Goal: Task Accomplishment & Management: Use online tool/utility

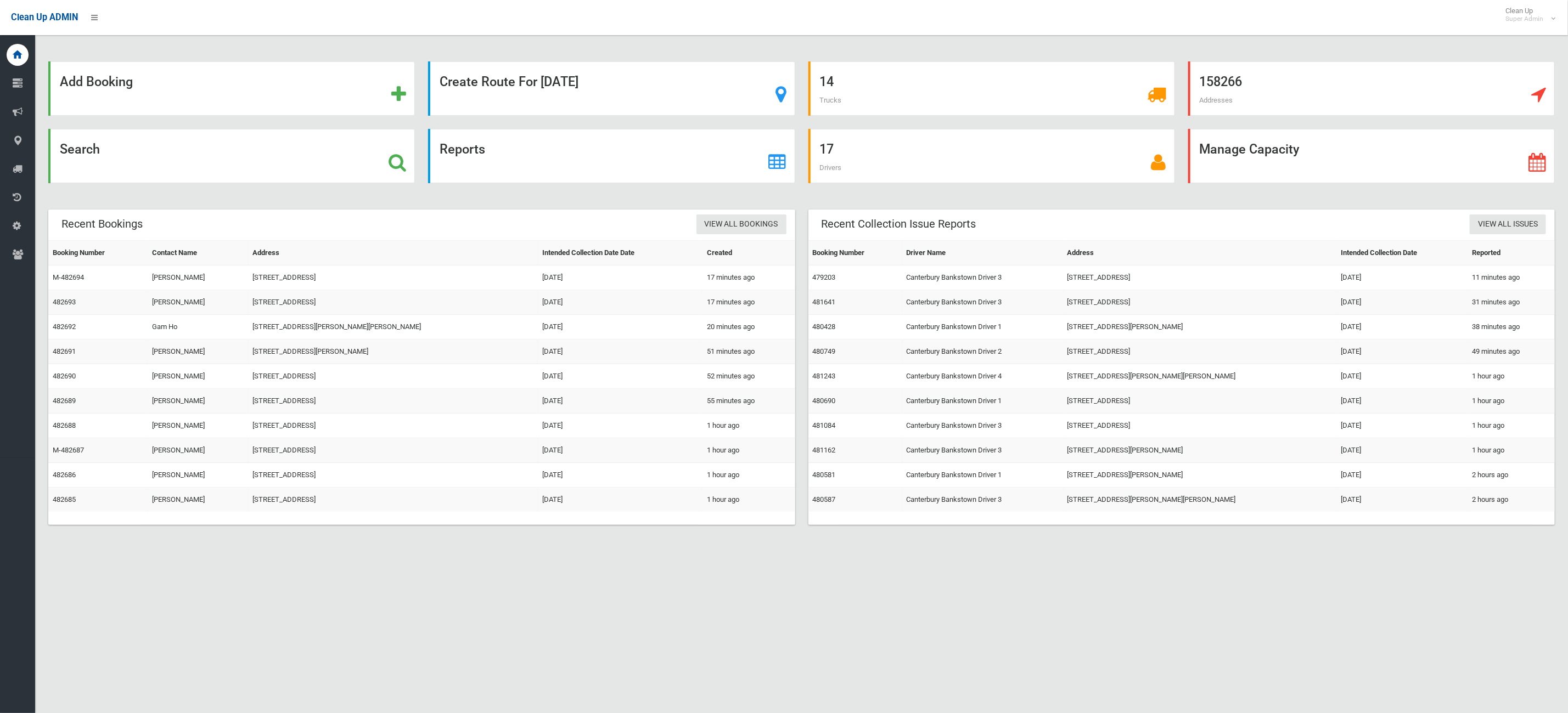
click at [137, 139] on div "Search" at bounding box center [232, 157] width 367 height 54
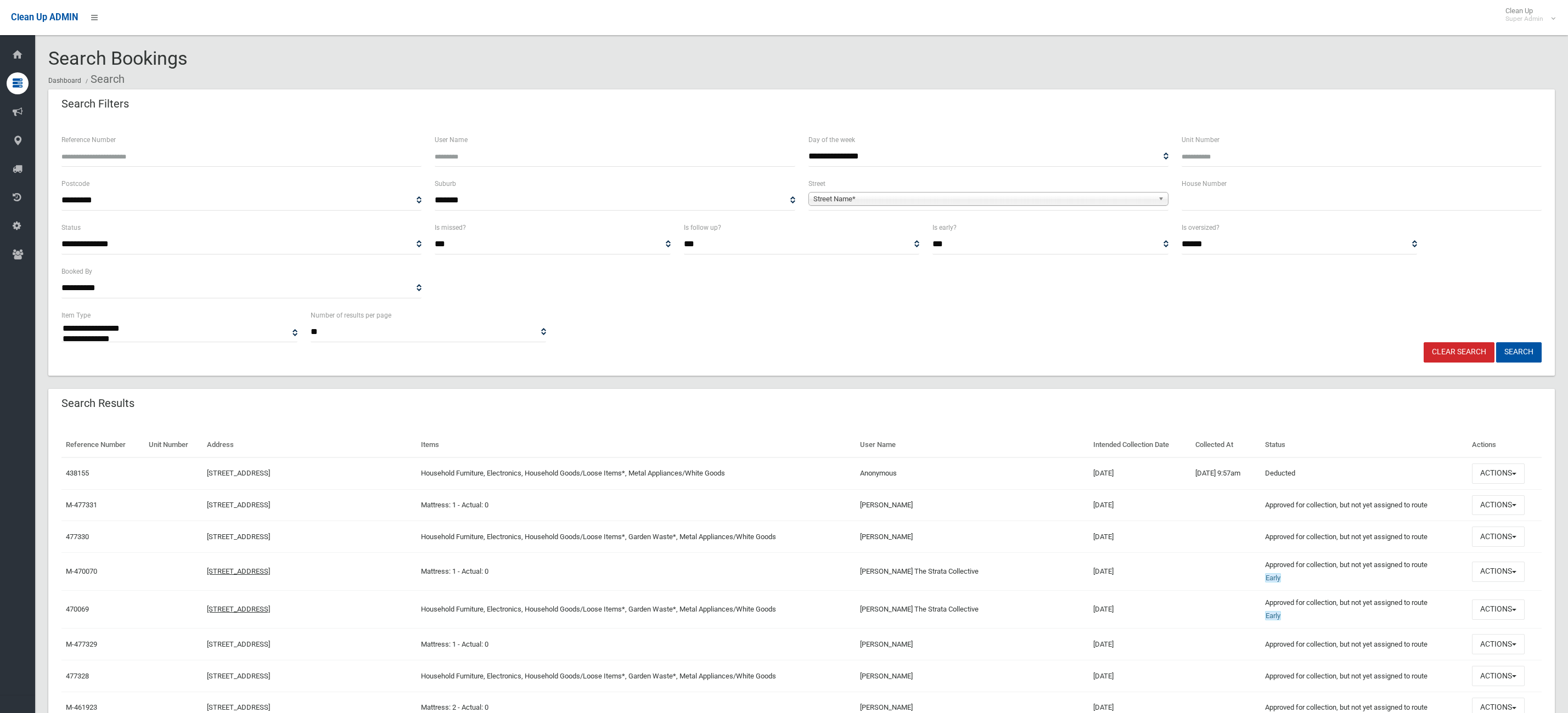
select select
click at [204, 154] on input "Reference Number" at bounding box center [241, 157] width 360 height 20
click at [272, 171] on div "Reference Number" at bounding box center [241, 156] width 373 height 44
click at [271, 157] on input "Reference Number" at bounding box center [241, 157] width 360 height 20
click at [1180, 188] on div "House Number" at bounding box center [1362, 199] width 373 height 44
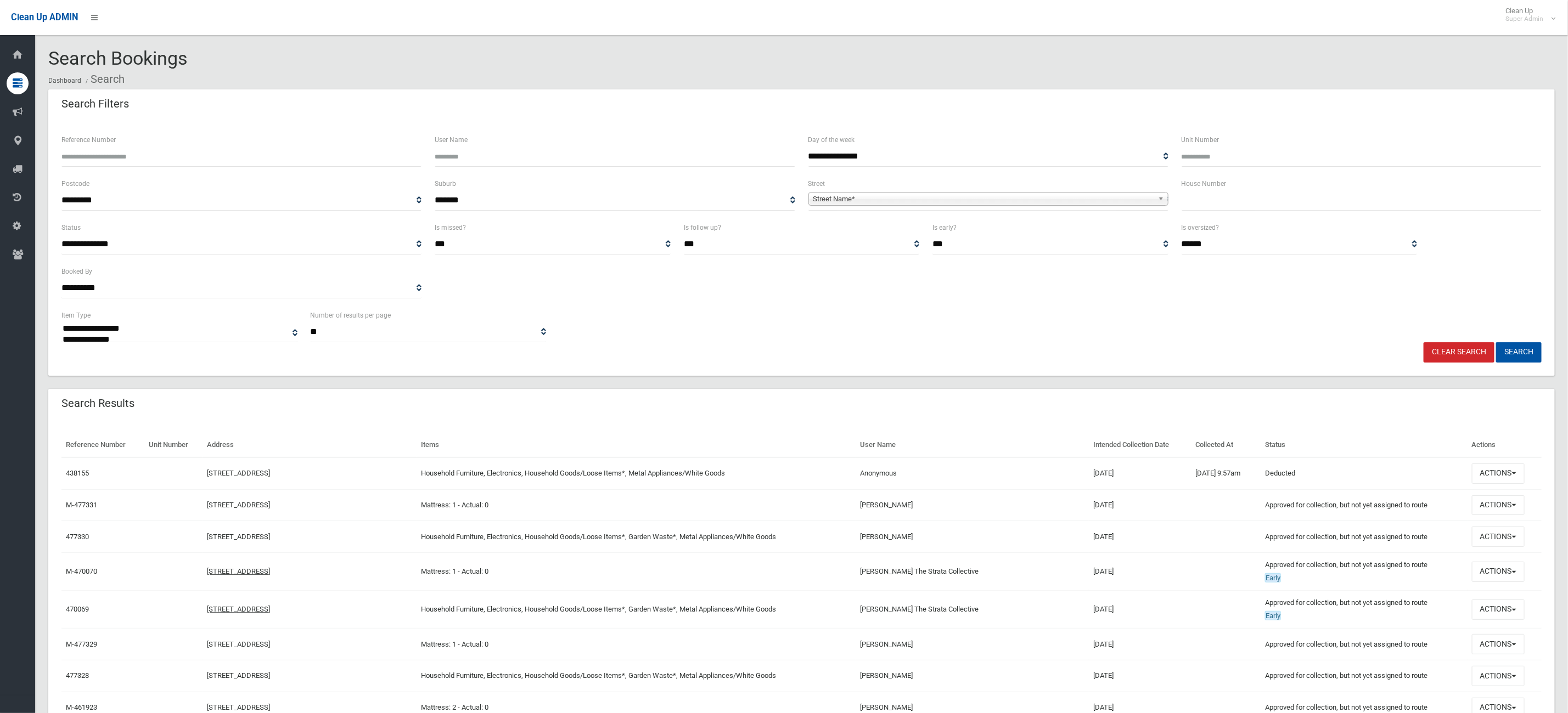
drag, startPoint x: 1182, startPoint y: 202, endPoint x: 1187, endPoint y: 203, distance: 5.1
click at [1183, 203] on input "text" at bounding box center [1361, 201] width 360 height 20
type input "**"
drag, startPoint x: 1074, startPoint y: 202, endPoint x: 1050, endPoint y: 202, distance: 24.0
click at [1073, 202] on span "Street Name*" at bounding box center [984, 198] width 340 height 13
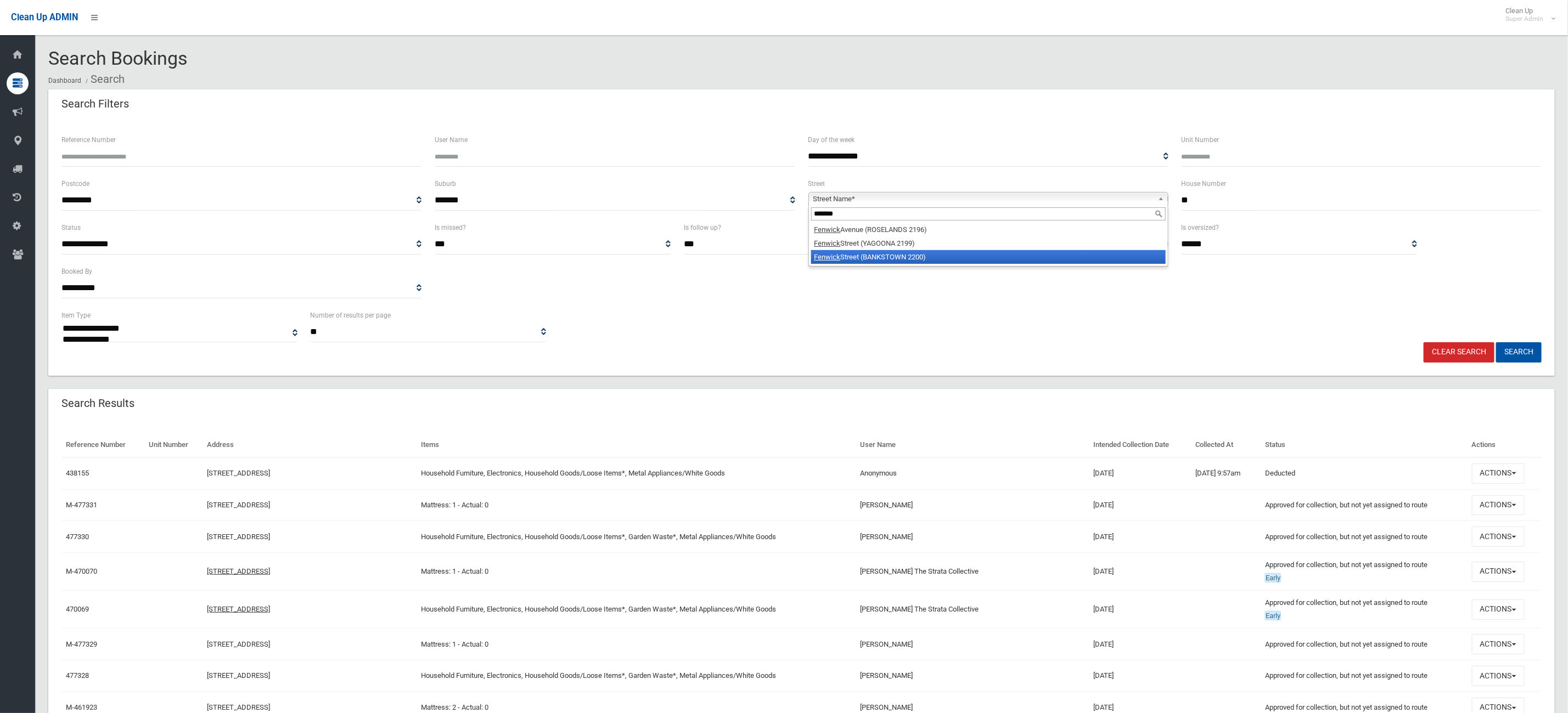
type input "*******"
click at [872, 249] on ul "Fenwick Avenue (ROSELANDS 2196) Fenwick Street (YAGOONA 2199) Fenwick Street (B…" at bounding box center [987, 243] width 357 height 41
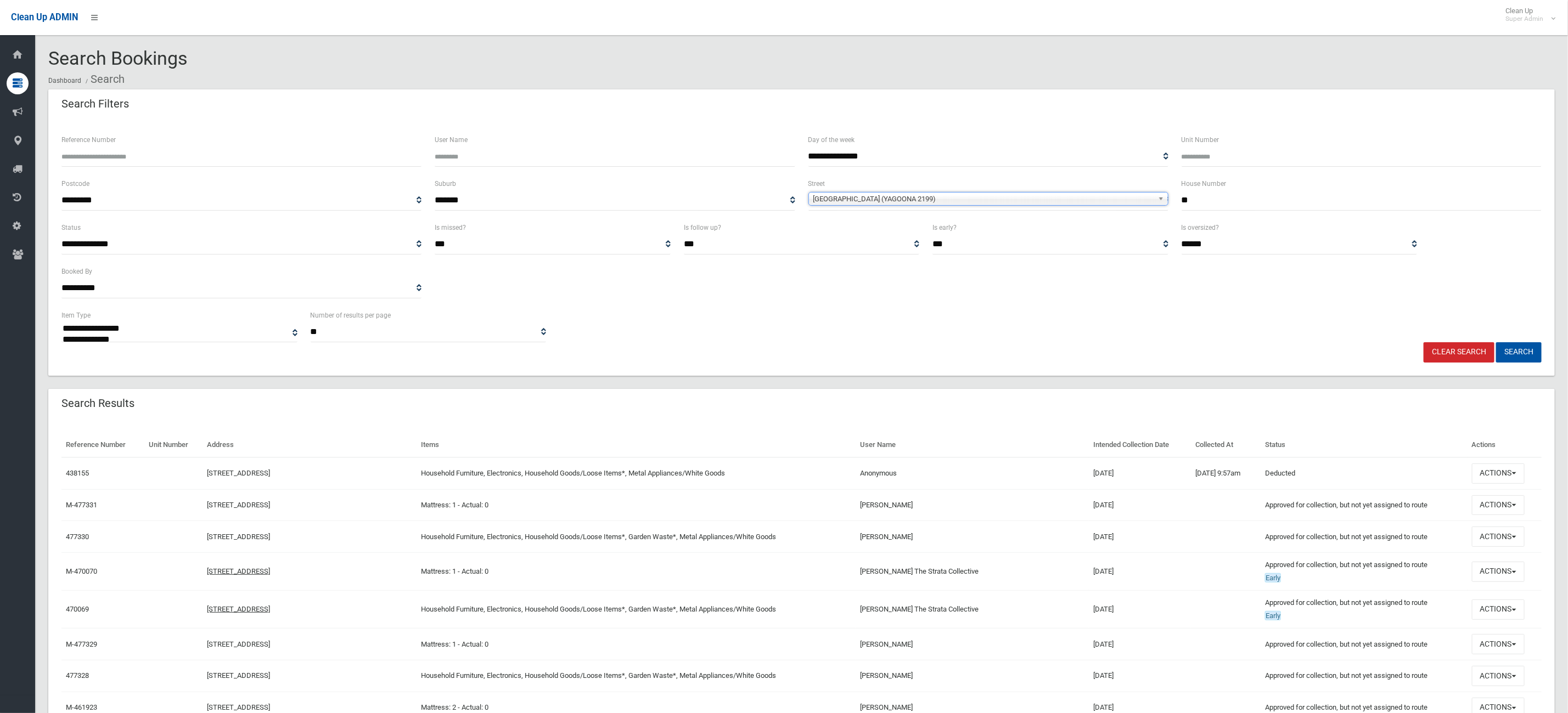
click at [873, 202] on span "Fenwick Street (YAGOONA 2199)" at bounding box center [984, 198] width 340 height 13
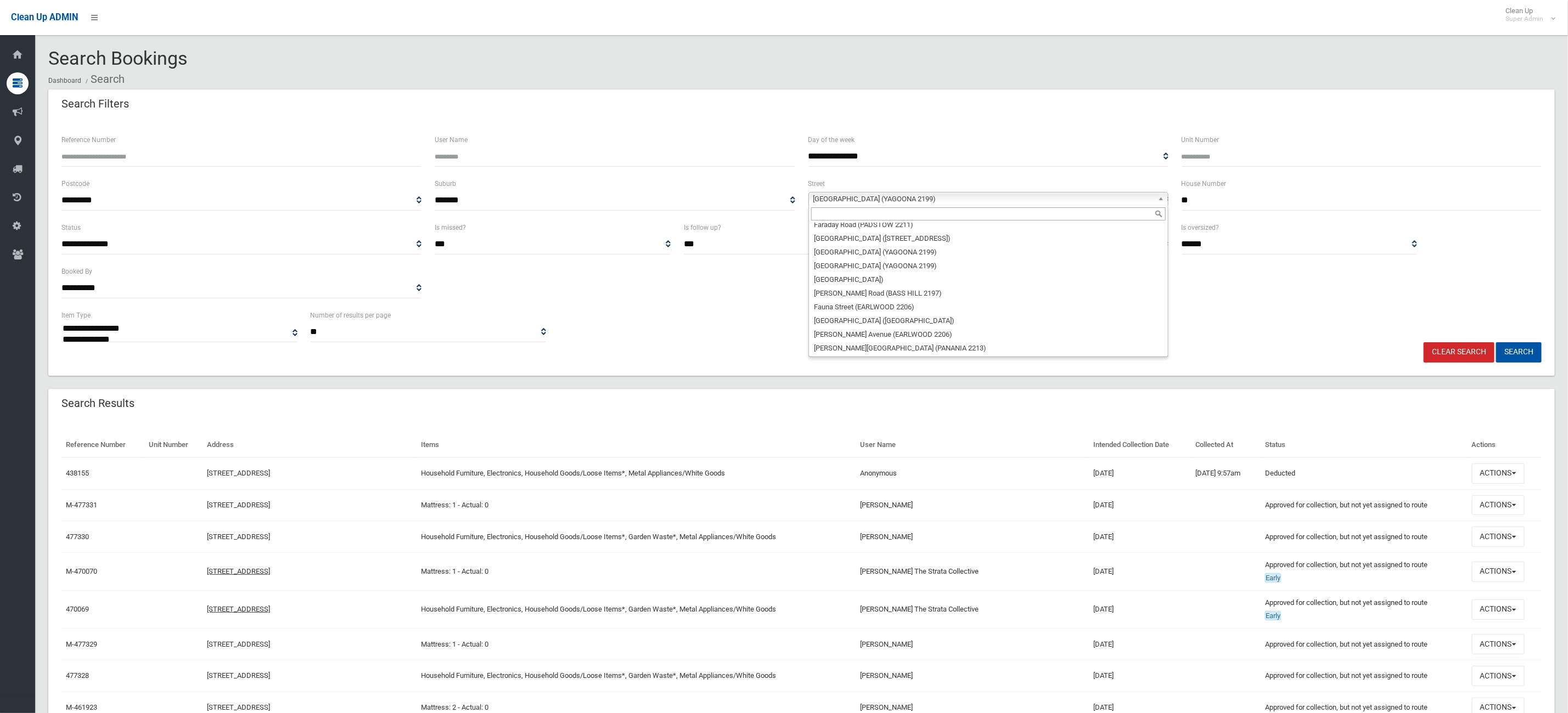
scroll to position [9939, 0]
click at [916, 300] on li "Fenwick Street (BANKSTOWN 2200)" at bounding box center [988, 307] width 355 height 14
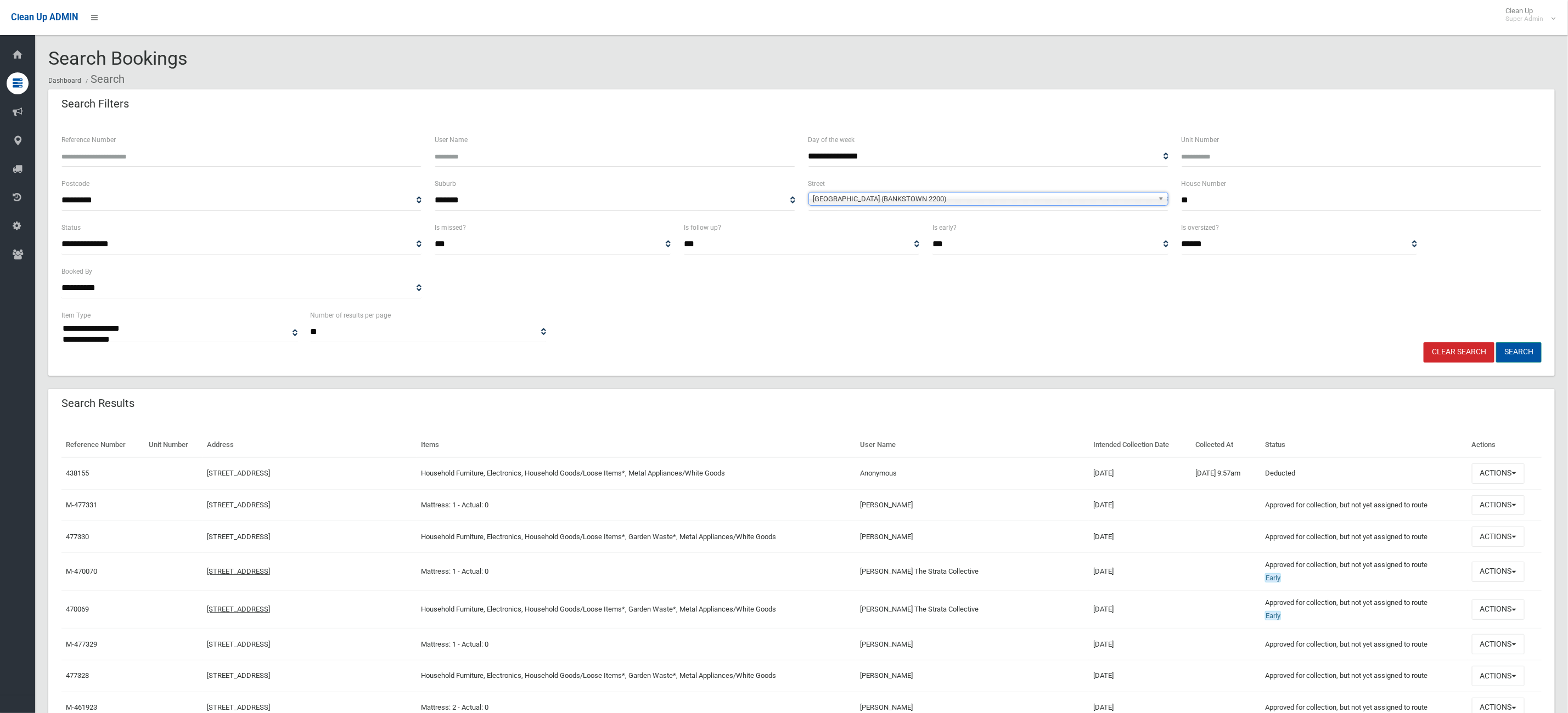
click at [1514, 351] on button "Search" at bounding box center [1519, 352] width 46 height 20
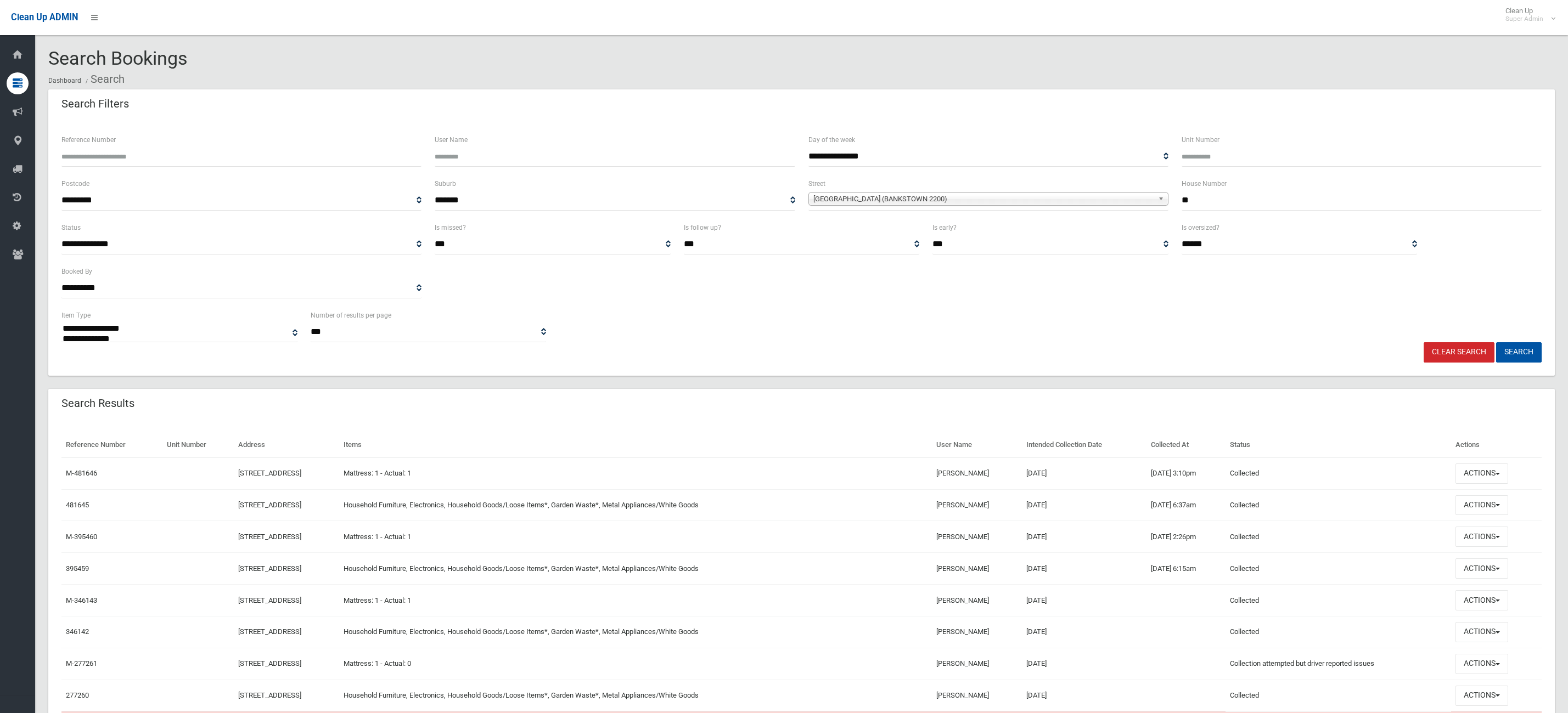
select select
click at [1508, 512] on button "Actions" at bounding box center [1482, 505] width 53 height 20
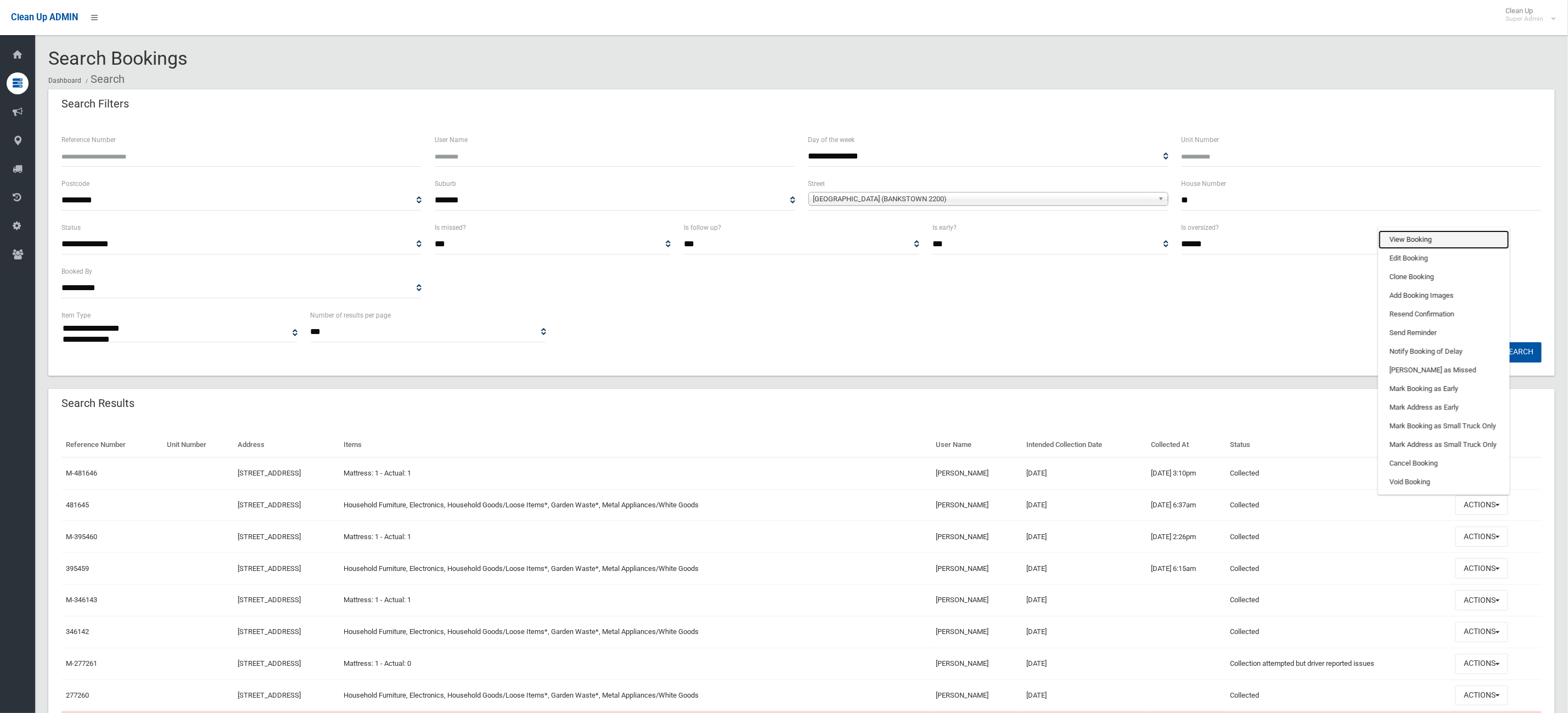
click at [1461, 240] on link "View Booking" at bounding box center [1444, 240] width 130 height 19
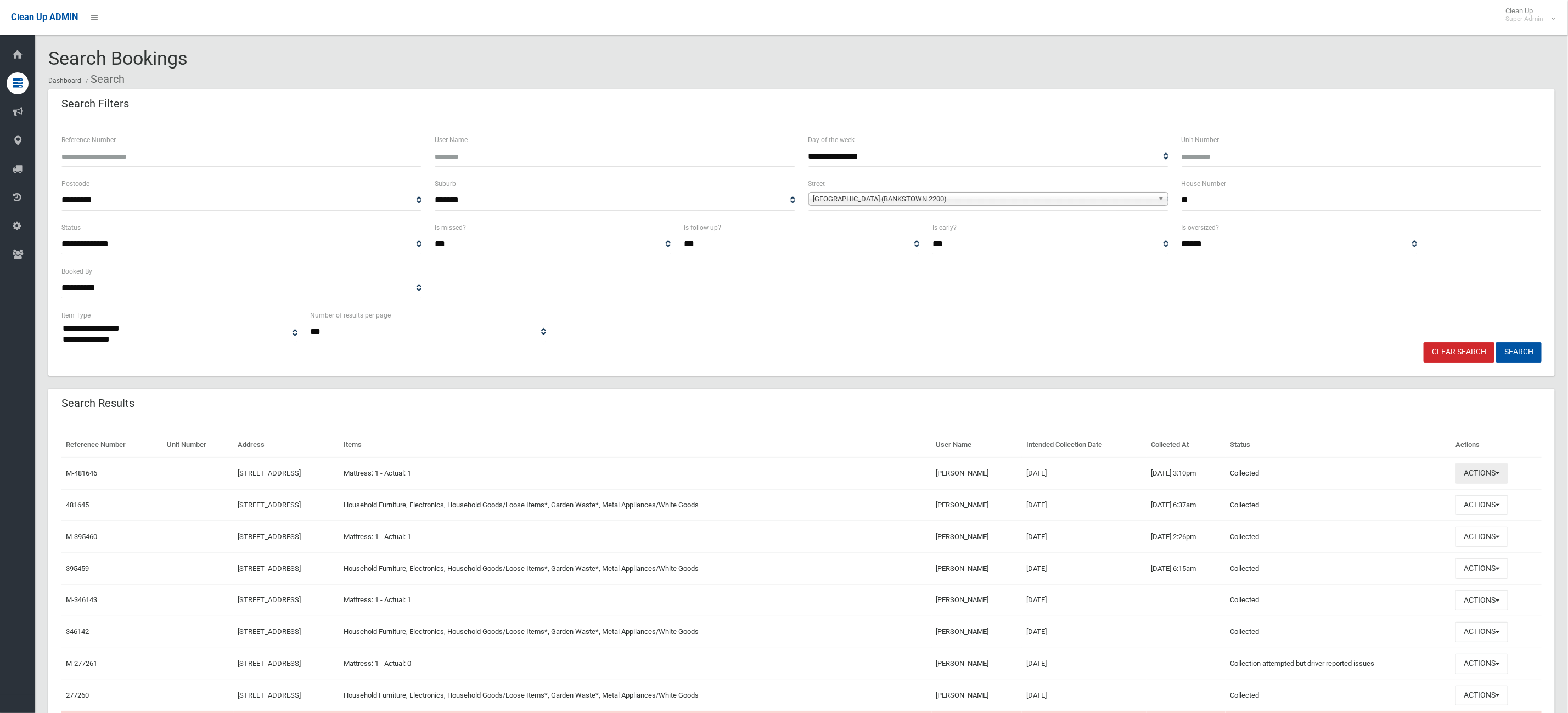
click at [1501, 471] on button "Actions" at bounding box center [1482, 474] width 53 height 20
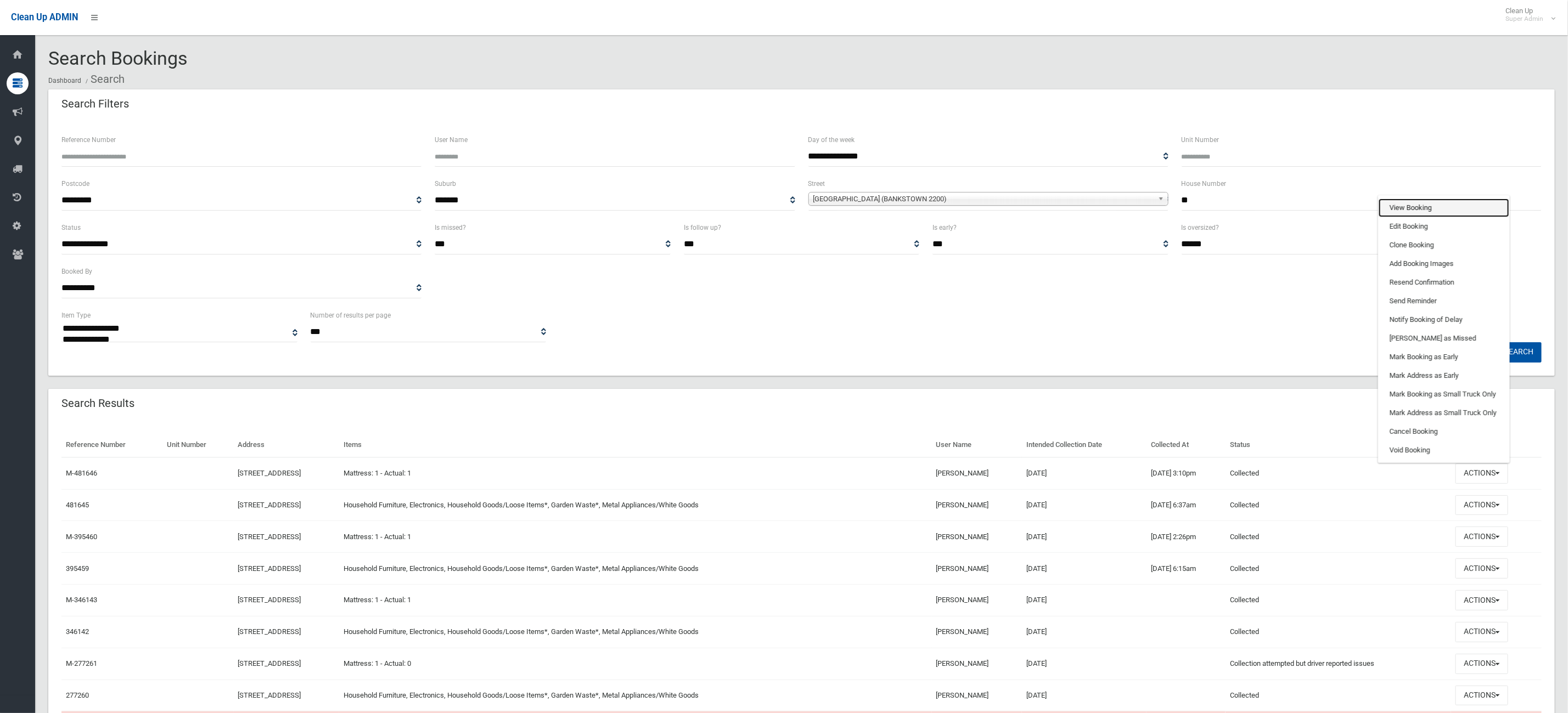
click at [1403, 200] on link "View Booking" at bounding box center [1444, 208] width 130 height 19
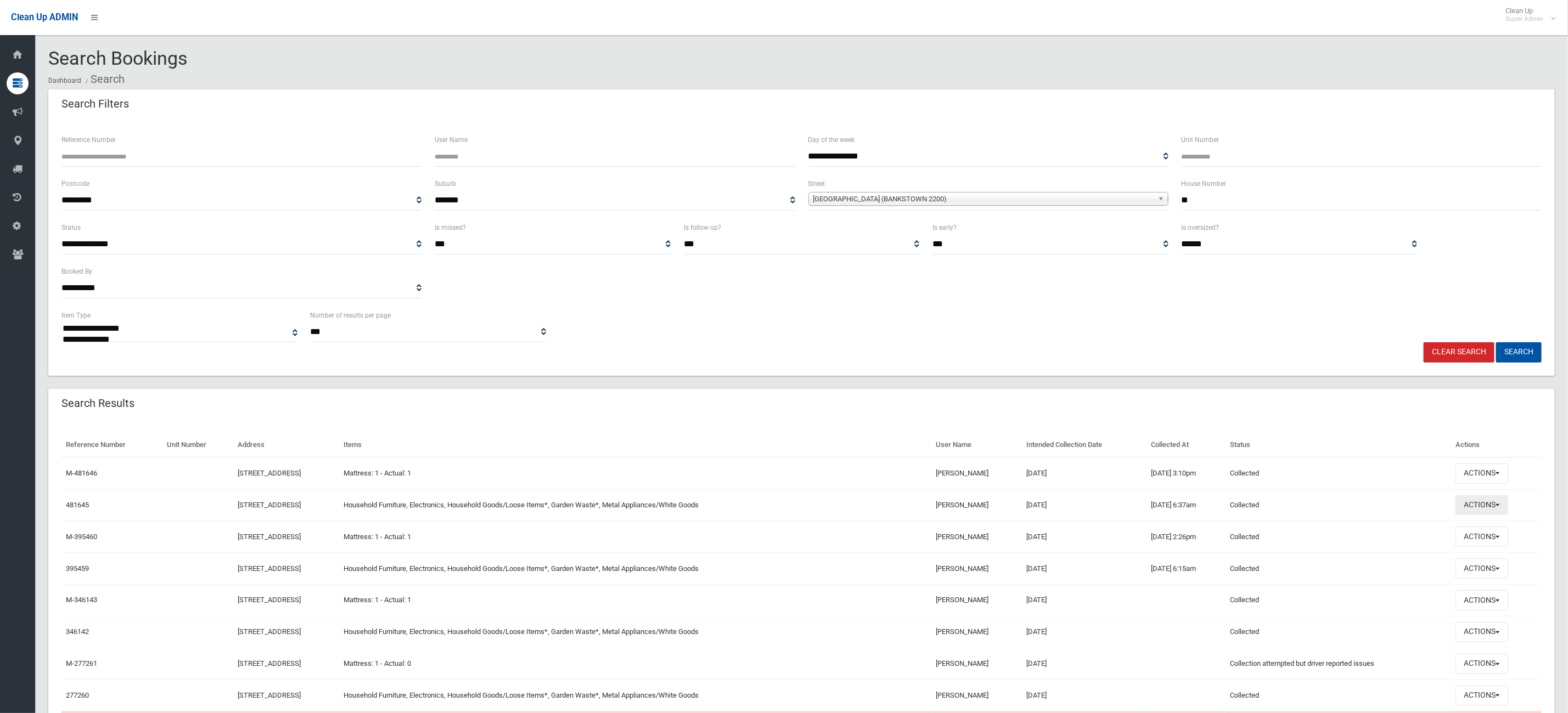
click at [1488, 505] on button "Actions" at bounding box center [1482, 505] width 53 height 20
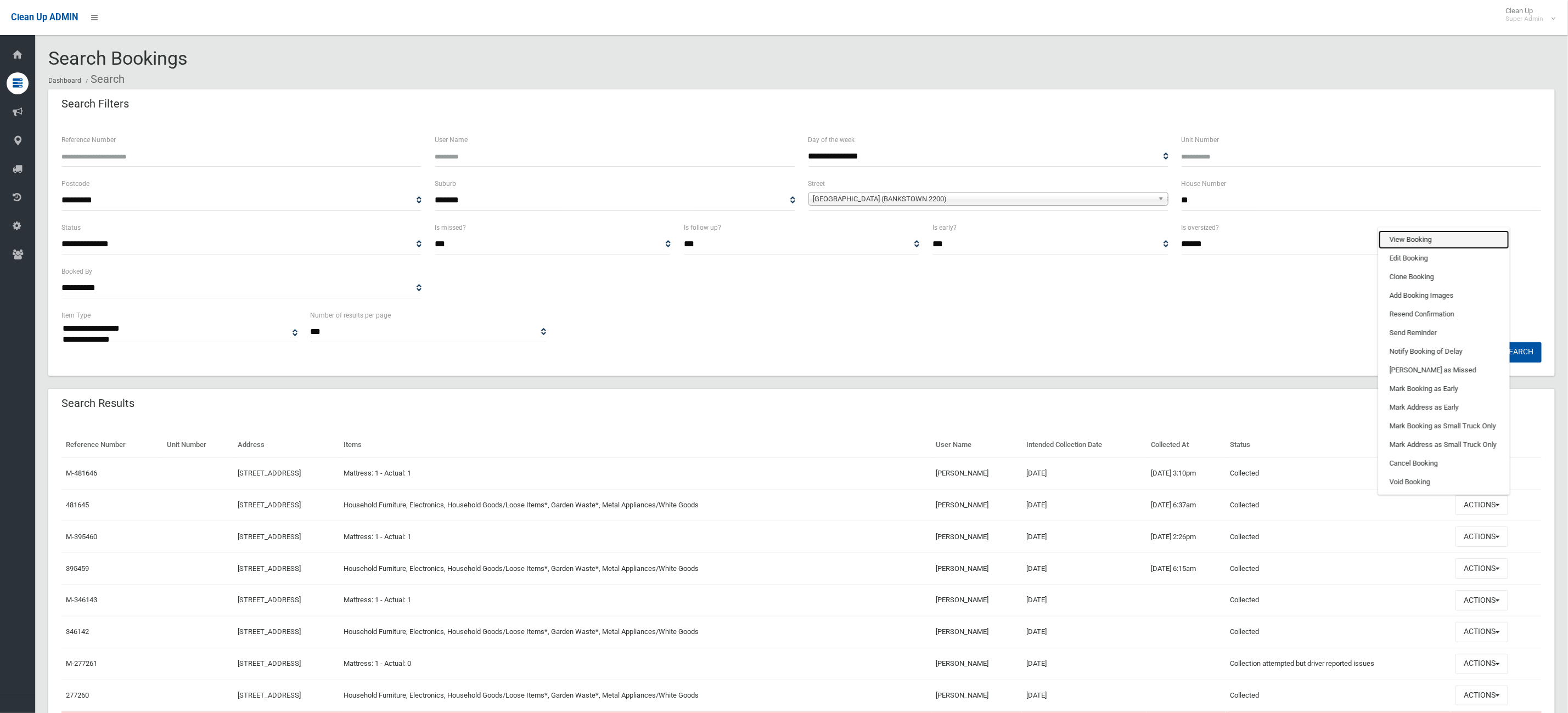
click at [1415, 244] on link "View Booking" at bounding box center [1444, 240] width 130 height 19
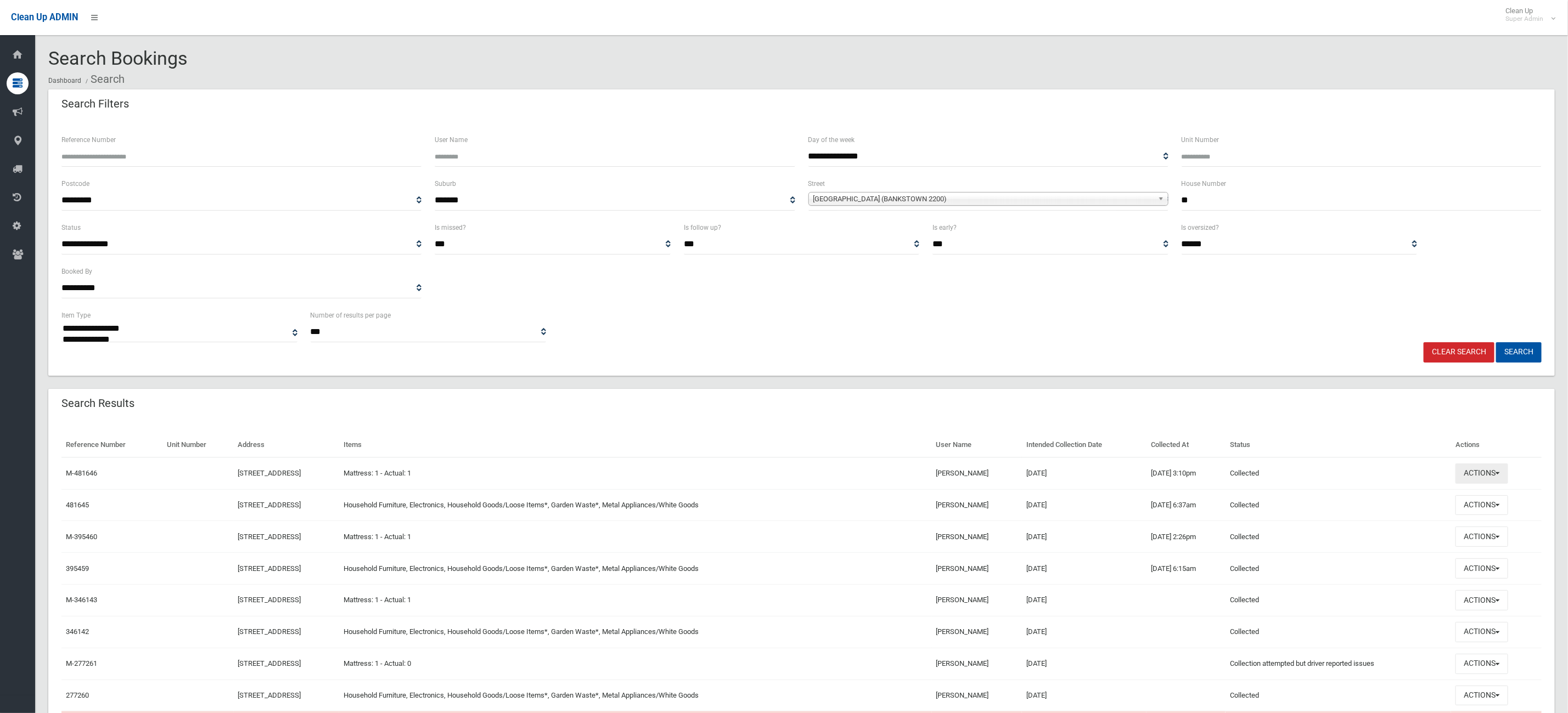
click at [1491, 465] on button "Actions" at bounding box center [1482, 474] width 53 height 20
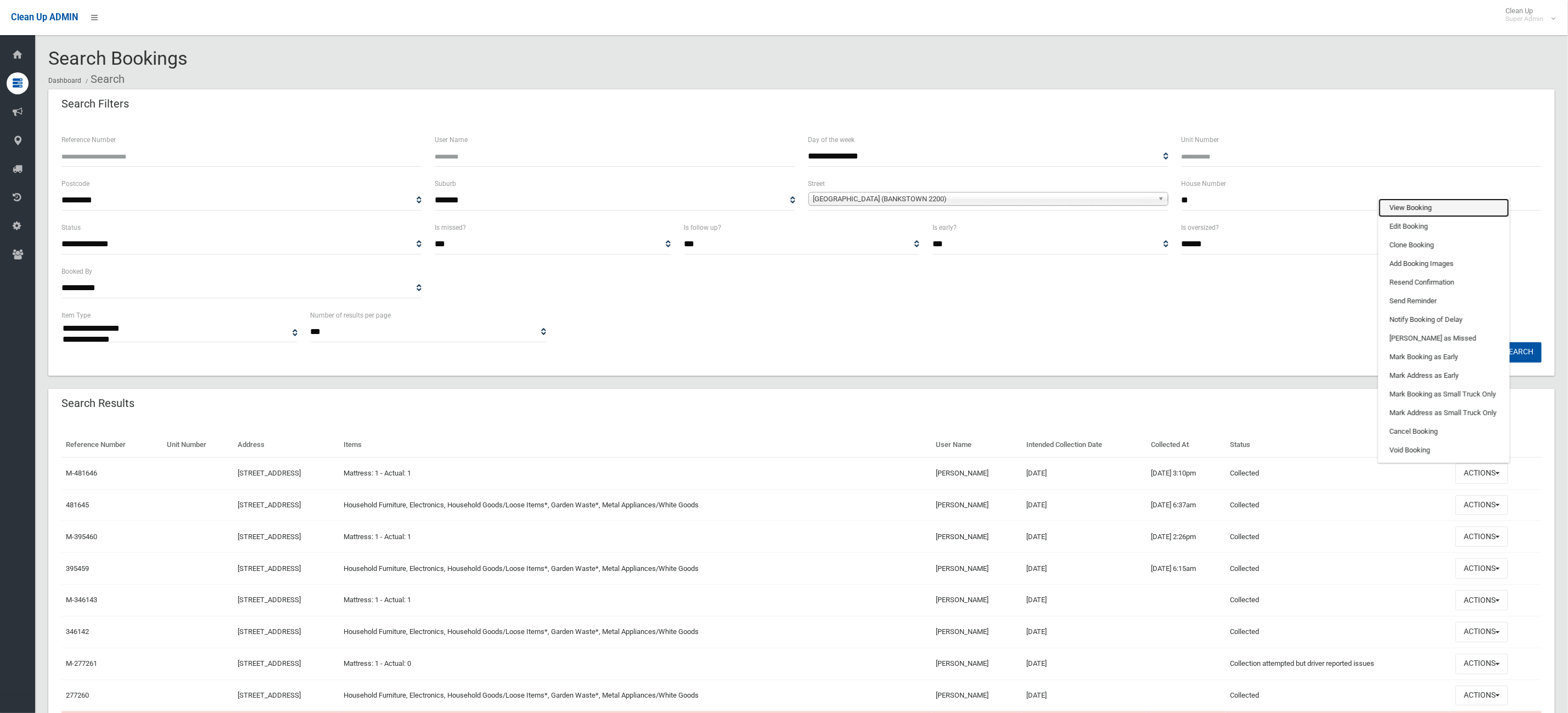
click at [1432, 202] on link "View Booking" at bounding box center [1444, 208] width 130 height 19
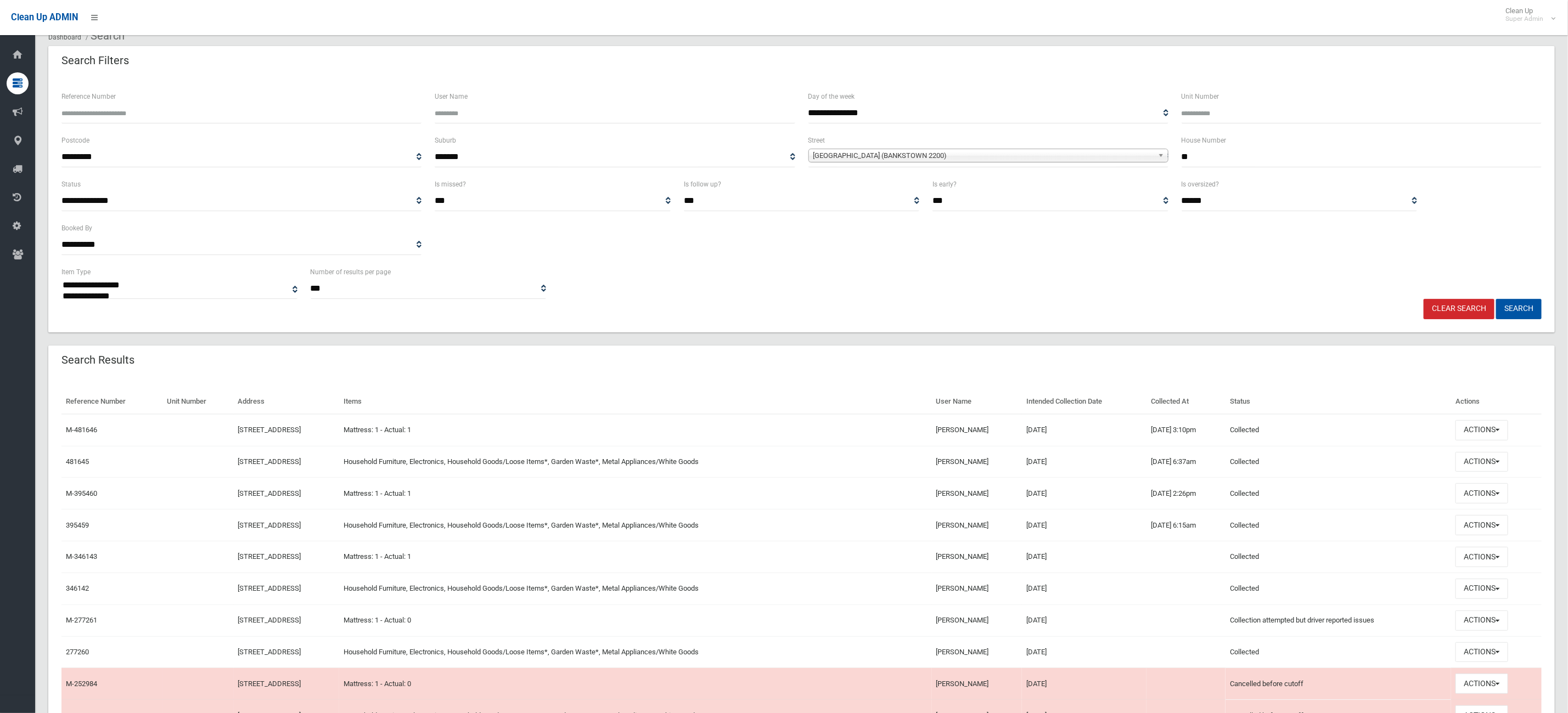
scroll to position [83, 0]
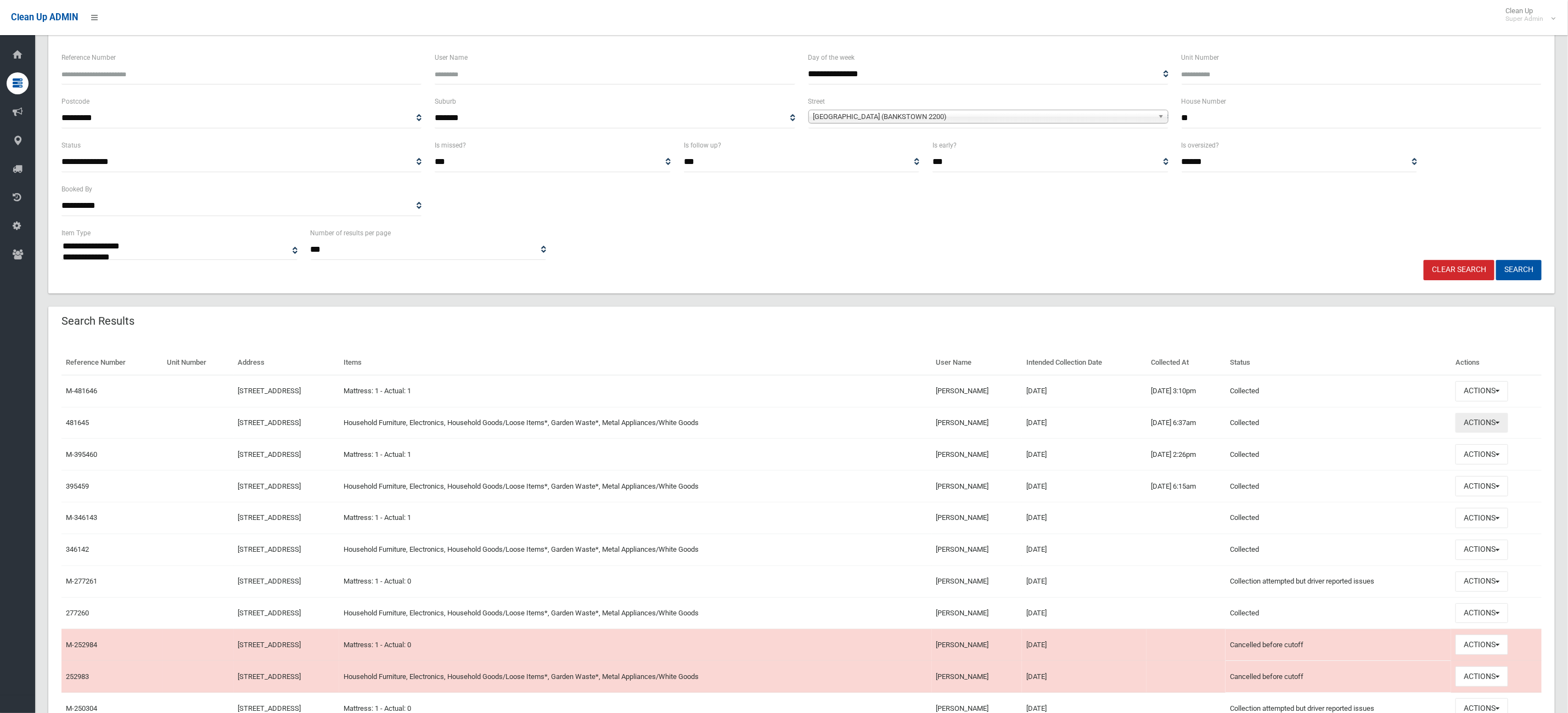
click at [1463, 428] on button "Actions" at bounding box center [1482, 424] width 53 height 20
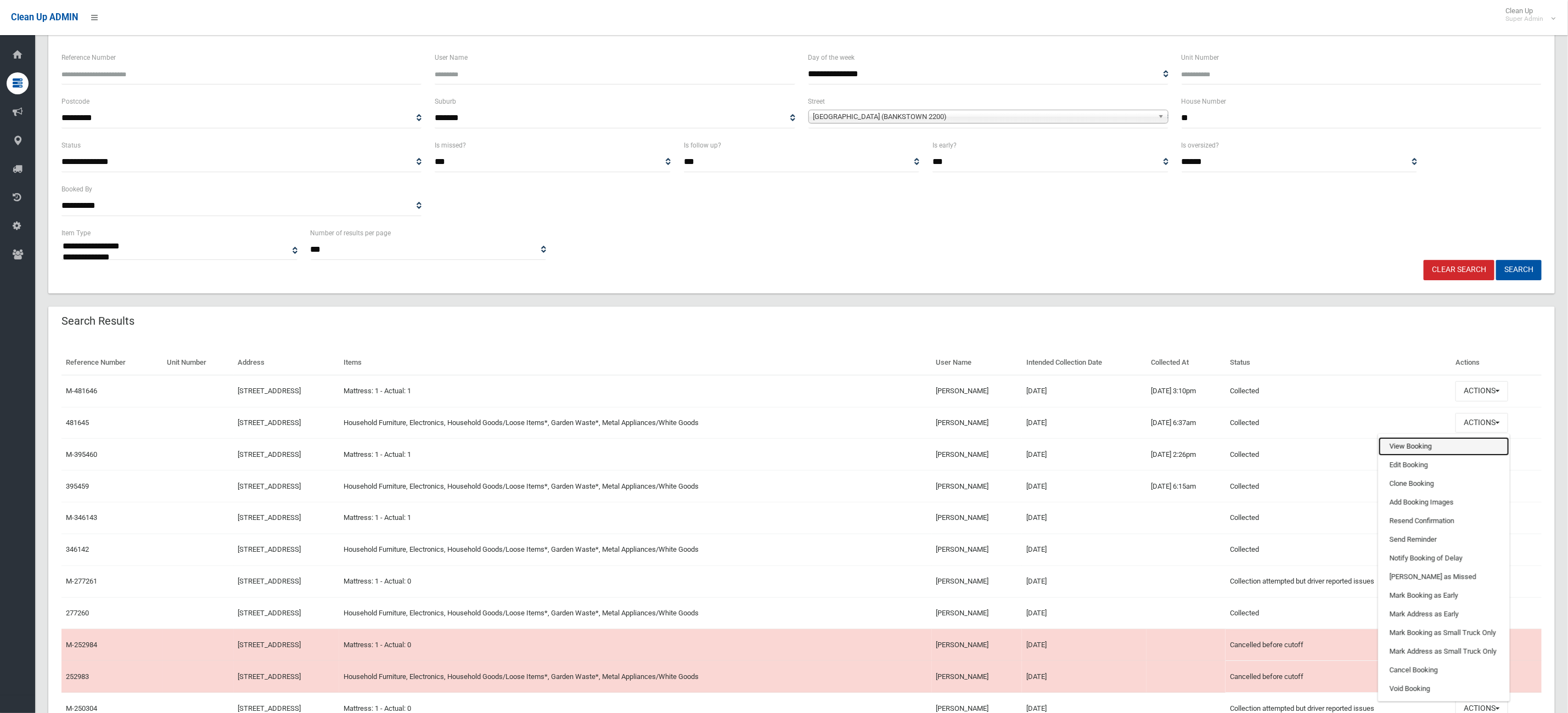
click at [1418, 446] on link "View Booking" at bounding box center [1444, 447] width 130 height 19
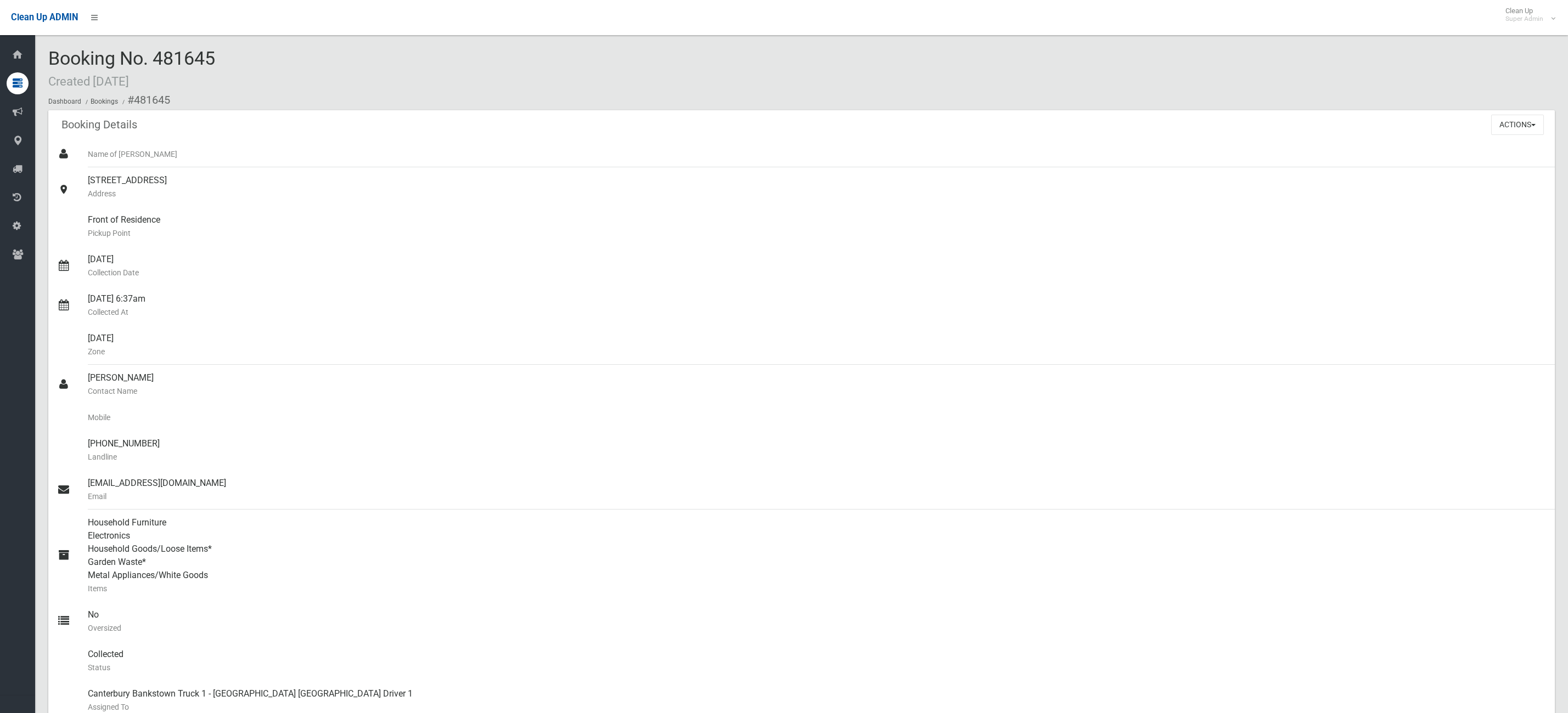
scroll to position [412, 0]
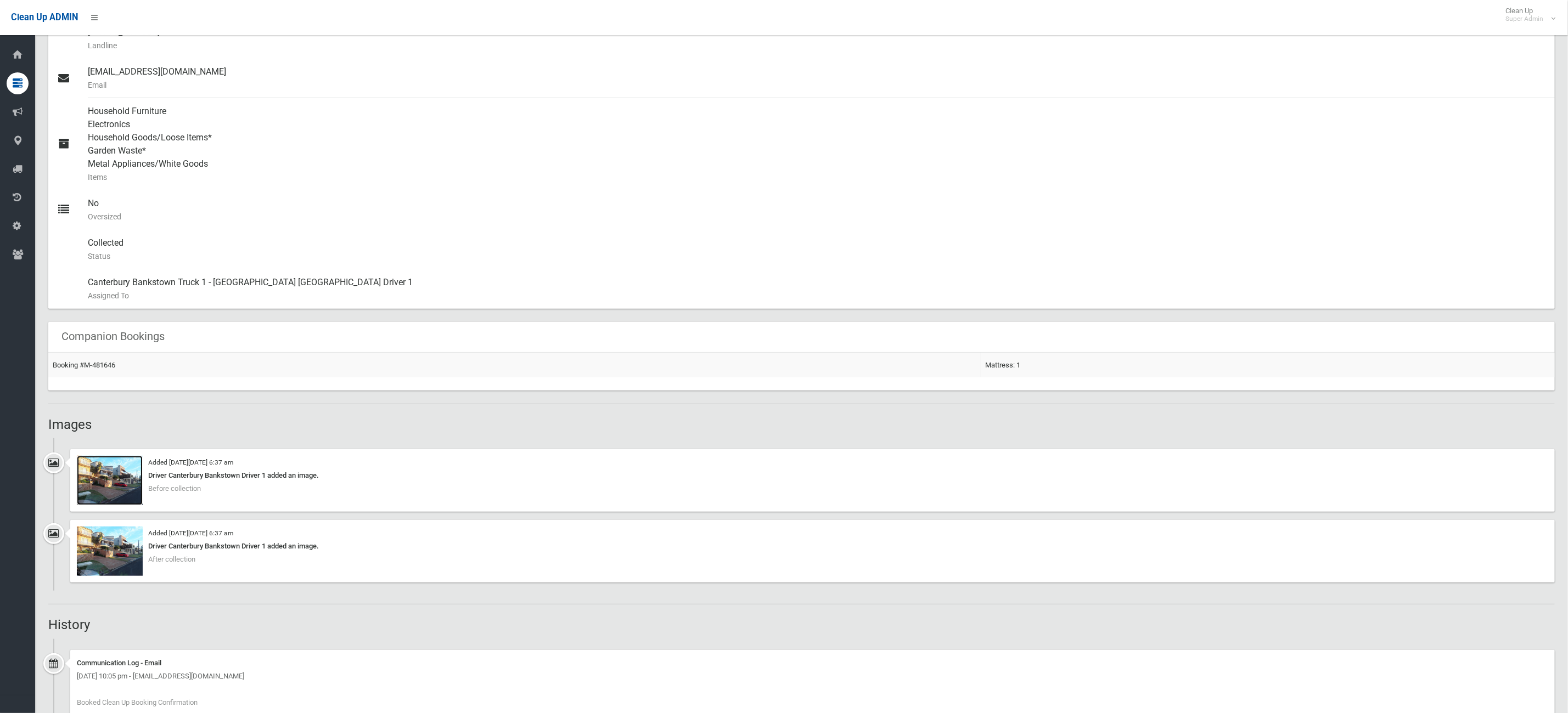
click at [109, 472] on img at bounding box center [109, 481] width 66 height 49
click at [96, 556] on img at bounding box center [109, 551] width 66 height 49
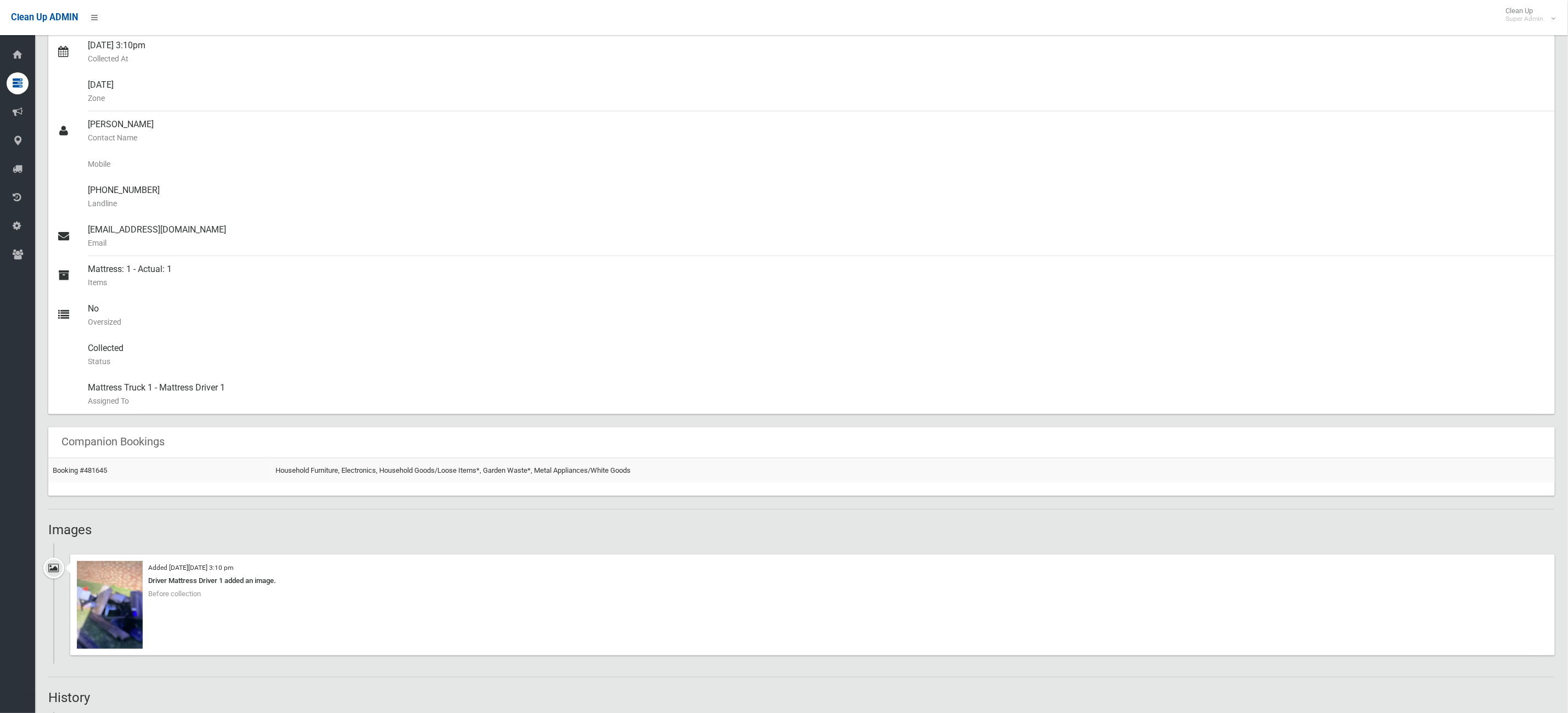
scroll to position [357, 0]
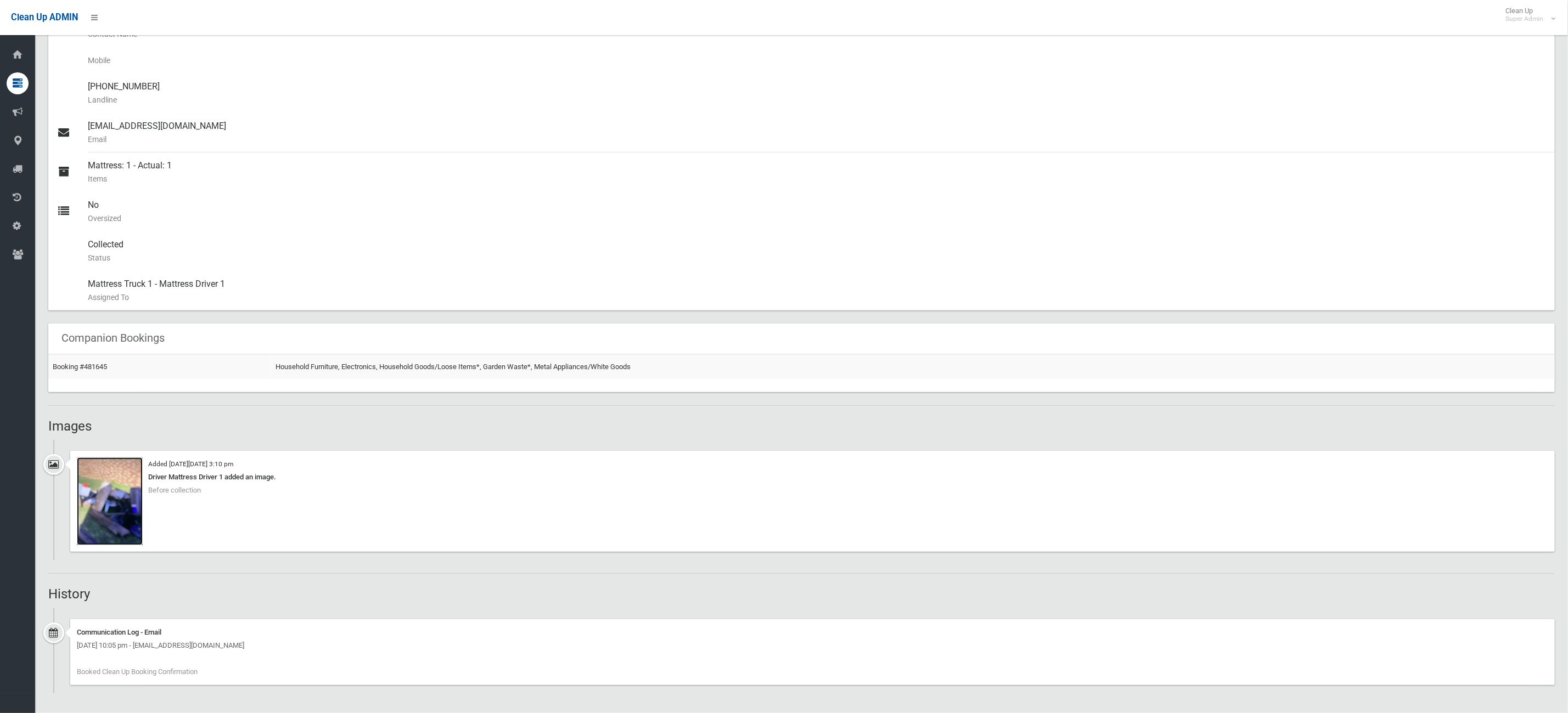
click at [123, 525] on img at bounding box center [109, 501] width 66 height 88
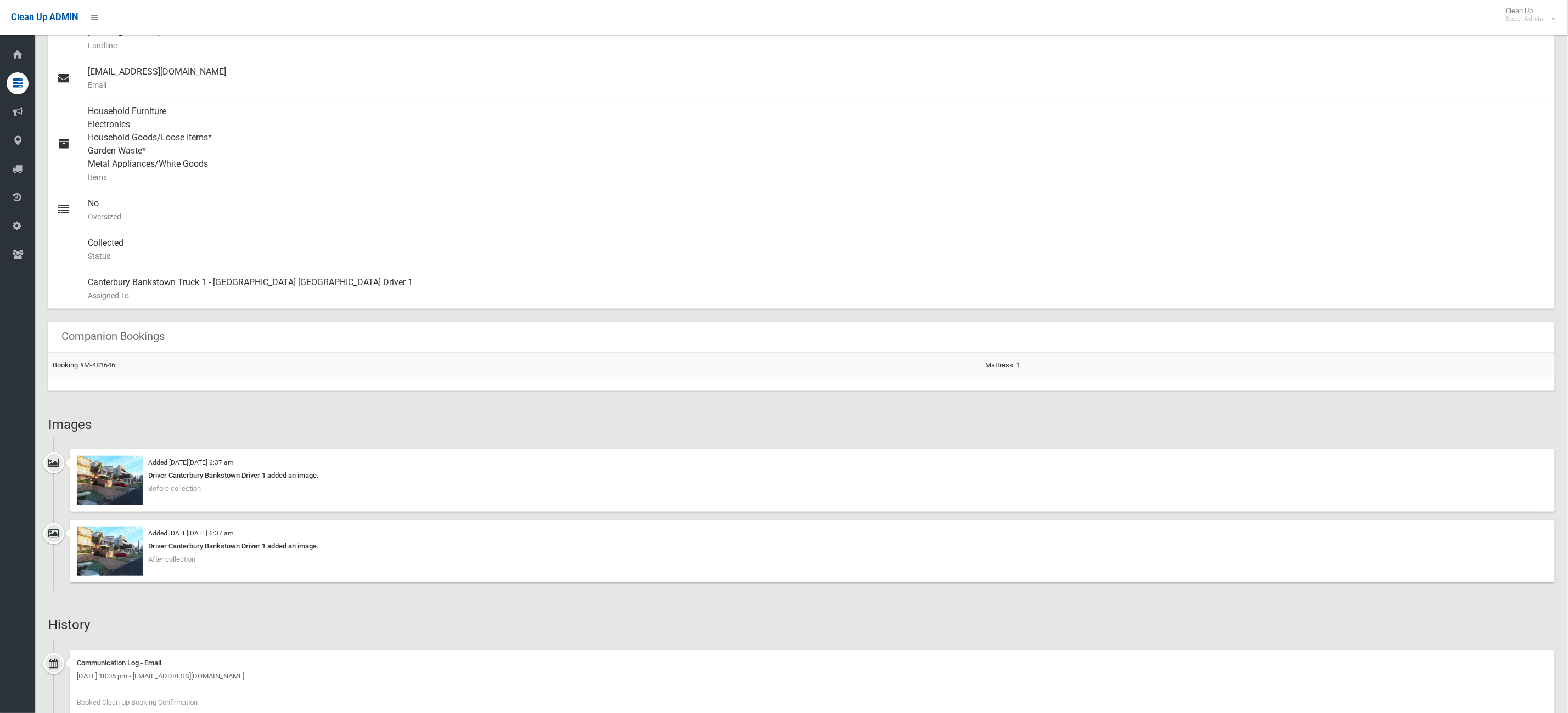
scroll to position [442, 0]
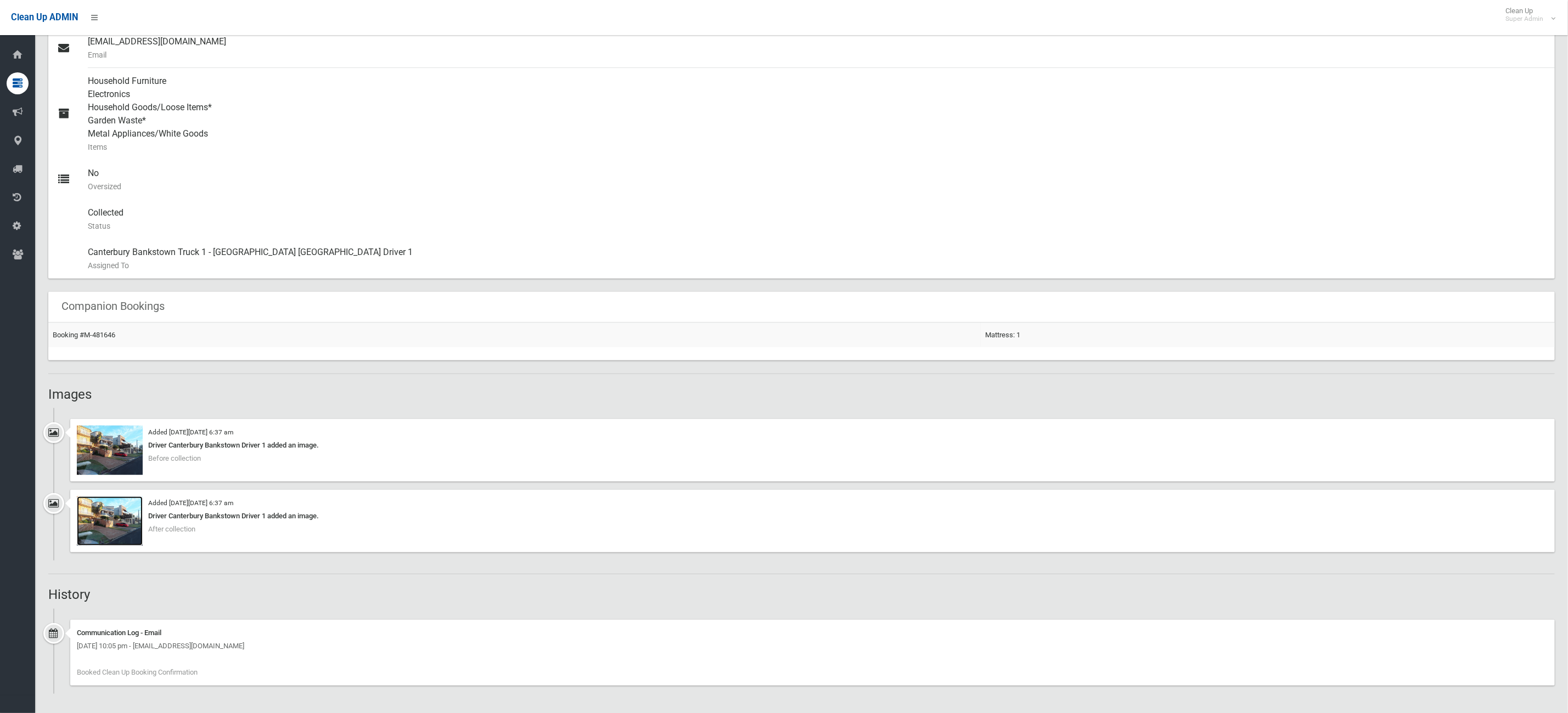
click at [127, 520] on img at bounding box center [109, 522] width 66 height 49
drag, startPoint x: 272, startPoint y: 499, endPoint x: 325, endPoint y: 501, distance: 53.0
click at [325, 500] on div "Added on Mon 1st September, 2025 at 6:37 am Driver Canterbury Bankstown Driver …" at bounding box center [813, 522] width 1485 height 63
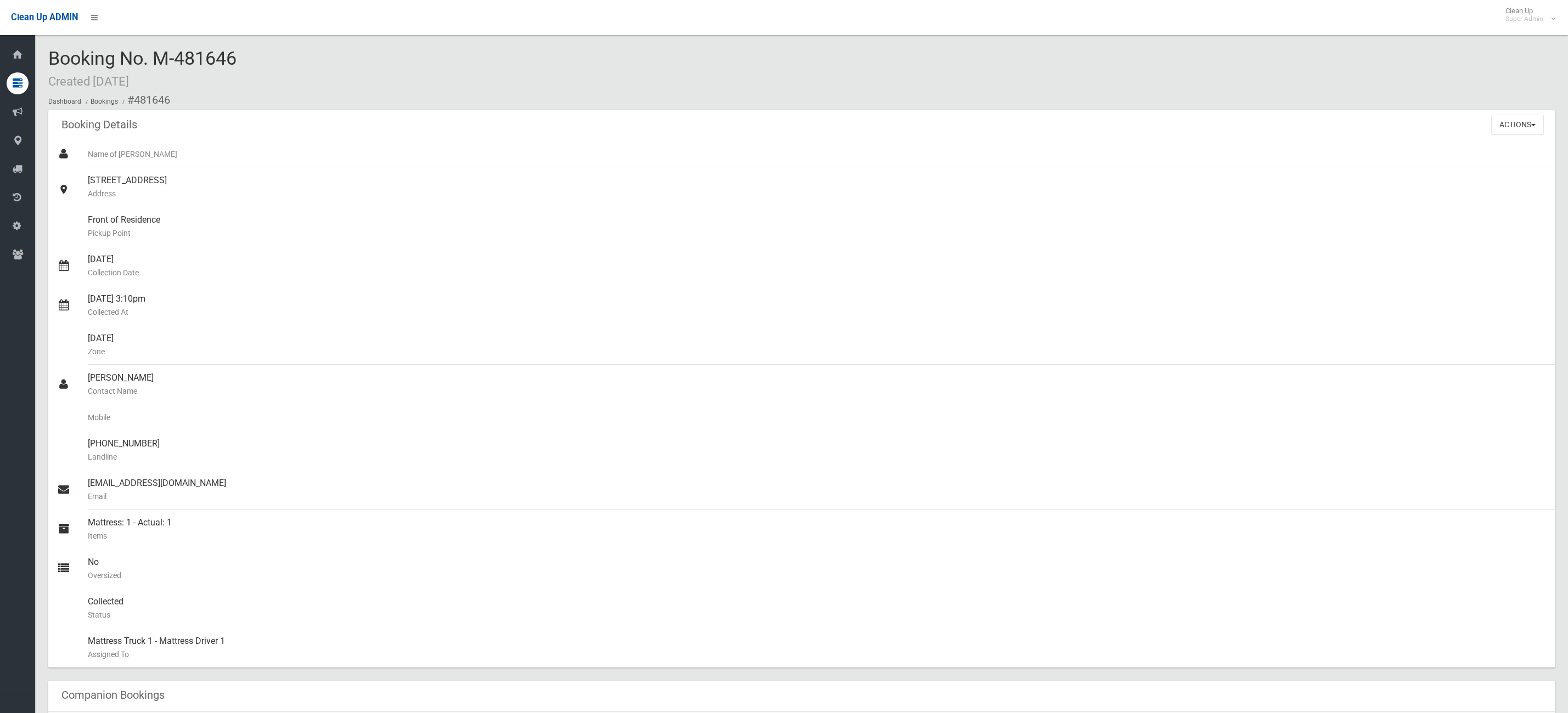
scroll to position [357, 0]
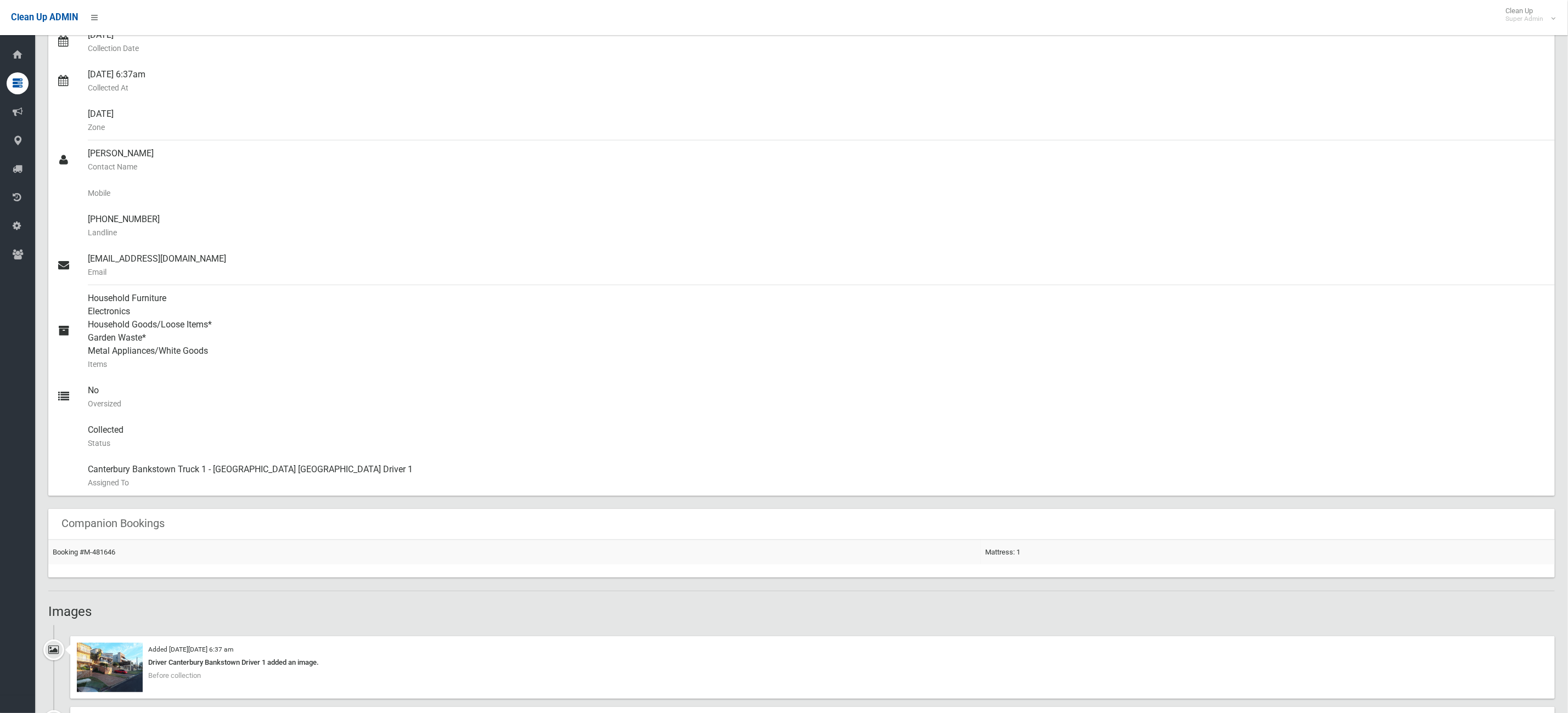
scroll to position [329, 0]
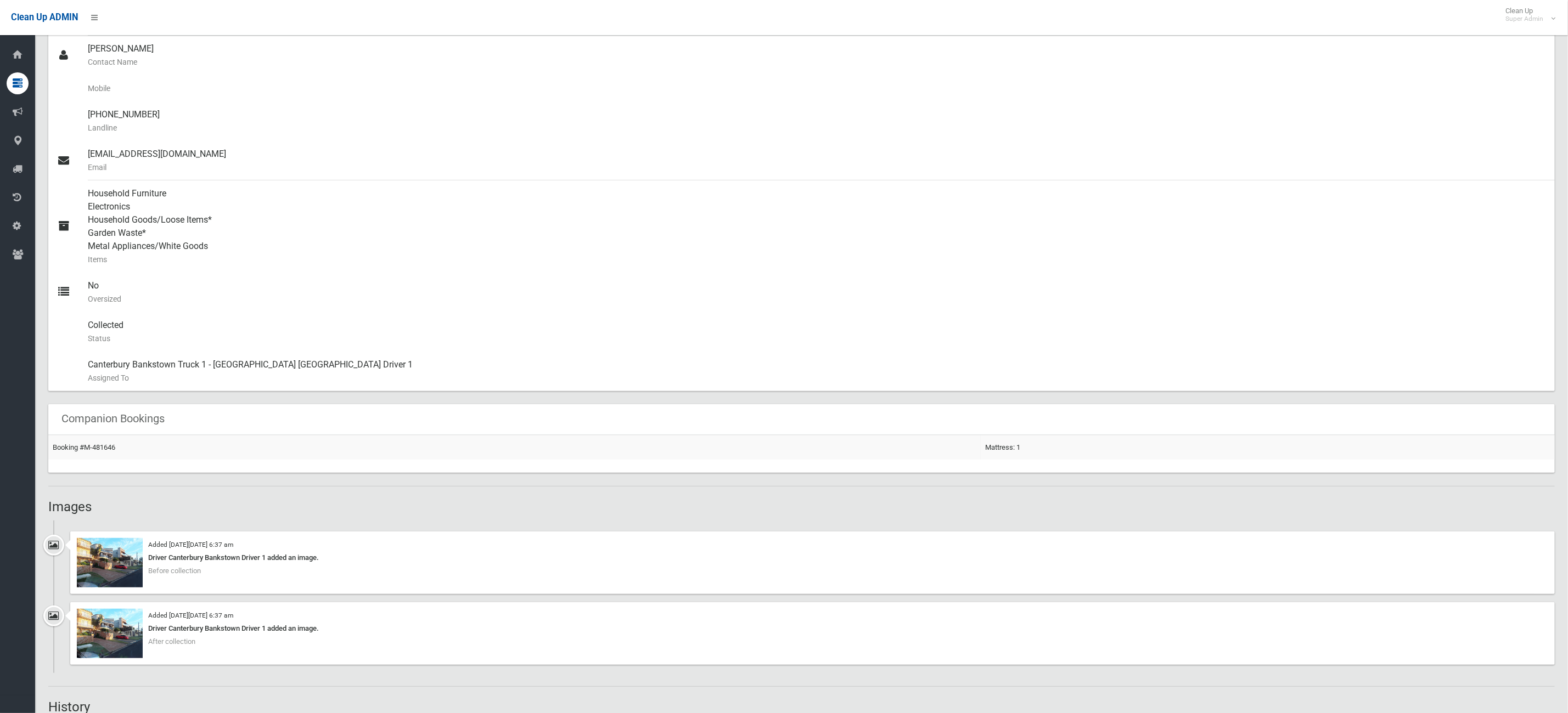
click at [143, 572] on div "Added [DATE][DATE] 6:37 am Driver Canterbury Bankstown Driver 1 added an image.…" at bounding box center [813, 563] width 1485 height 63
click at [130, 575] on img at bounding box center [109, 563] width 66 height 49
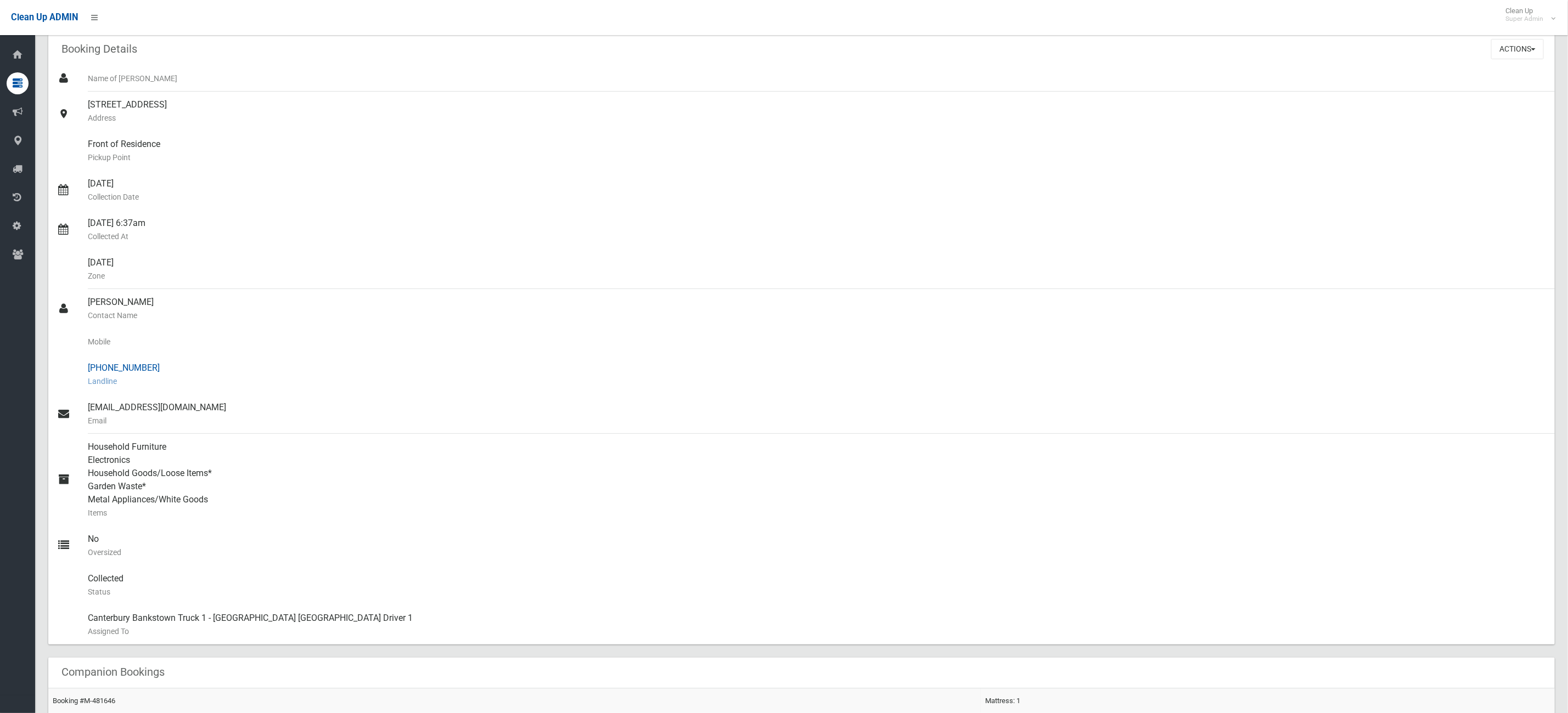
scroll to position [0, 0]
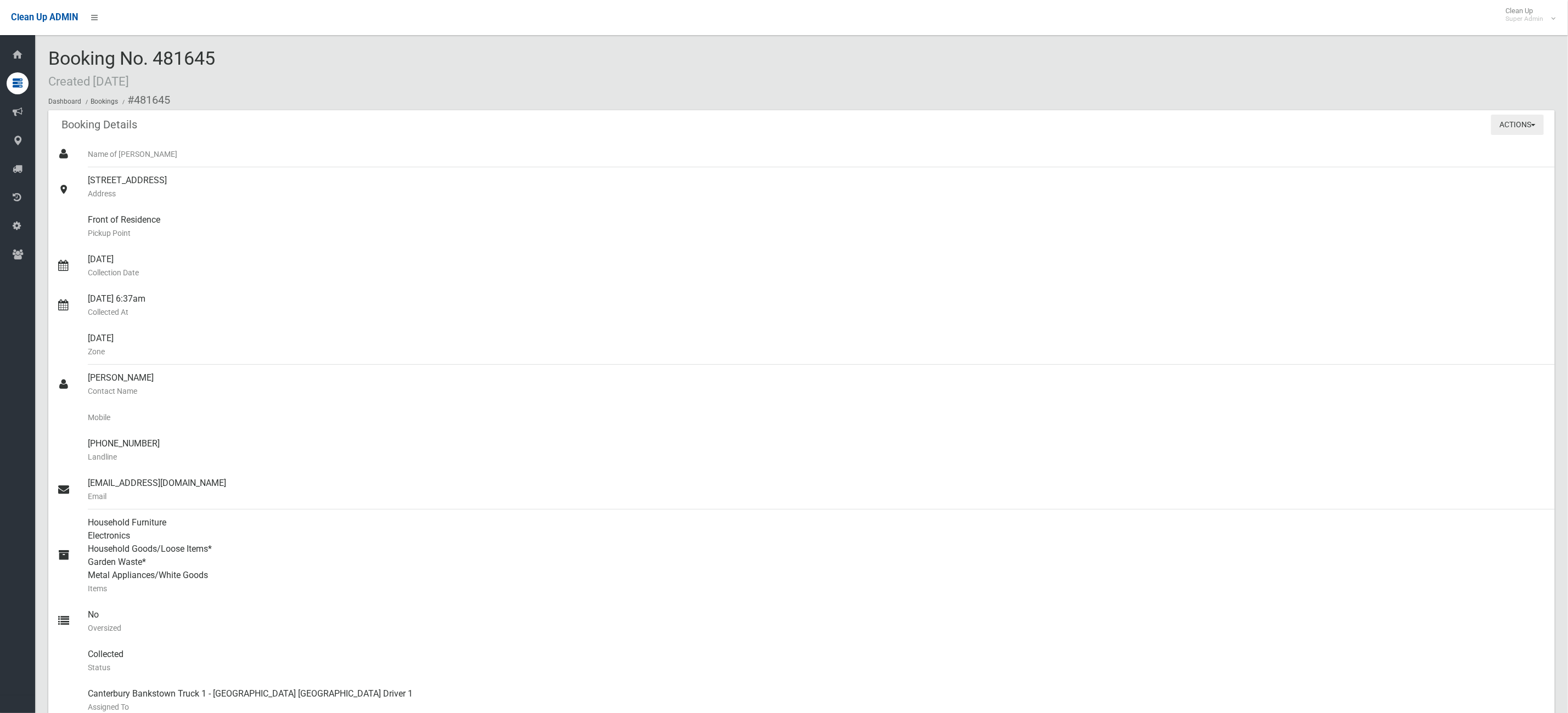
click at [1511, 123] on button "Actions" at bounding box center [1518, 125] width 53 height 20
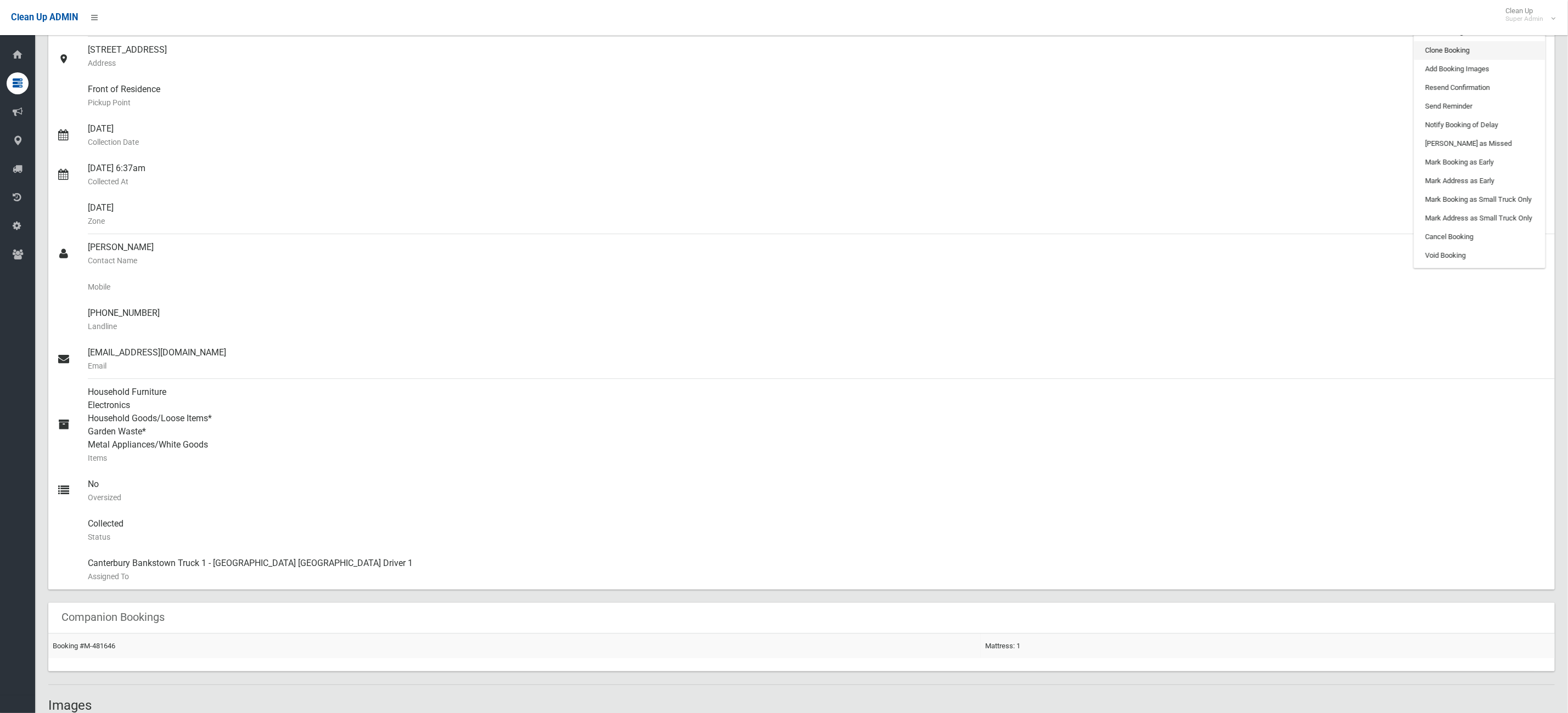
scroll to position [83, 0]
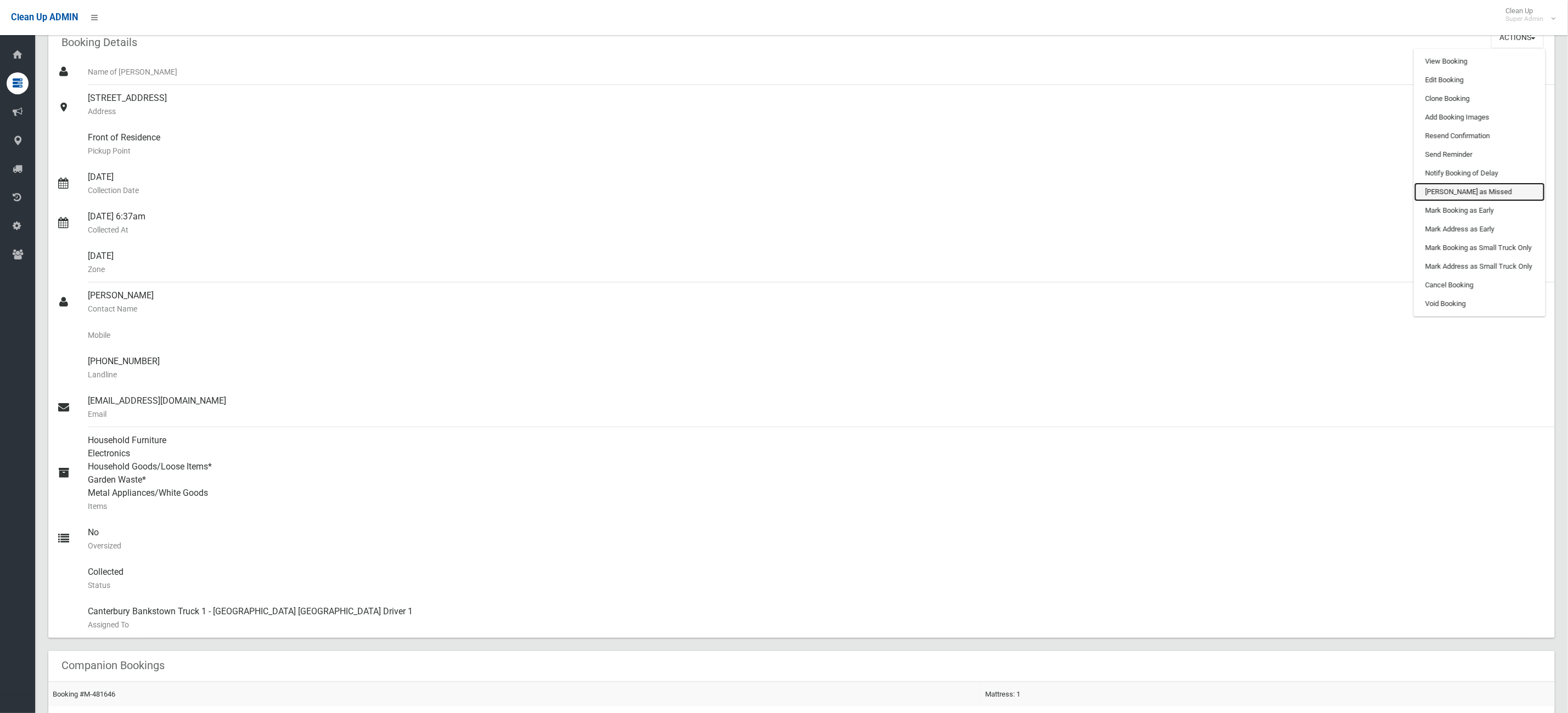
click at [1479, 186] on link "[PERSON_NAME] as Missed" at bounding box center [1479, 192] width 130 height 19
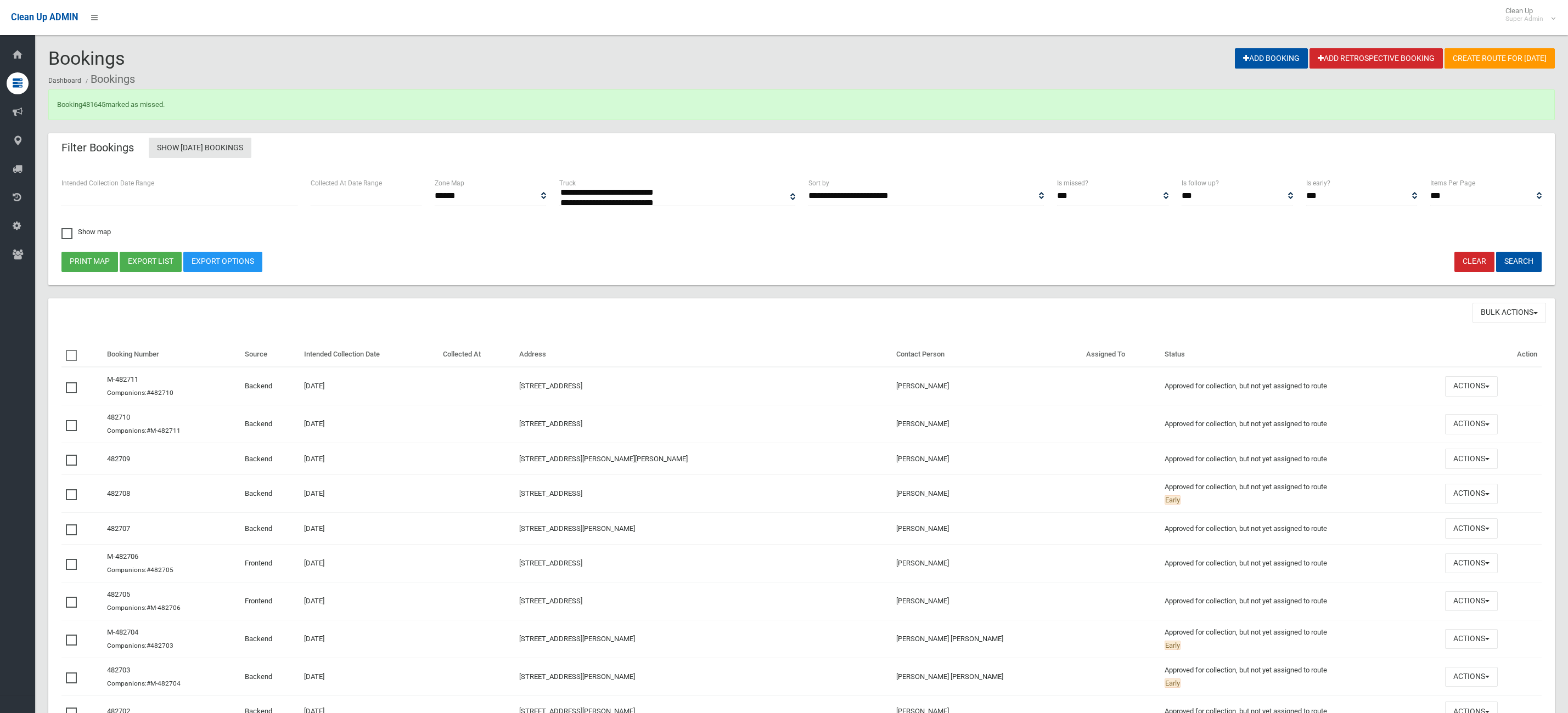
select select
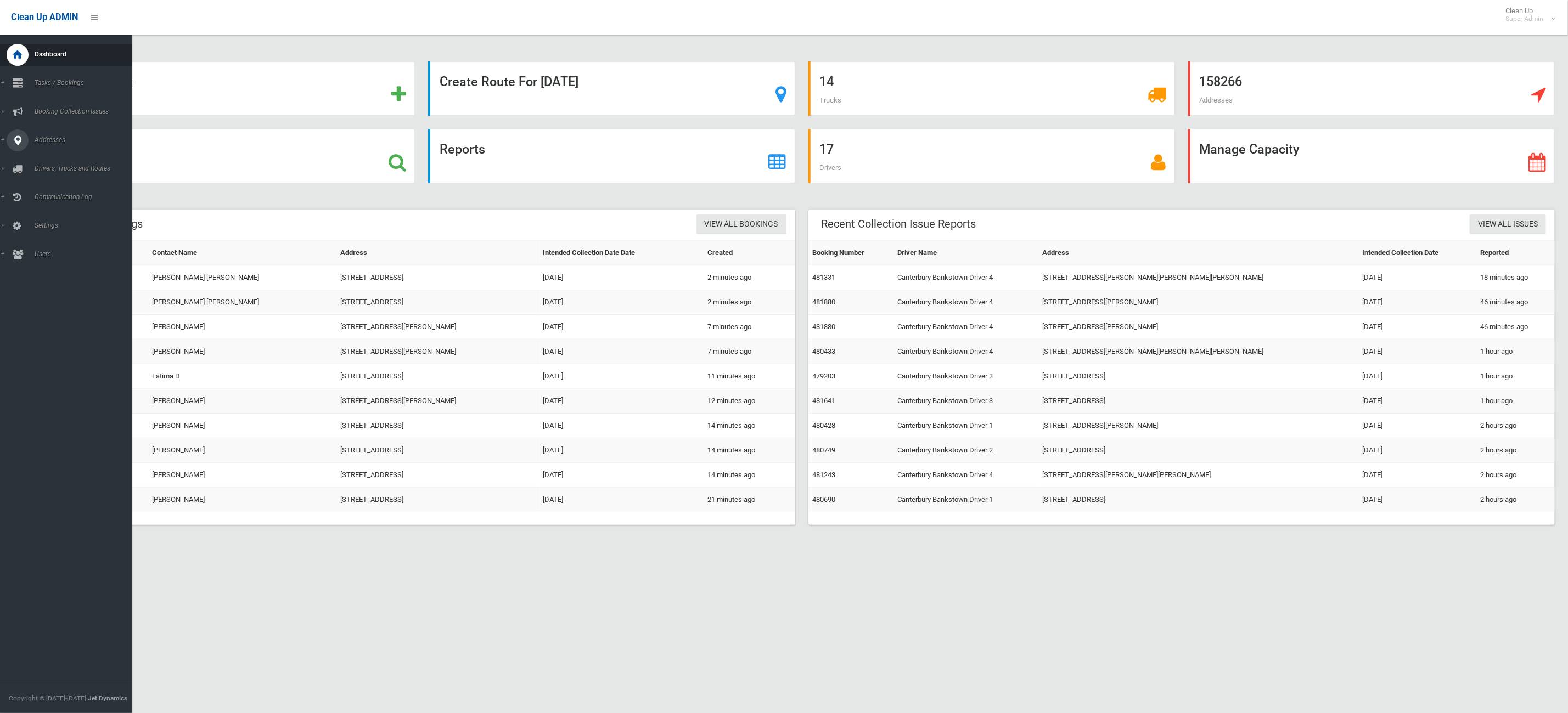
click at [0, 135] on link "Addresses" at bounding box center [72, 140] width 145 height 22
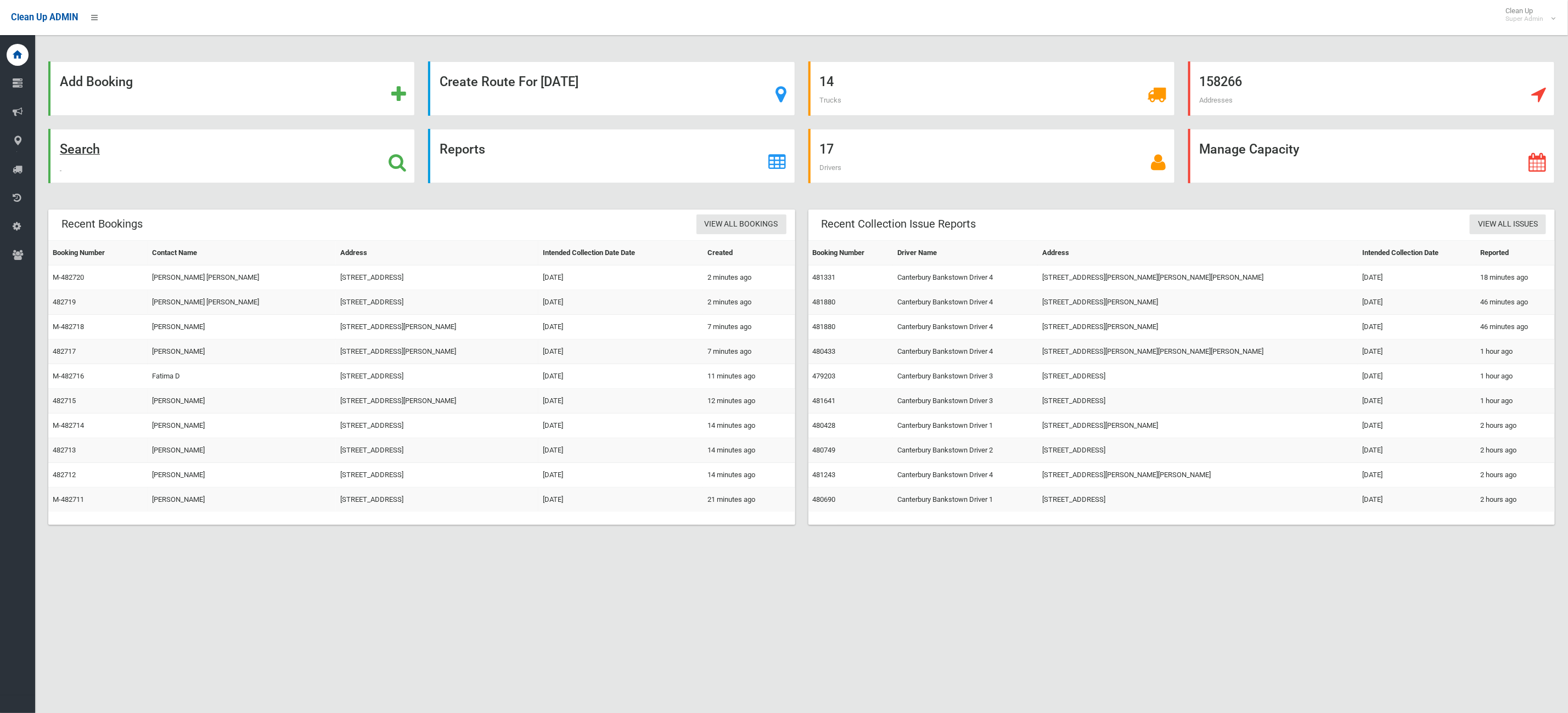
click at [277, 152] on div "Search" at bounding box center [232, 157] width 367 height 54
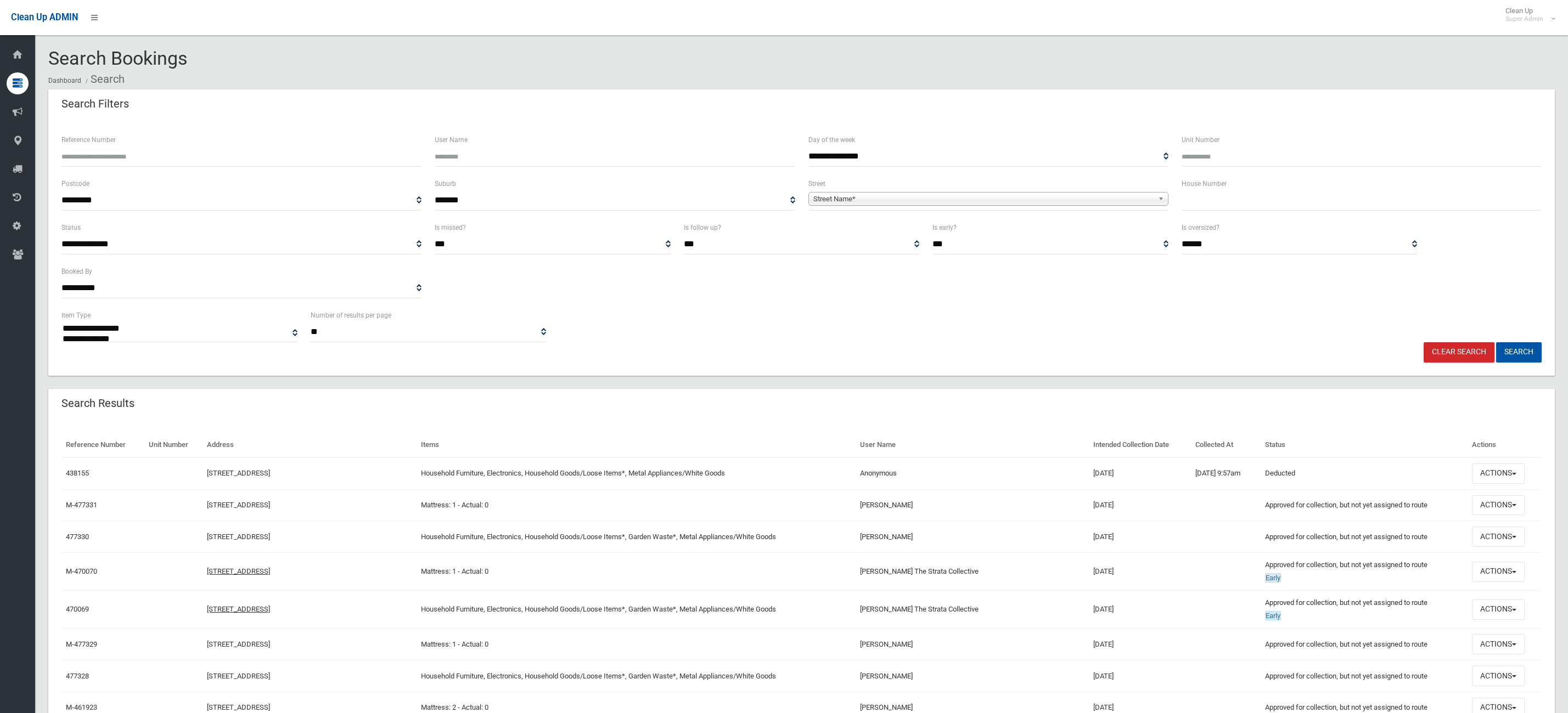
select select
click at [1205, 191] on input "text" at bounding box center [1361, 201] width 360 height 20
type input "**"
click at [1148, 201] on span "Street Name*" at bounding box center [984, 198] width 340 height 13
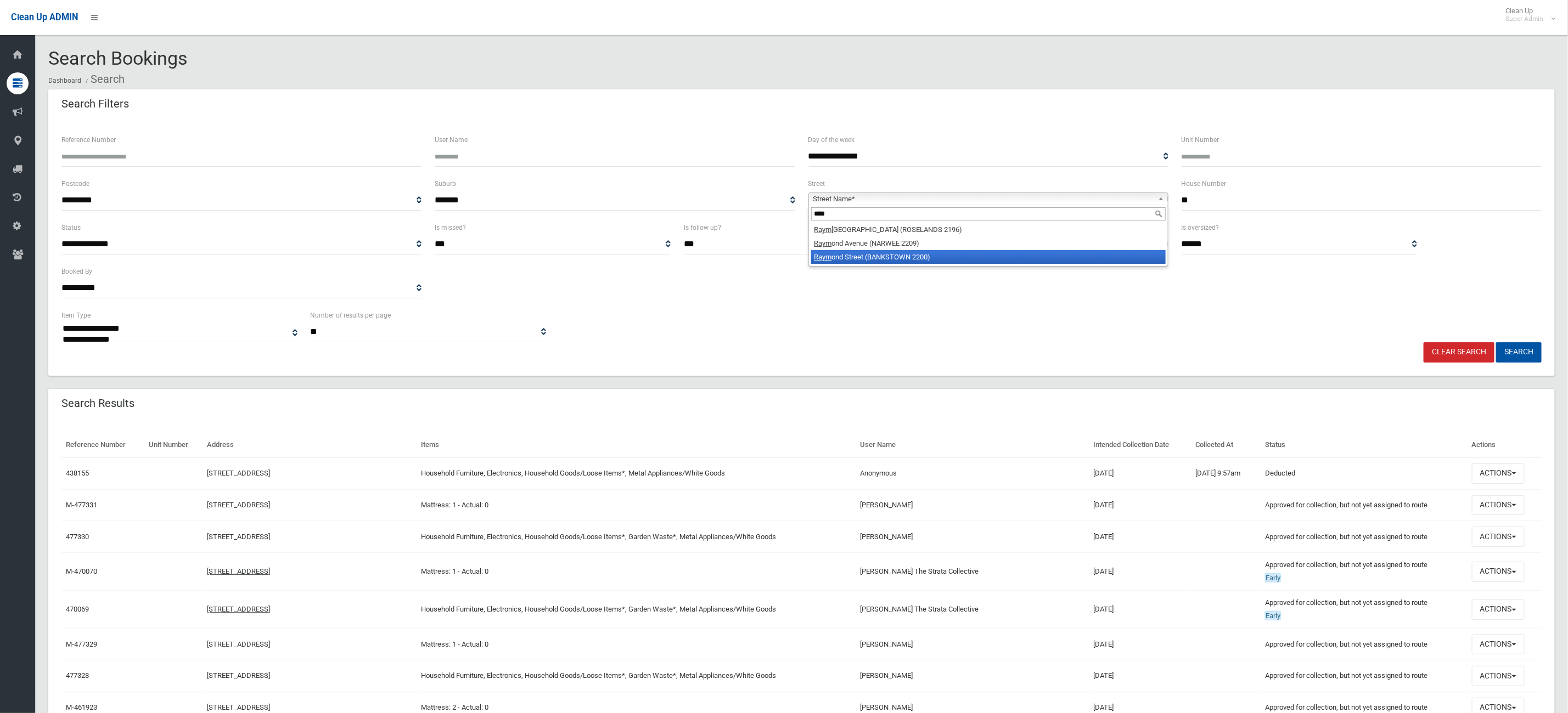
type input "****"
click at [1011, 262] on li "Raym ond Street (BANKSTOWN 2200)" at bounding box center [988, 257] width 355 height 14
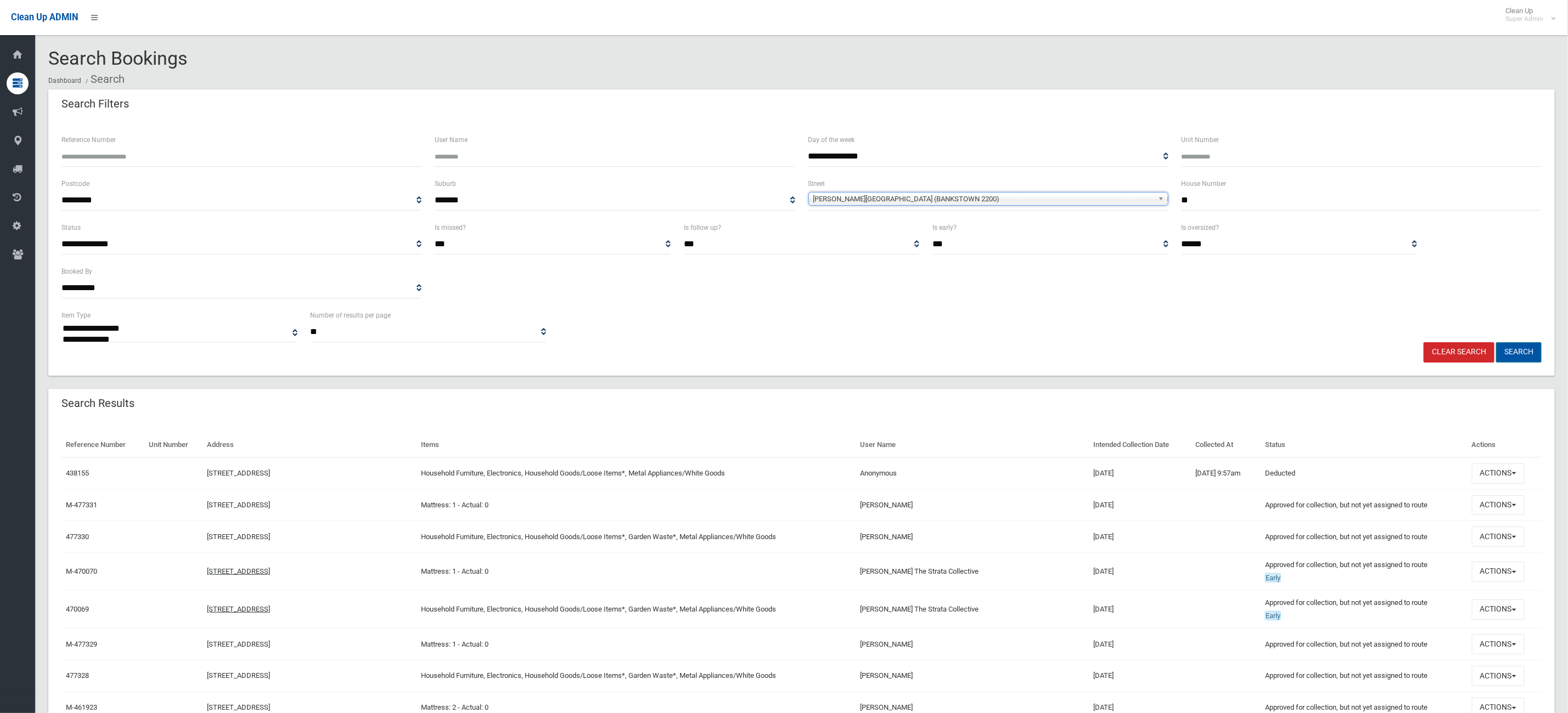
click at [1511, 349] on button "Search" at bounding box center [1519, 352] width 46 height 20
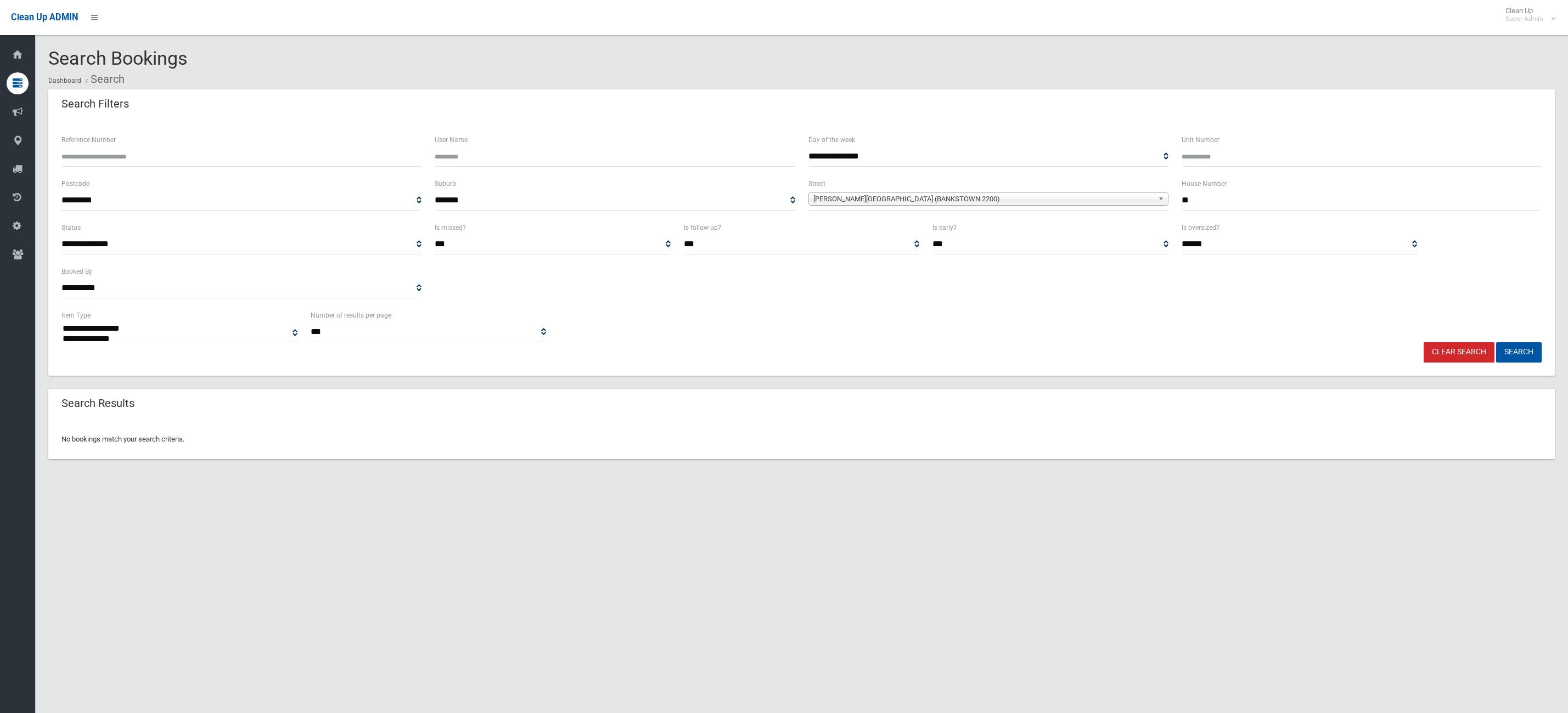
select select
click at [1199, 203] on input "**" at bounding box center [1361, 201] width 360 height 20
type input "*****"
click at [1496, 342] on button "Search" at bounding box center [1519, 352] width 46 height 20
select select
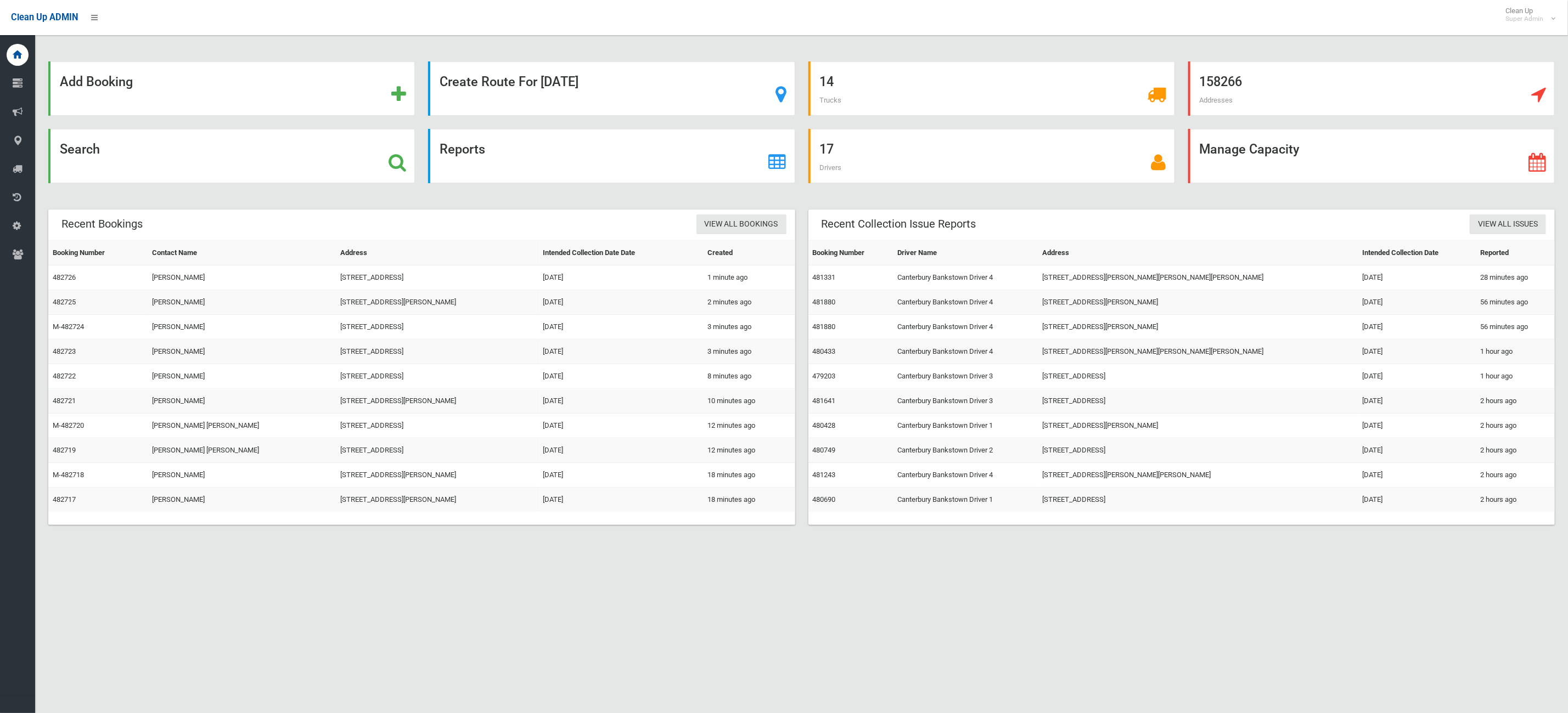
click at [480, 503] on td "38 Howard Road, PADSTOW NSW 2211" at bounding box center [438, 499] width 203 height 25
click at [236, 167] on div "Search" at bounding box center [232, 157] width 367 height 54
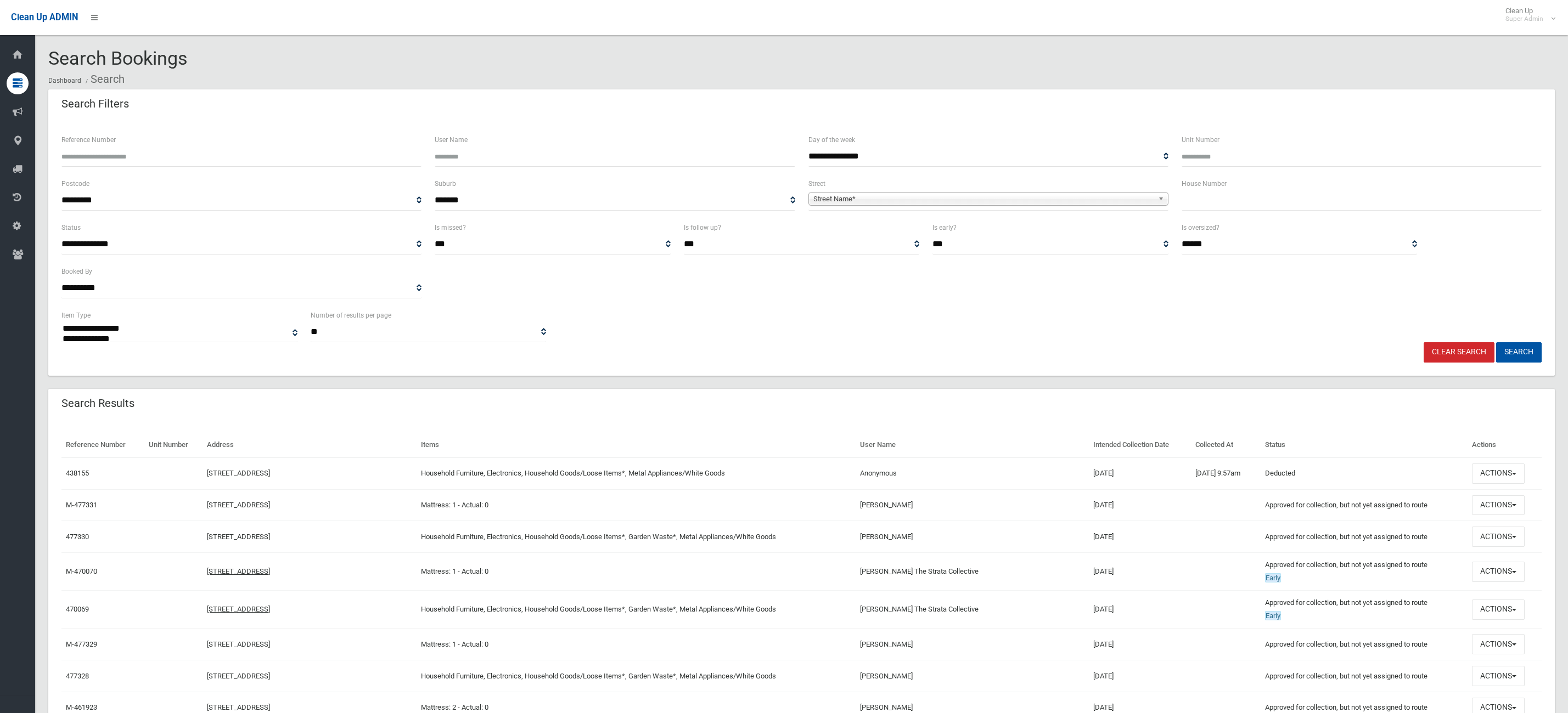
select select
drag, startPoint x: 1187, startPoint y: 199, endPoint x: 1194, endPoint y: 197, distance: 7.3
click at [1189, 199] on input "text" at bounding box center [1361, 201] width 360 height 20
type input "**"
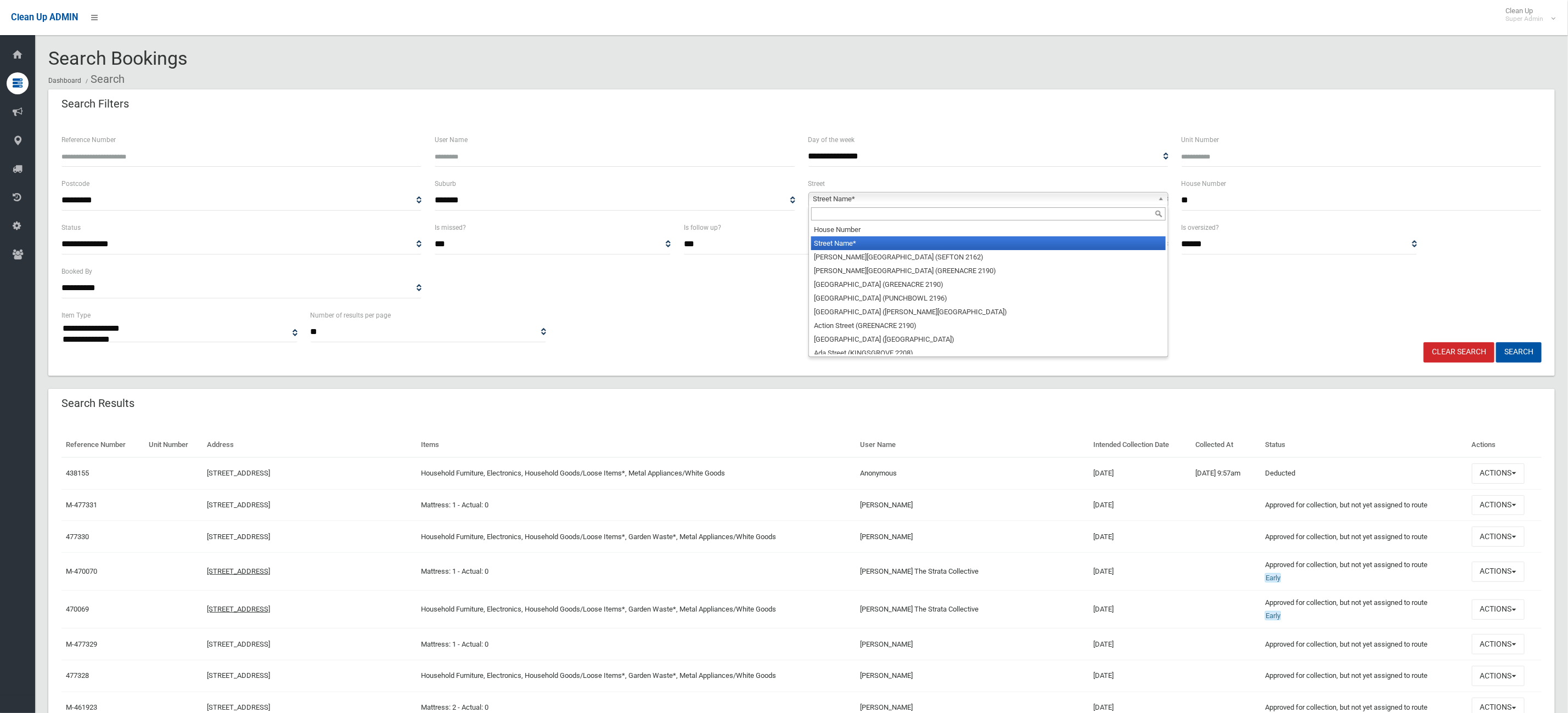
click at [981, 202] on span "Street Name*" at bounding box center [984, 198] width 340 height 13
type input "*"
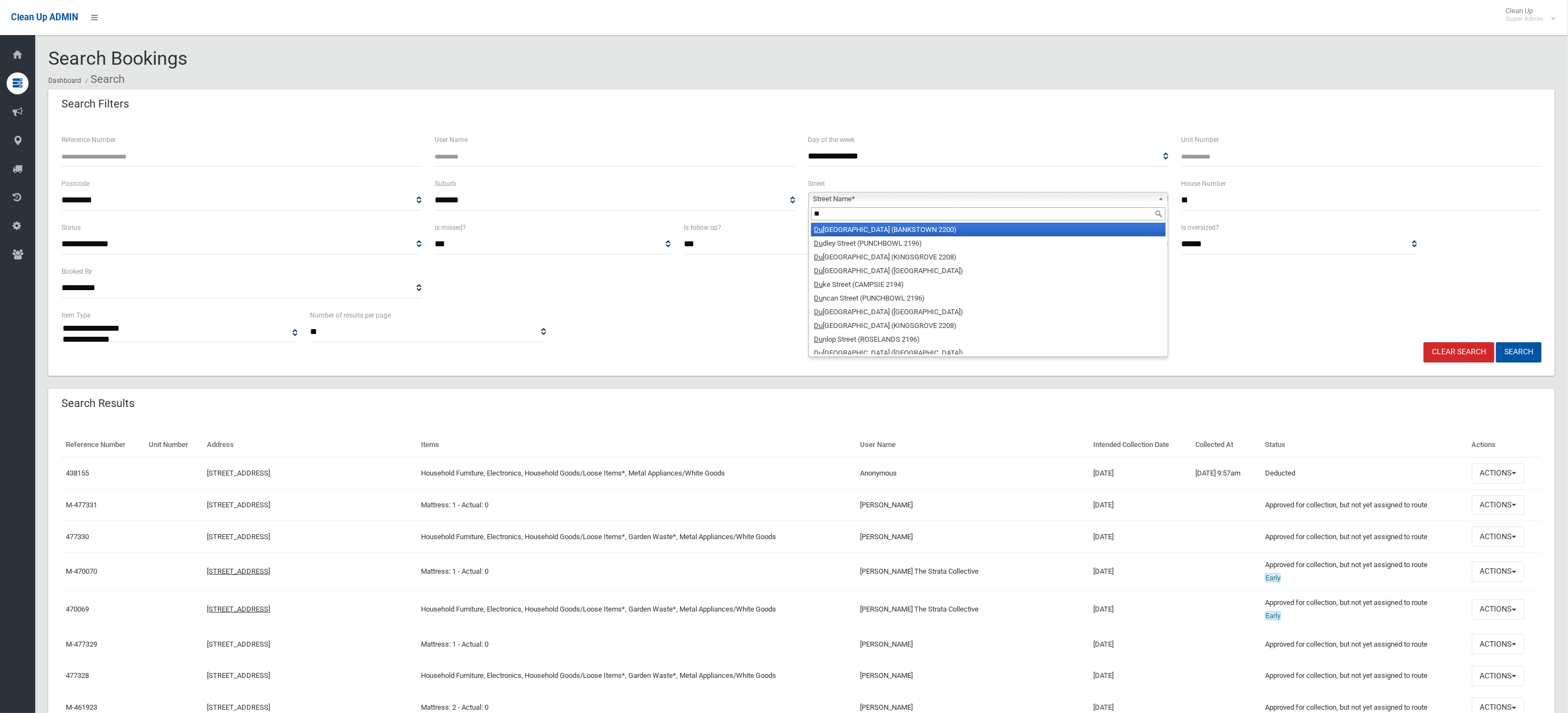
type input "***"
click at [985, 204] on div "[PERSON_NAME][GEOGRAPHIC_DATA]) [GEOGRAPHIC_DATA] Name* [PERSON_NAME][GEOGRAPHI…" at bounding box center [988, 199] width 360 height 14
type input "****"
click at [955, 231] on li "Dunk eld Avenue (HURLSTONE PARK 2193)" at bounding box center [988, 230] width 355 height 14
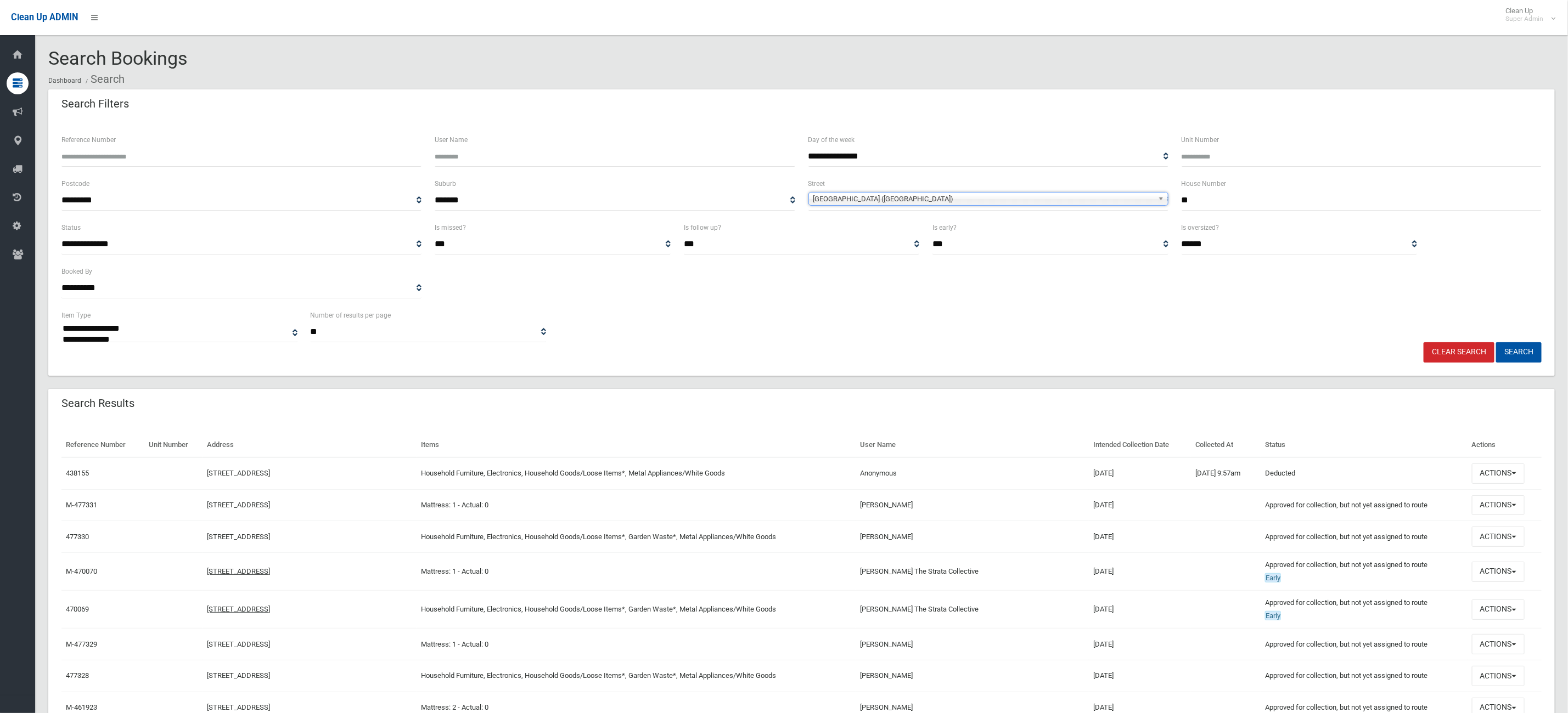
click at [1511, 367] on div "**********" at bounding box center [802, 248] width 1507 height 255
click at [1514, 357] on button "Search" at bounding box center [1519, 352] width 46 height 20
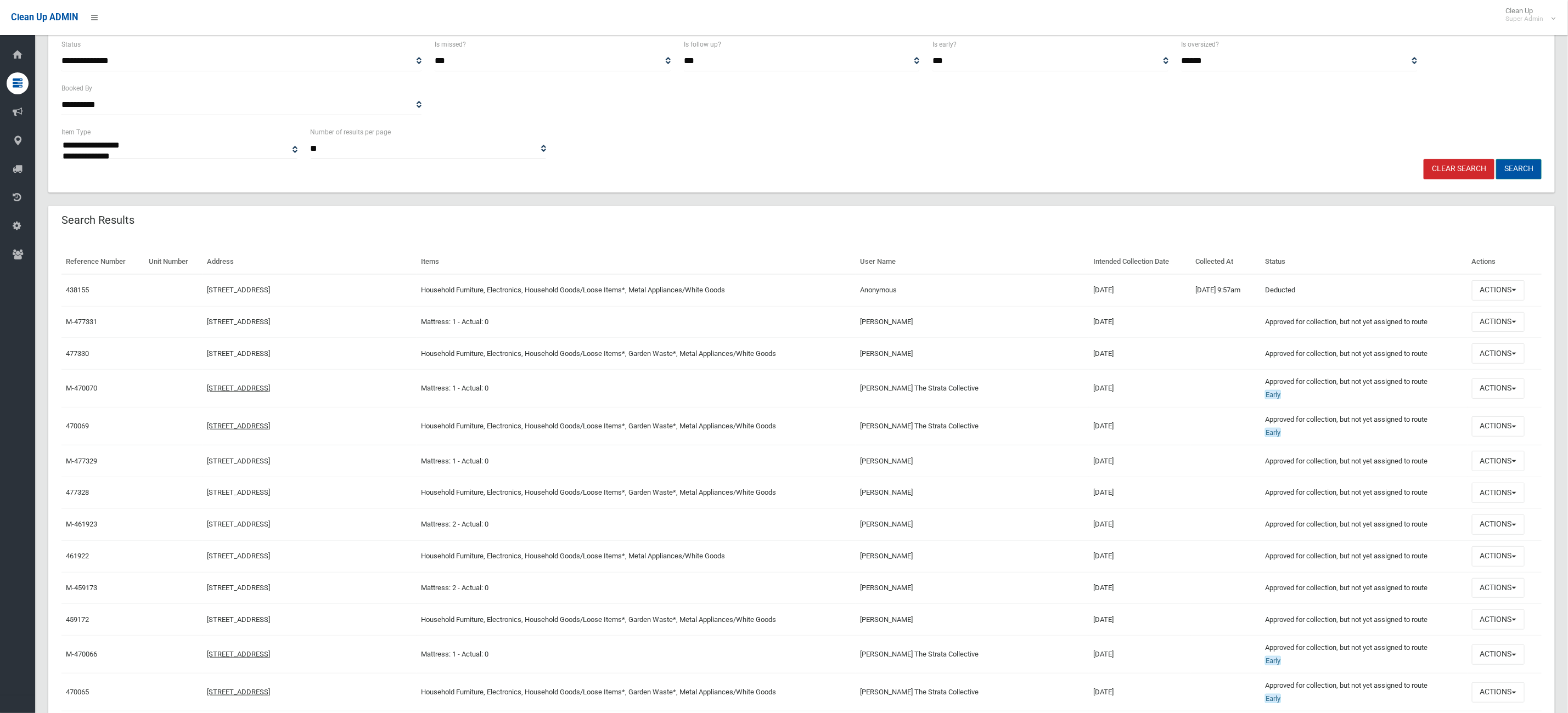
scroll to position [247, 0]
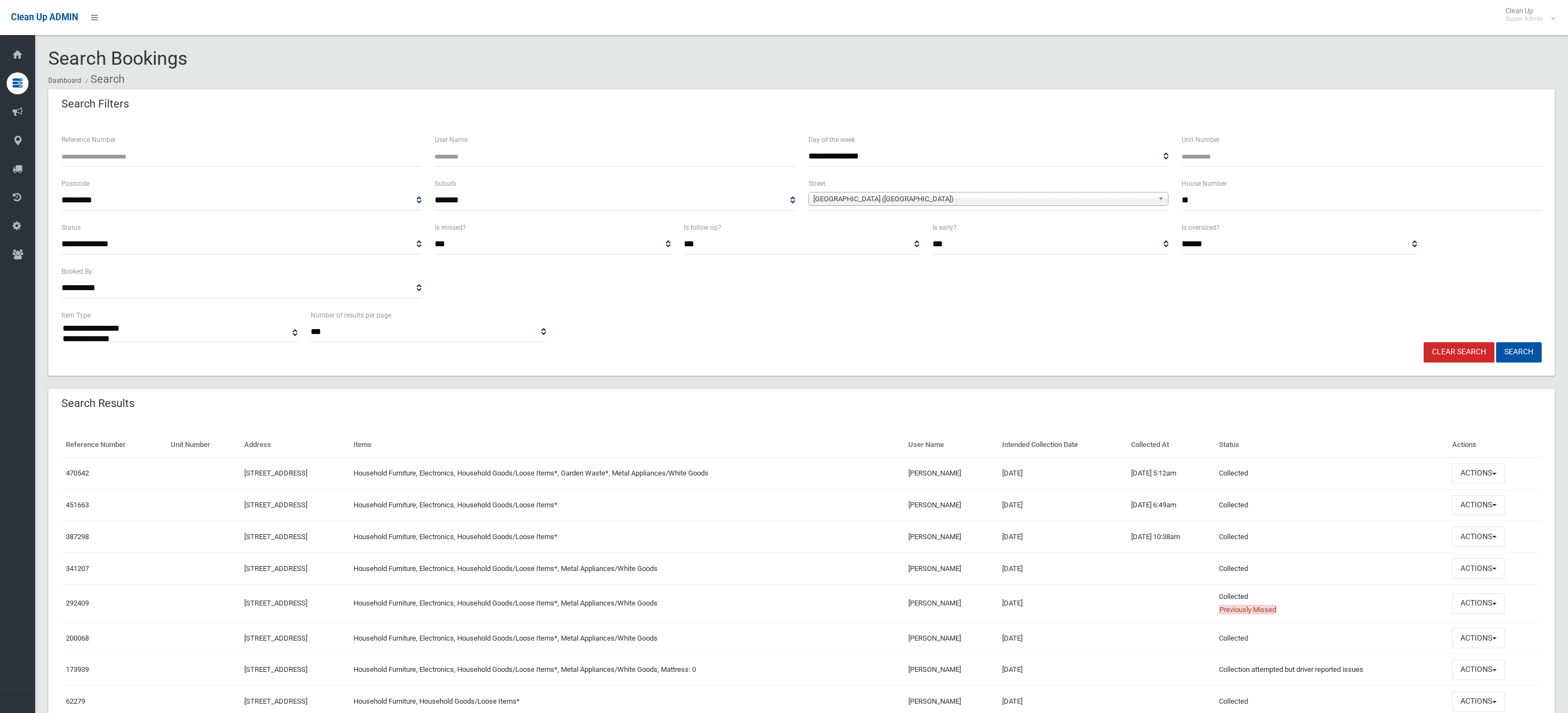
select select
click at [1076, 202] on span "Dunkeld Avenue (HURLSTONE PARK 2193)" at bounding box center [984, 198] width 340 height 13
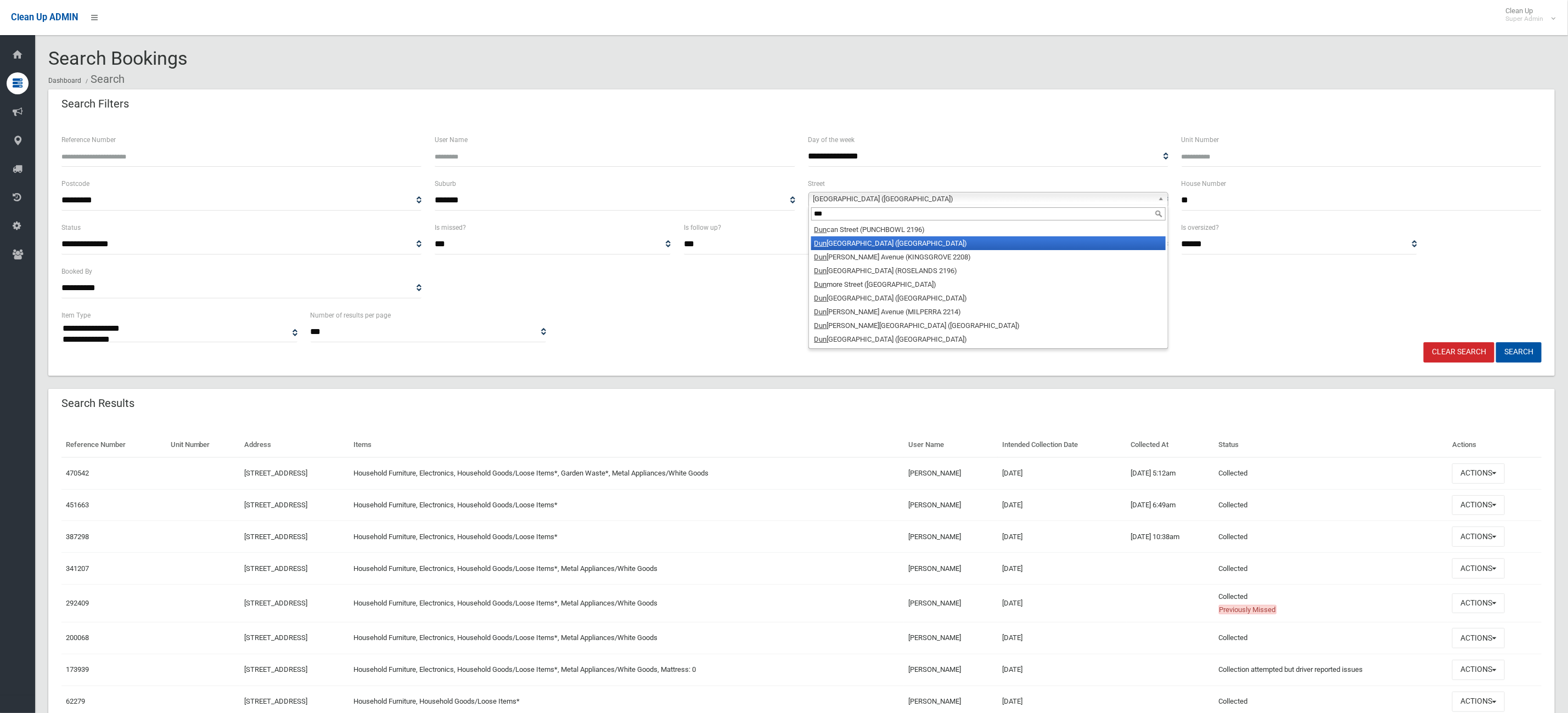
scroll to position [0, 0]
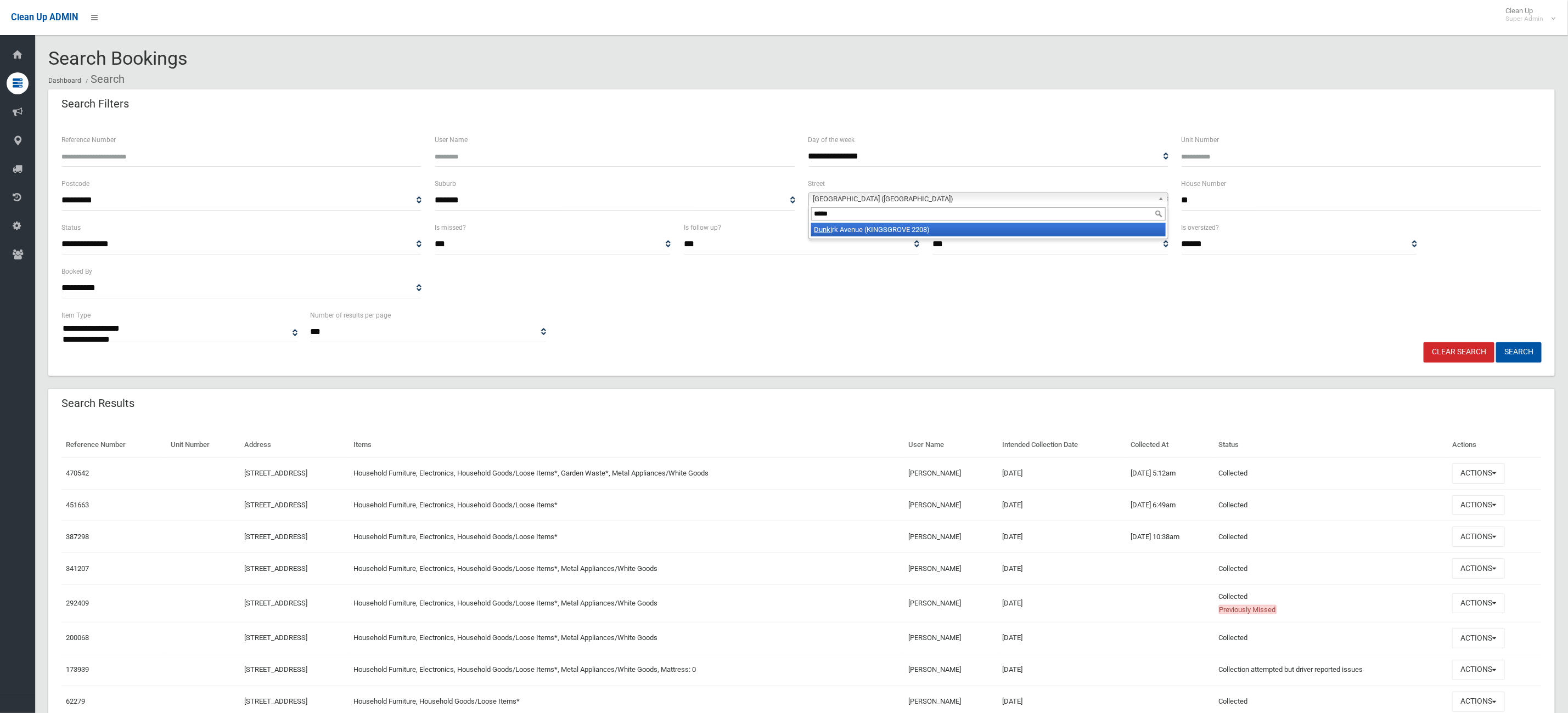
type input "*****"
drag, startPoint x: 984, startPoint y: 232, endPoint x: 1007, endPoint y: 231, distance: 23.0
click at [982, 231] on li "Dunki rk Avenue (KINGSGROVE 2208)" at bounding box center [988, 230] width 355 height 14
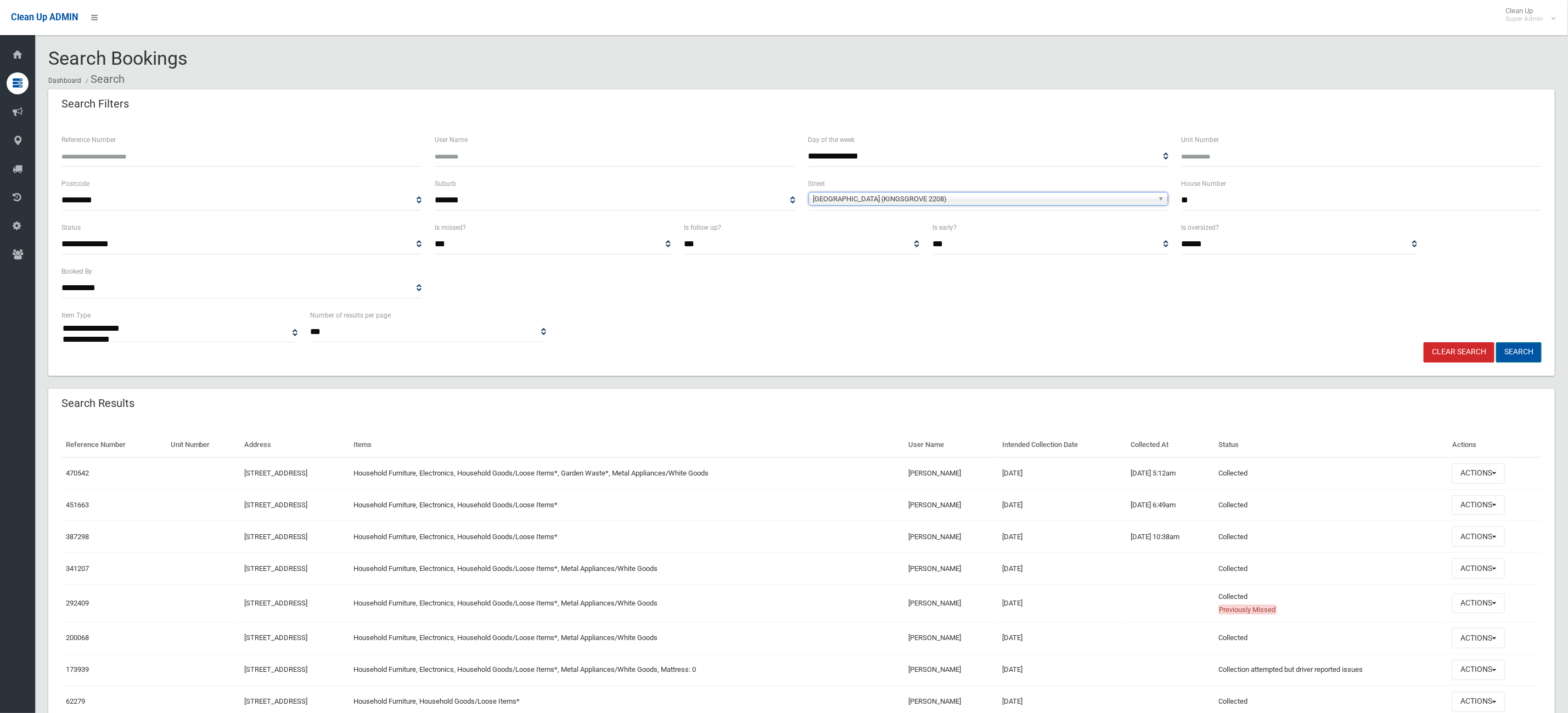
click at [1532, 356] on button "Search" at bounding box center [1519, 352] width 46 height 20
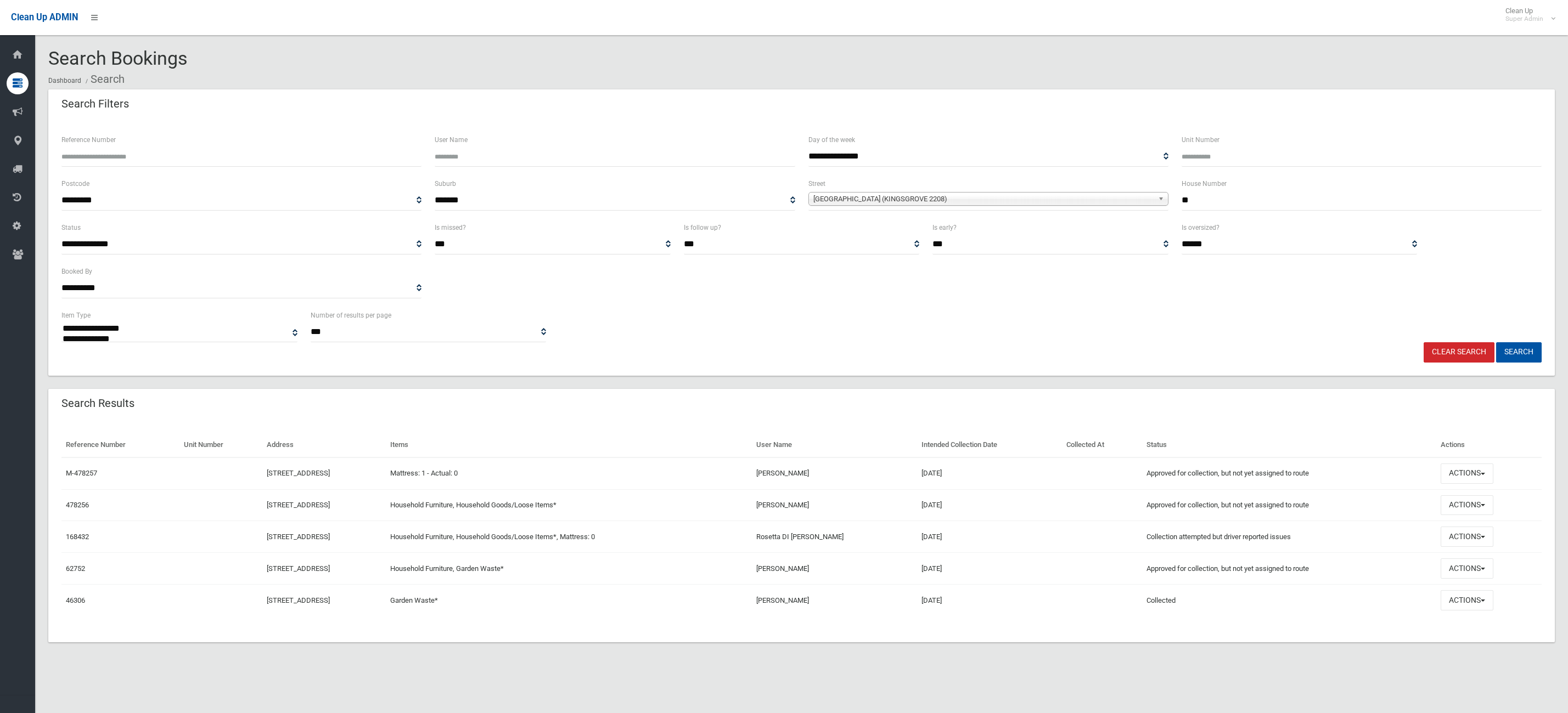
select select
click at [1451, 476] on button "Actions" at bounding box center [1468, 474] width 53 height 20
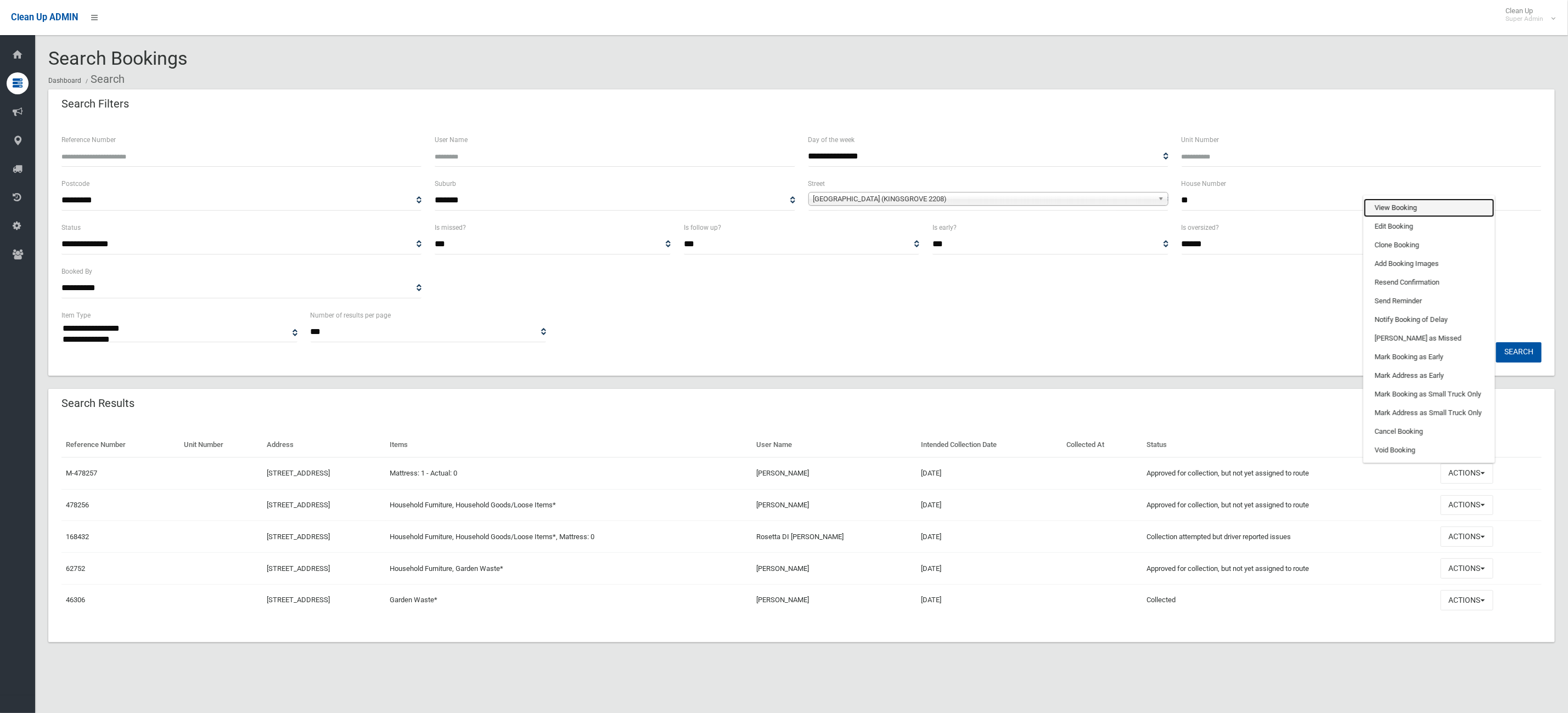
click at [1395, 209] on link "View Booking" at bounding box center [1428, 208] width 130 height 19
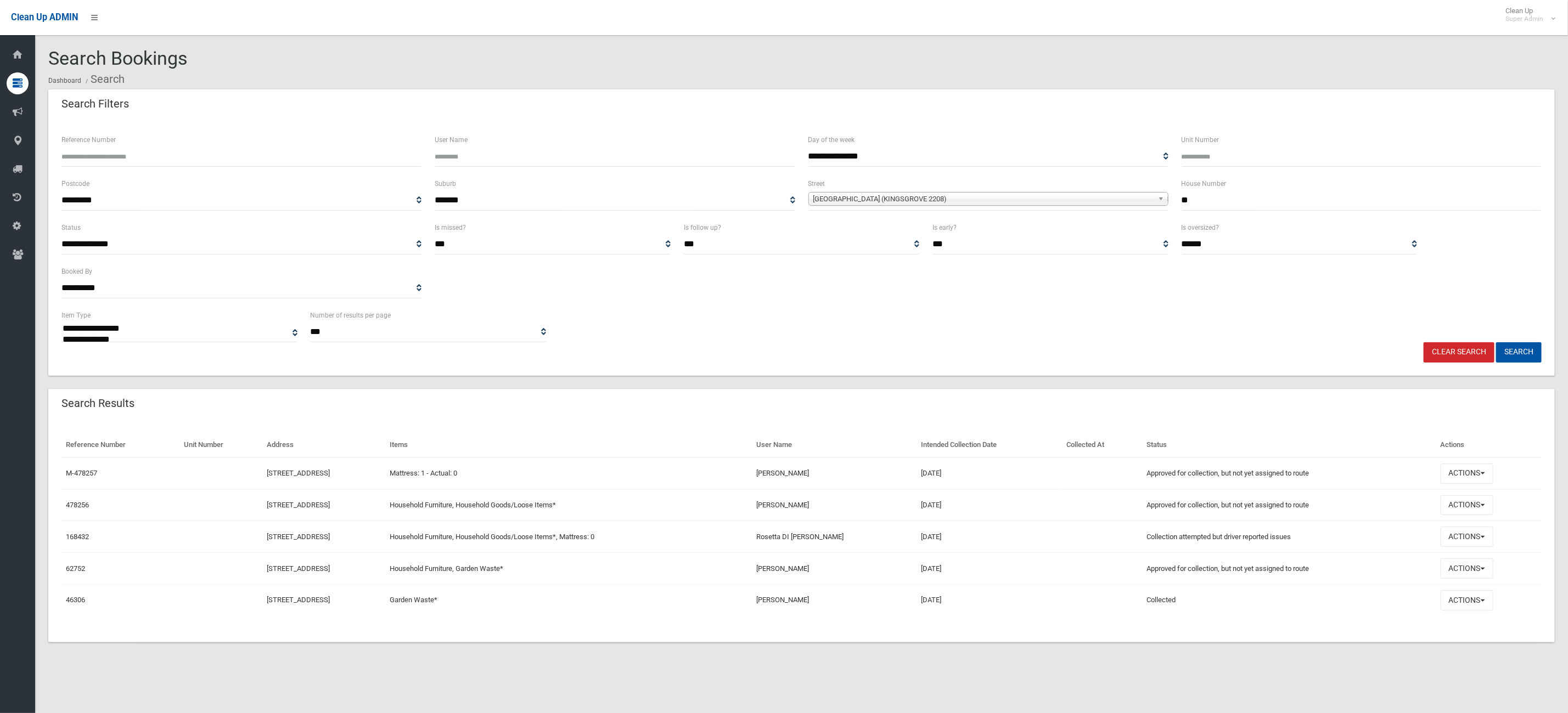
drag, startPoint x: 535, startPoint y: 486, endPoint x: 993, endPoint y: 545, distance: 461.8
click at [983, 496] on tbody "M-478257 31 Dunkirk Avenue, KINGSGROVE NSW 2208 Mattress: 1 - Actual: 0 Rosetta…" at bounding box center [801, 537] width 1480 height 158
click at [995, 546] on td "30/07/2021" at bounding box center [990, 537] width 145 height 31
click at [1476, 507] on button "Actions" at bounding box center [1468, 505] width 53 height 20
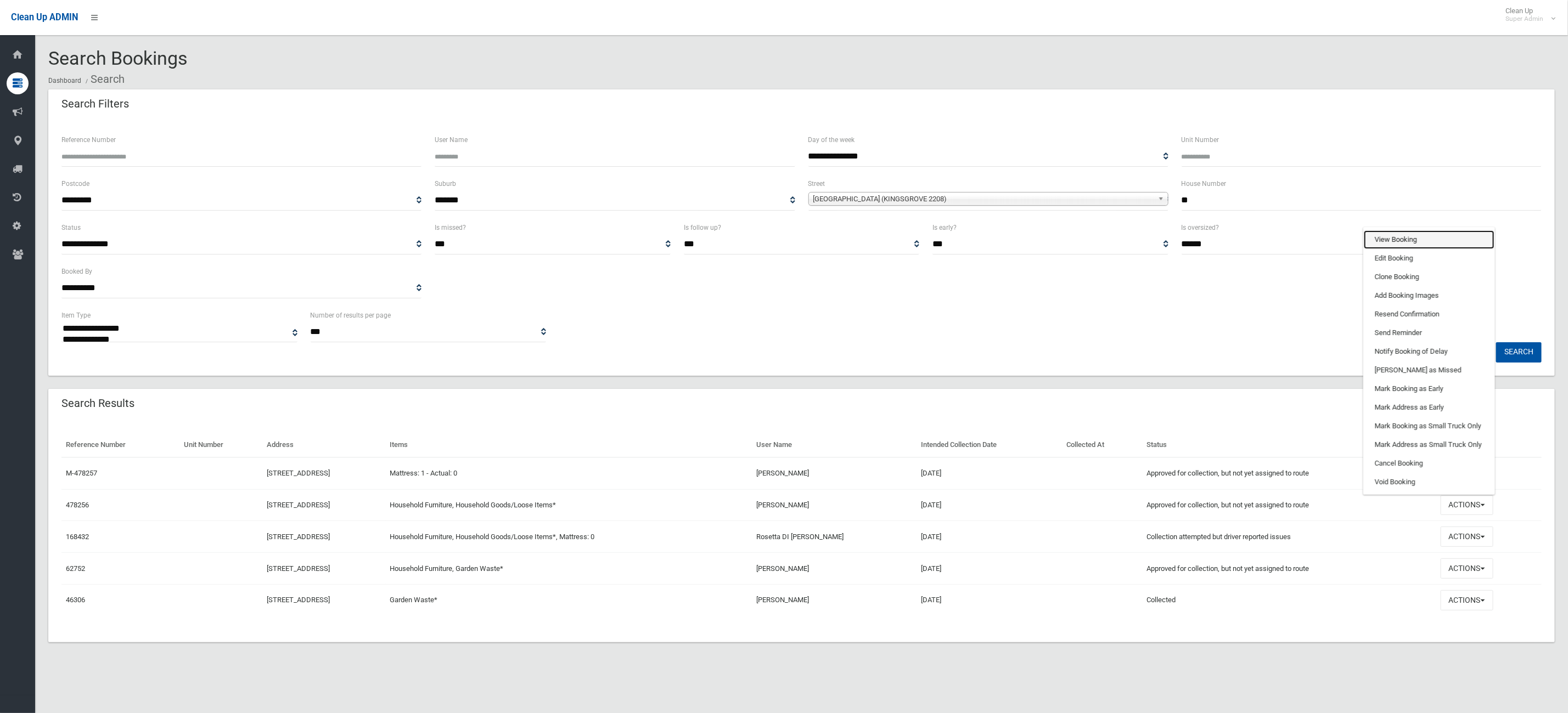
click at [1402, 232] on link "View Booking" at bounding box center [1428, 240] width 130 height 19
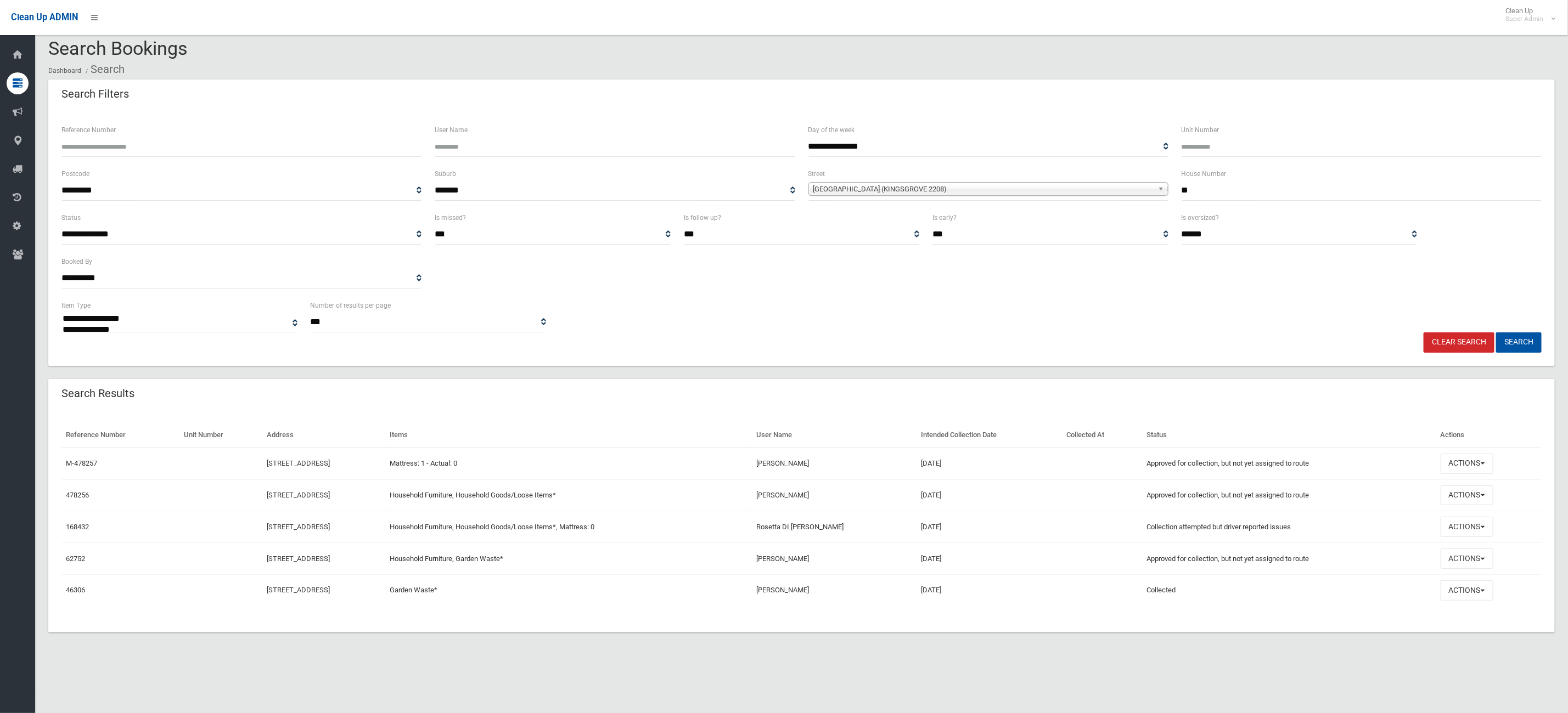
scroll to position [13, 0]
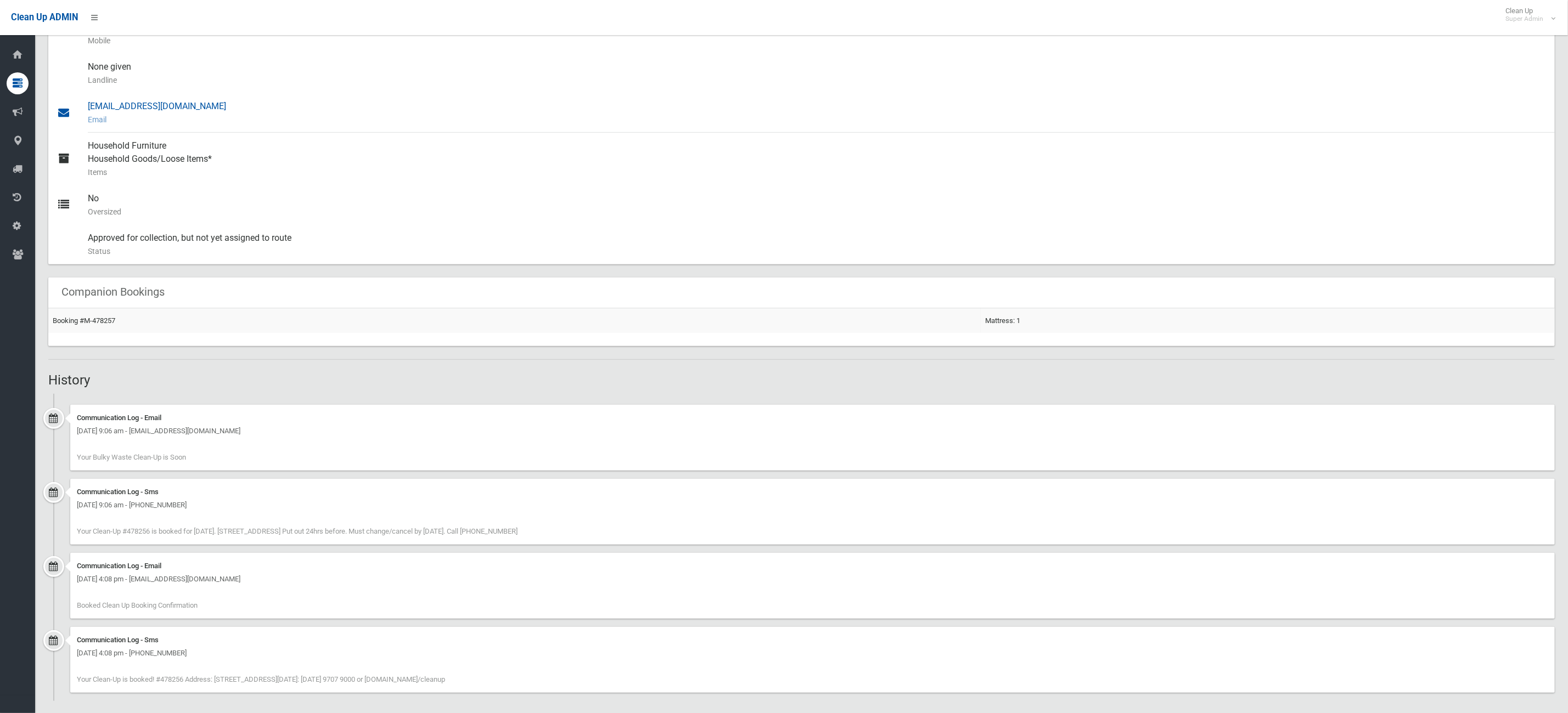
scroll to position [397, 0]
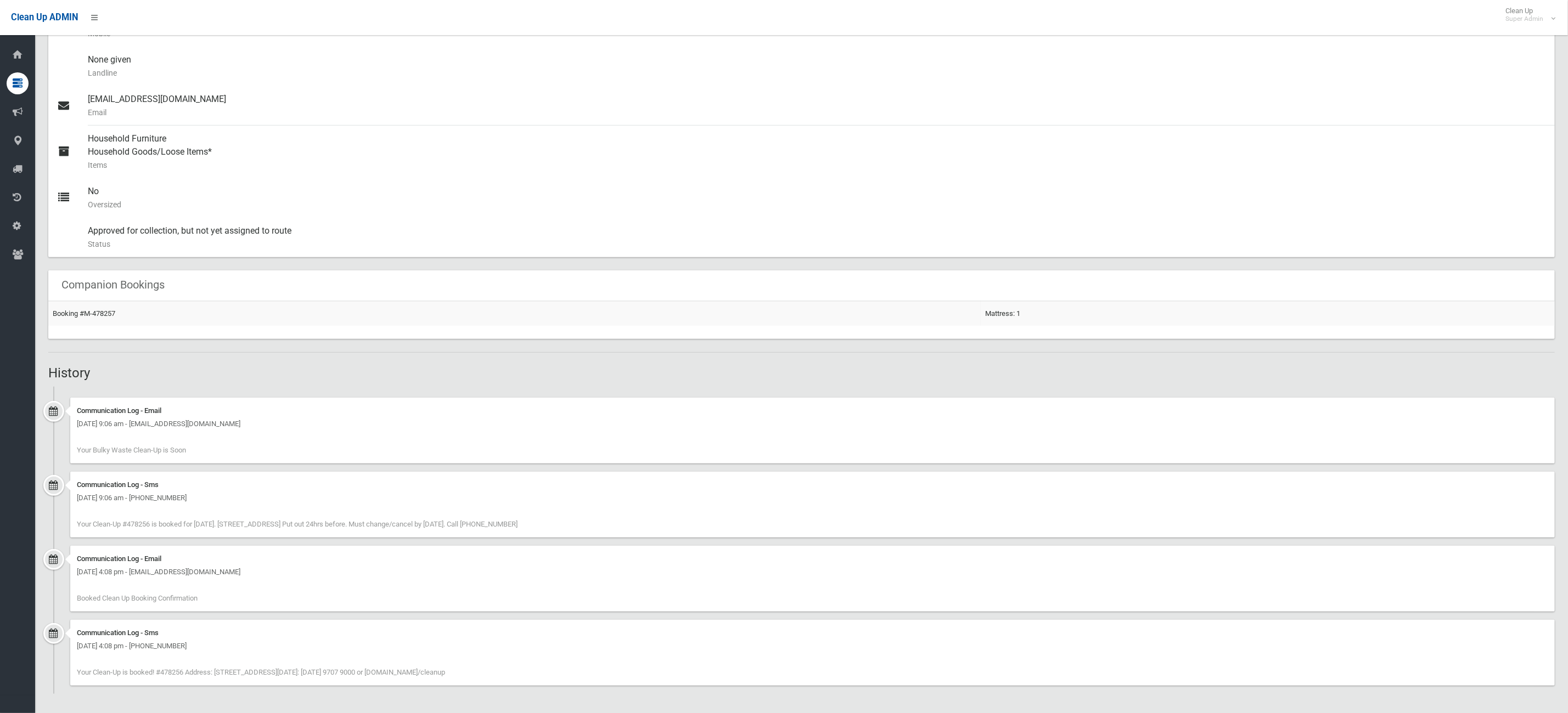
drag, startPoint x: 582, startPoint y: 522, endPoint x: 466, endPoint y: 490, distance: 120.3
click at [466, 490] on div "Communication Log - Sms [DATE] 9:06 am - [PHONE_NUMBER] Your Clean-Up #478256 i…" at bounding box center [813, 505] width 1485 height 66
click at [674, 514] on div "Communication Log - Sms [DATE] 9:06 am - [PHONE_NUMBER] Your Clean-Up #478256 i…" at bounding box center [813, 505] width 1485 height 66
drag, startPoint x: 406, startPoint y: 473, endPoint x: 271, endPoint y: 453, distance: 136.5
click at [271, 453] on ul "Communication Log - Email [DATE] 9:06 am - [EMAIL_ADDRESS][DOMAIN_NAME] Your Bu…" at bounding box center [802, 540] width 1507 height 307
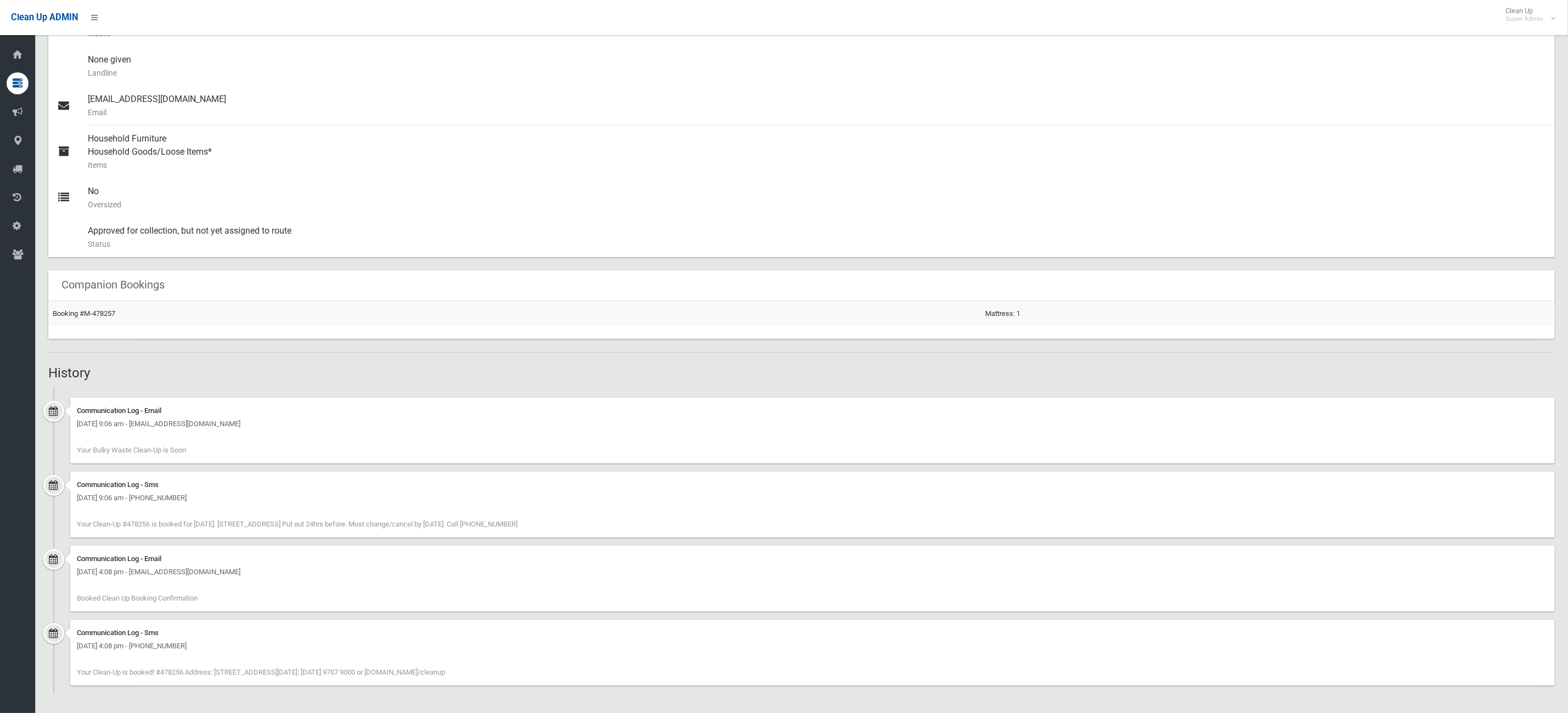
click at [379, 455] on div "Communication Log - Email [DATE] 9:06 am - [EMAIL_ADDRESS][DOMAIN_NAME] Your Bu…" at bounding box center [813, 431] width 1485 height 66
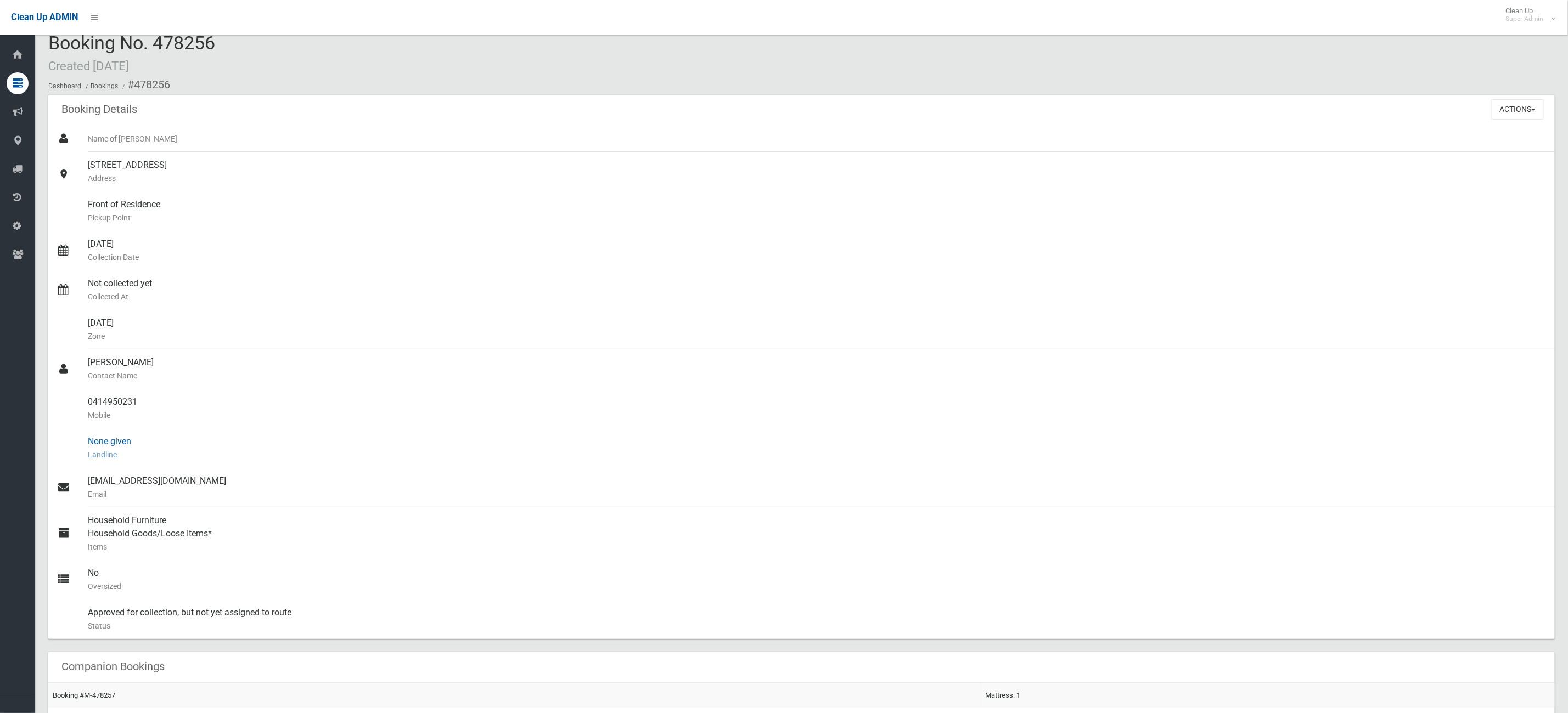
scroll to position [0, 0]
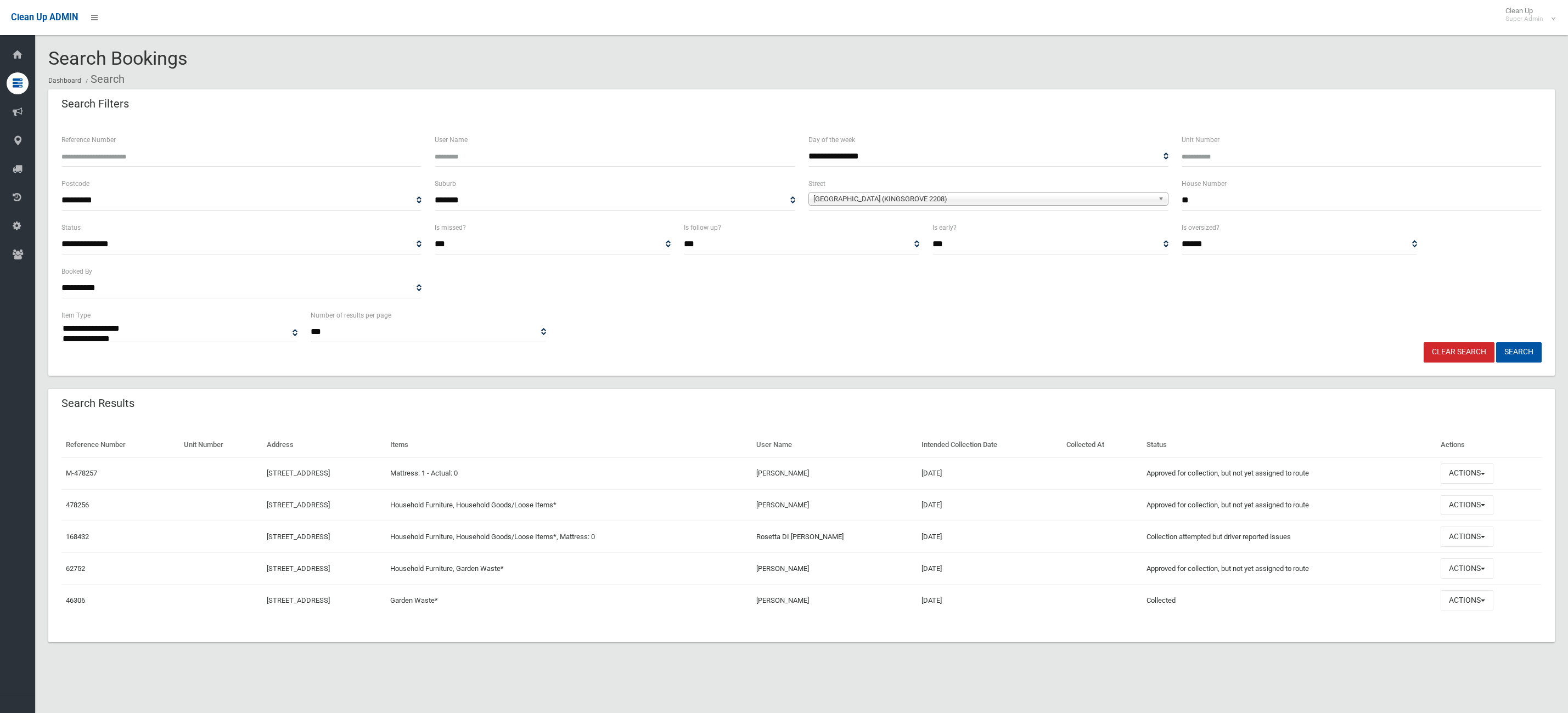
select select
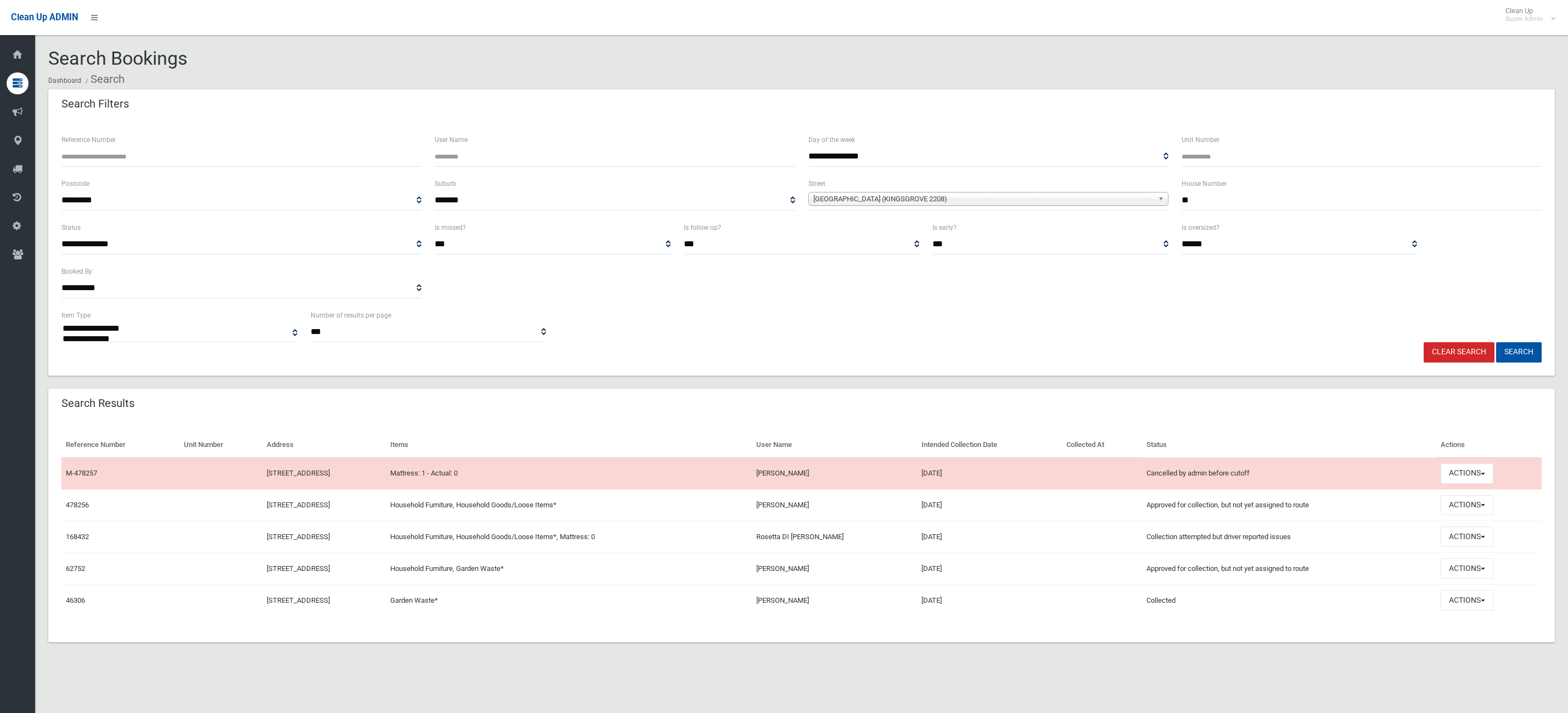
select select
drag, startPoint x: 1209, startPoint y: 202, endPoint x: 933, endPoint y: 181, distance: 276.8
click at [1147, 202] on div "**********" at bounding box center [801, 199] width 1494 height 44
type input "**"
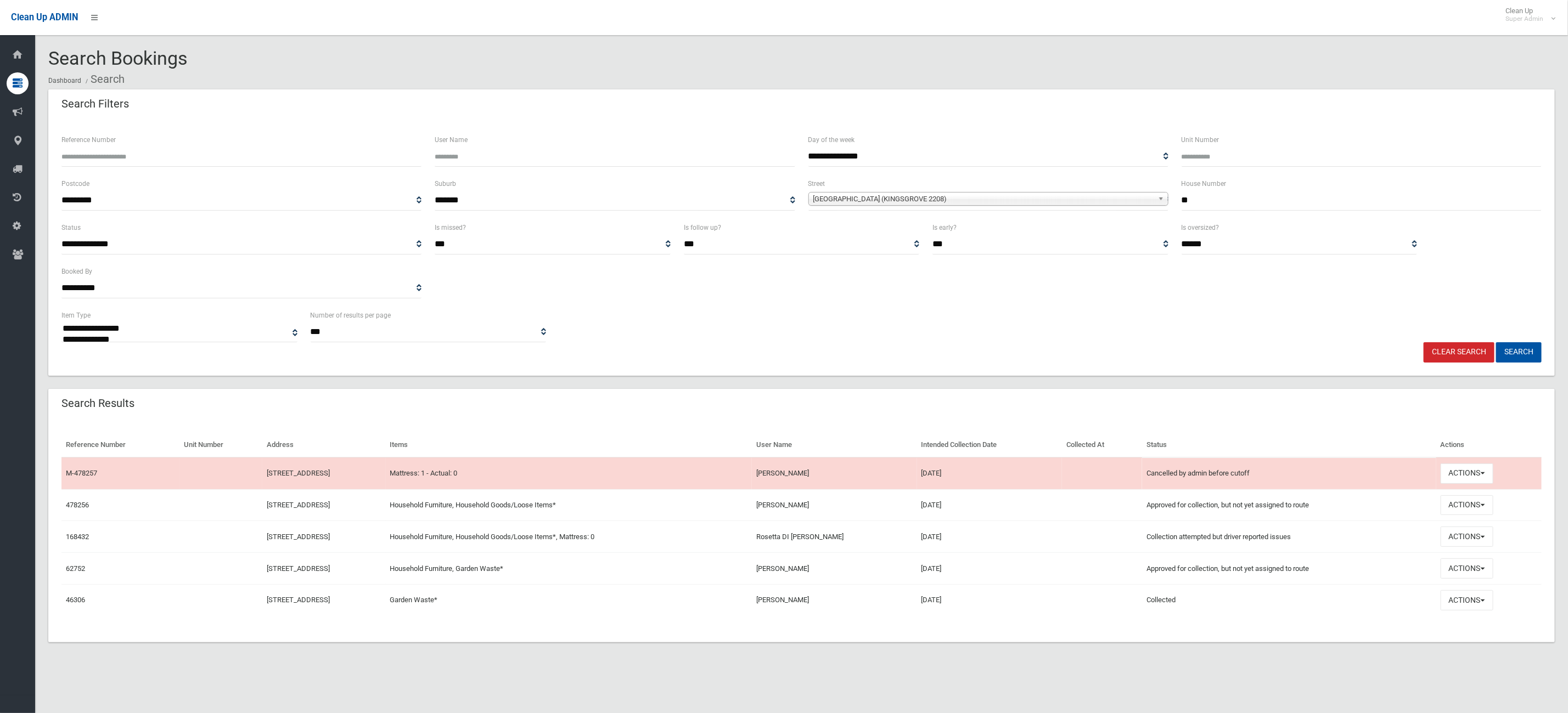
drag, startPoint x: 858, startPoint y: 200, endPoint x: 854, endPoint y: 204, distance: 5.7
click at [856, 200] on span "Dunkirk Avenue (KINGSGROVE 2208)" at bounding box center [984, 198] width 340 height 13
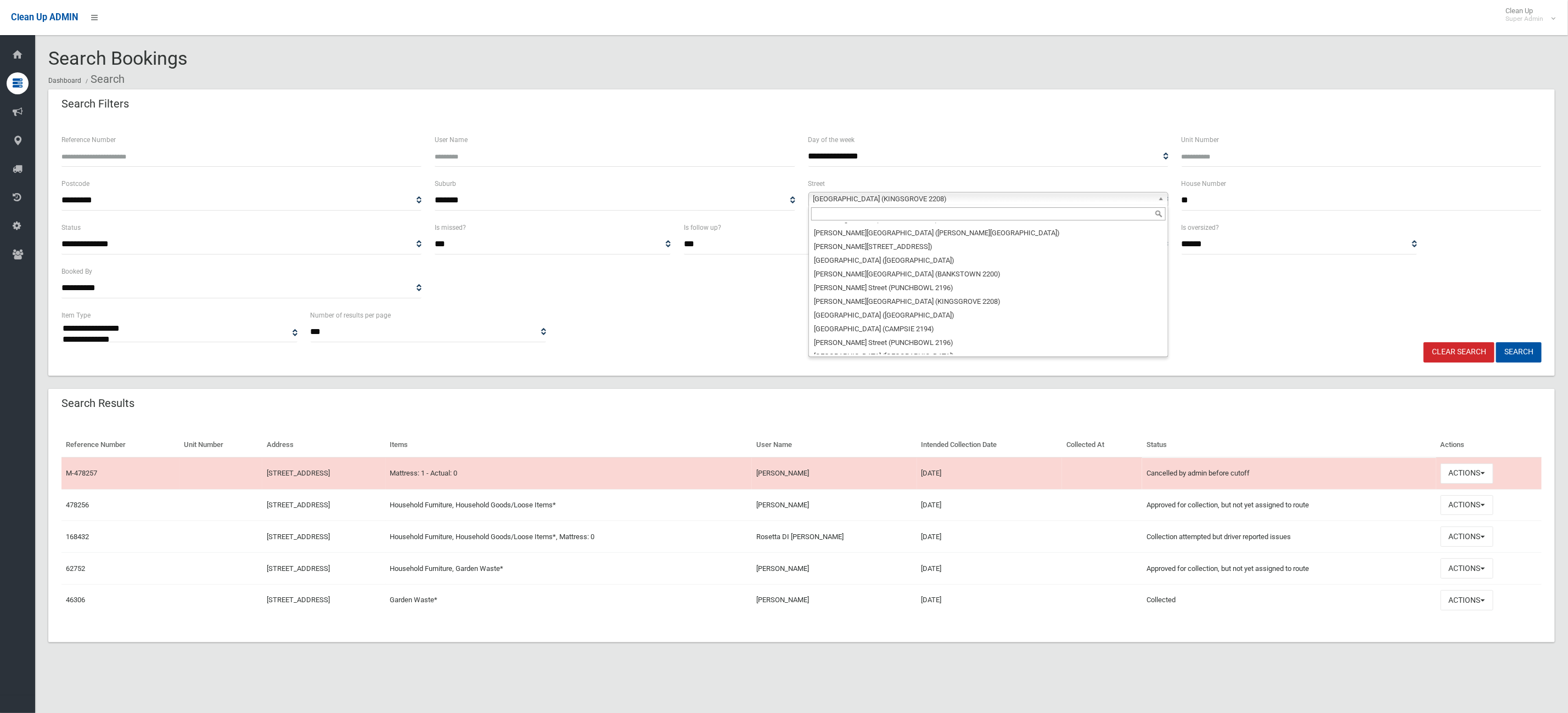
click at [844, 216] on input "text" at bounding box center [988, 214] width 355 height 13
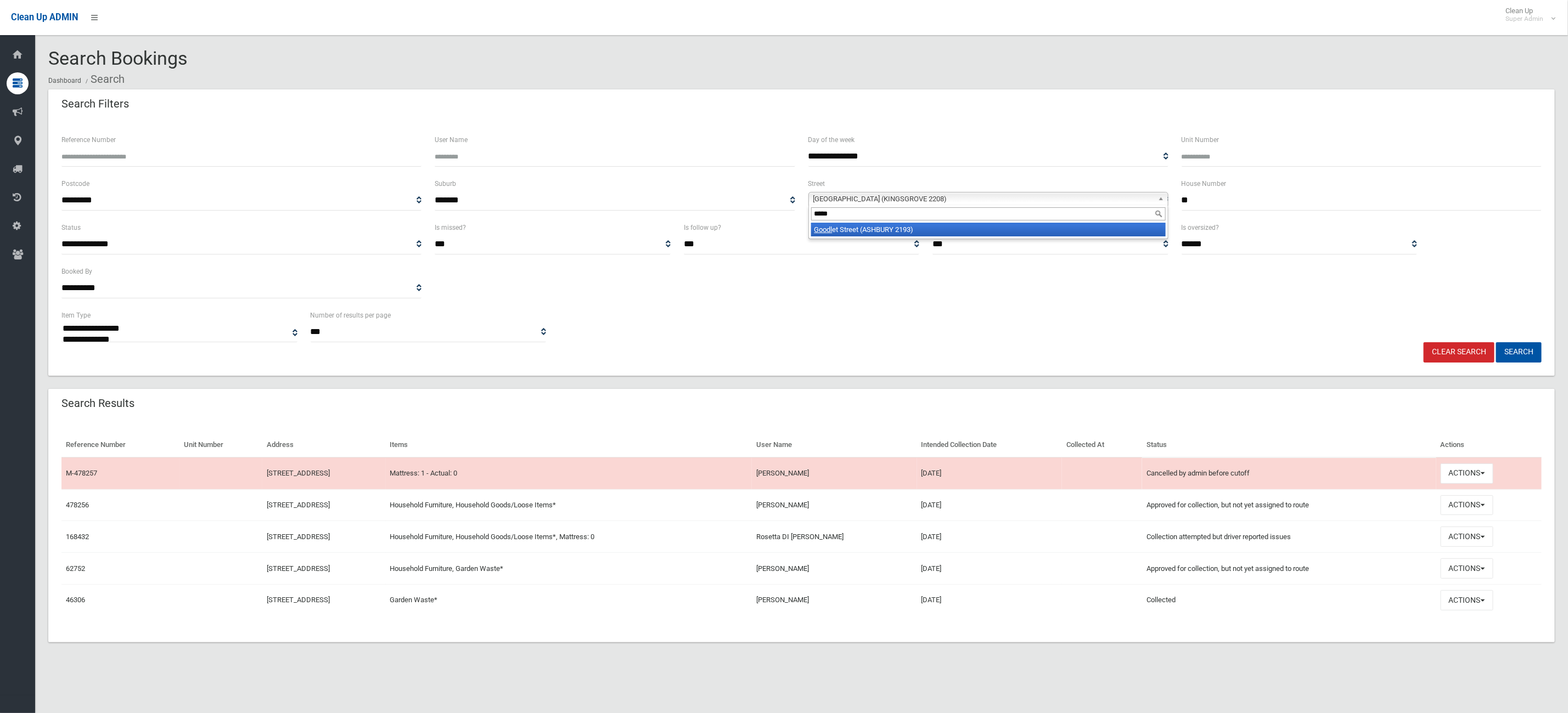
type input "*****"
click at [842, 230] on li "Goodl et Street (ASHBURY 2193)" at bounding box center [988, 230] width 355 height 14
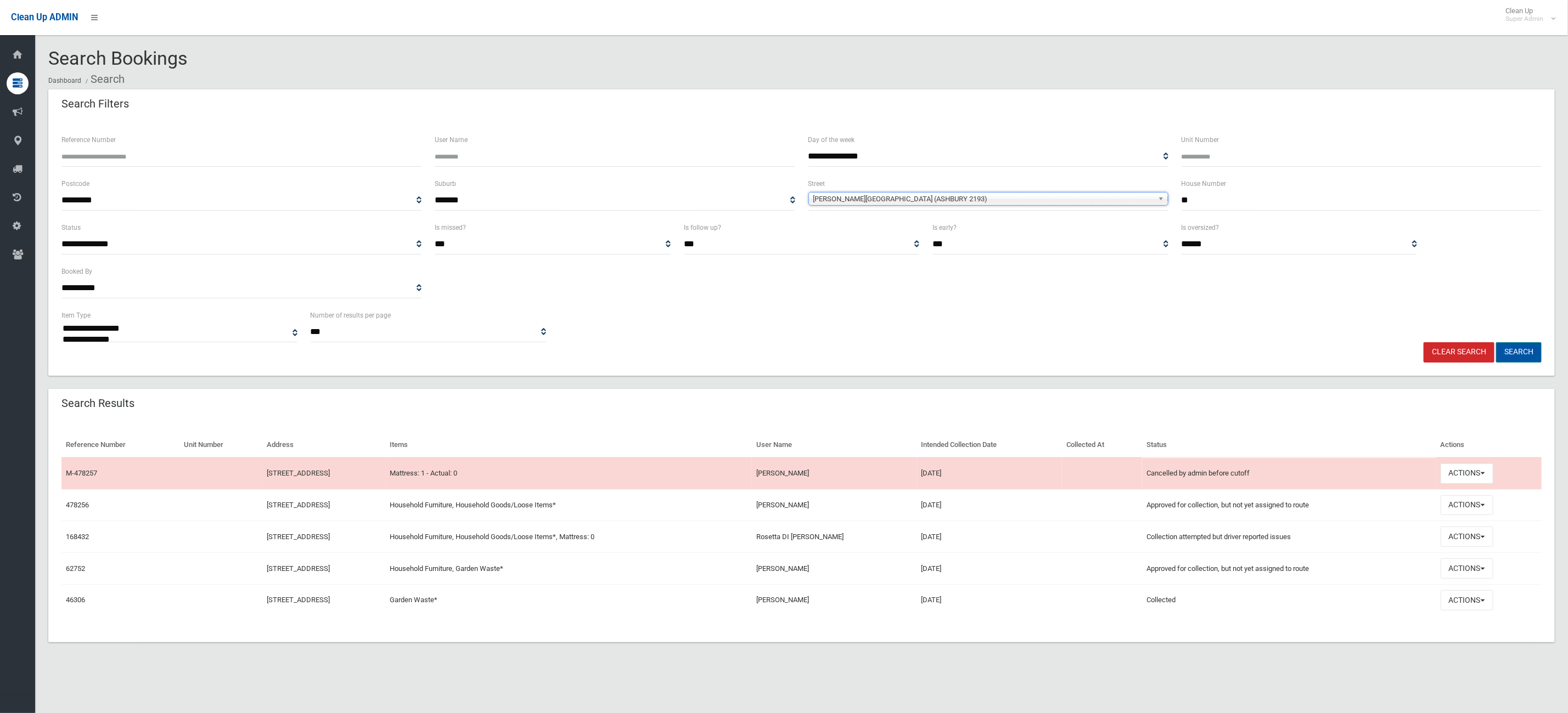
click at [1527, 356] on button "Search" at bounding box center [1519, 352] width 46 height 20
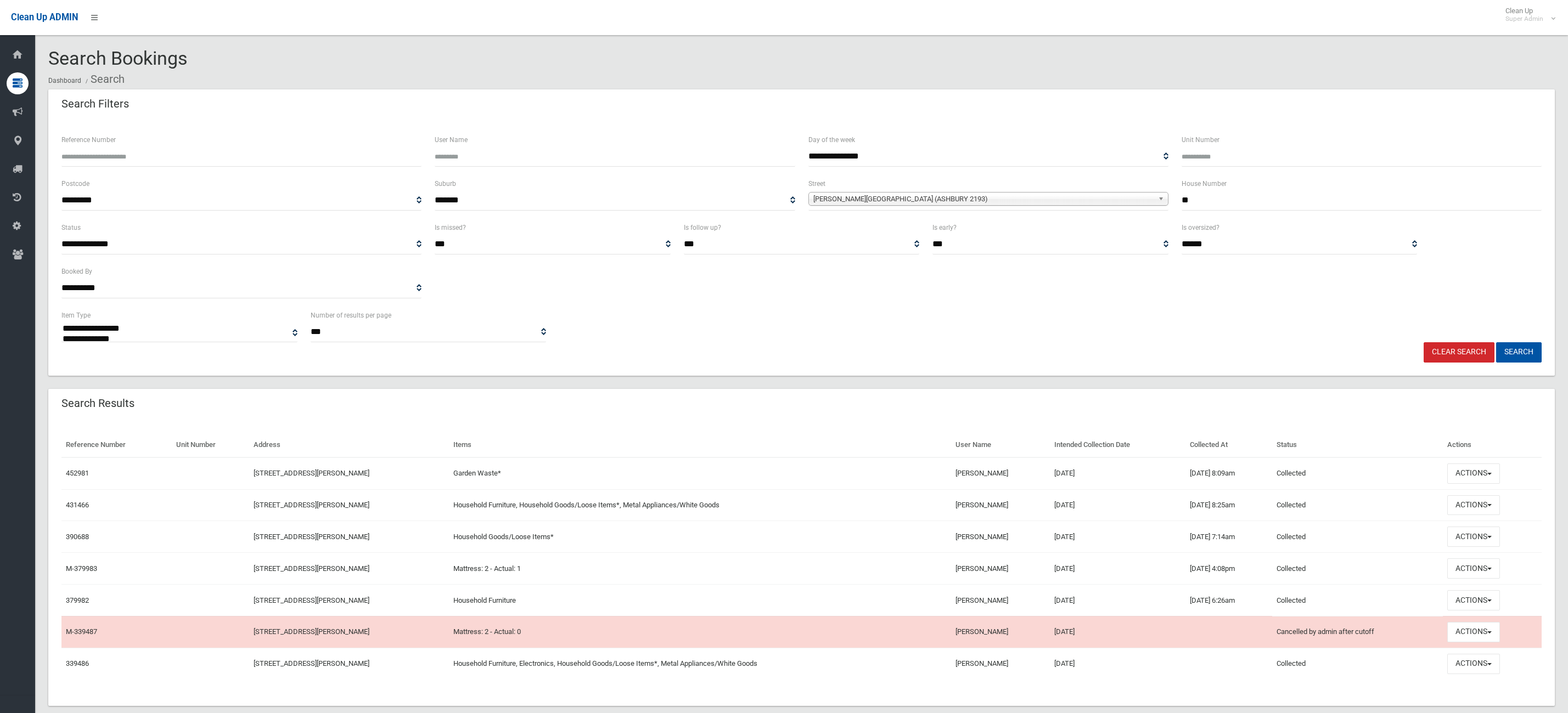
select select
drag, startPoint x: 1079, startPoint y: 509, endPoint x: 753, endPoint y: 489, distance: 326.6
click at [749, 489] on tr "431466 [STREET_ADDRESS][PERSON_NAME] Household Furniture, Household Goods/Loose…" at bounding box center [801, 505] width 1480 height 31
drag, startPoint x: 957, startPoint y: 504, endPoint x: 1571, endPoint y: 486, distance: 614.3
click at [958, 504] on td "[PERSON_NAME]" at bounding box center [1001, 505] width 99 height 31
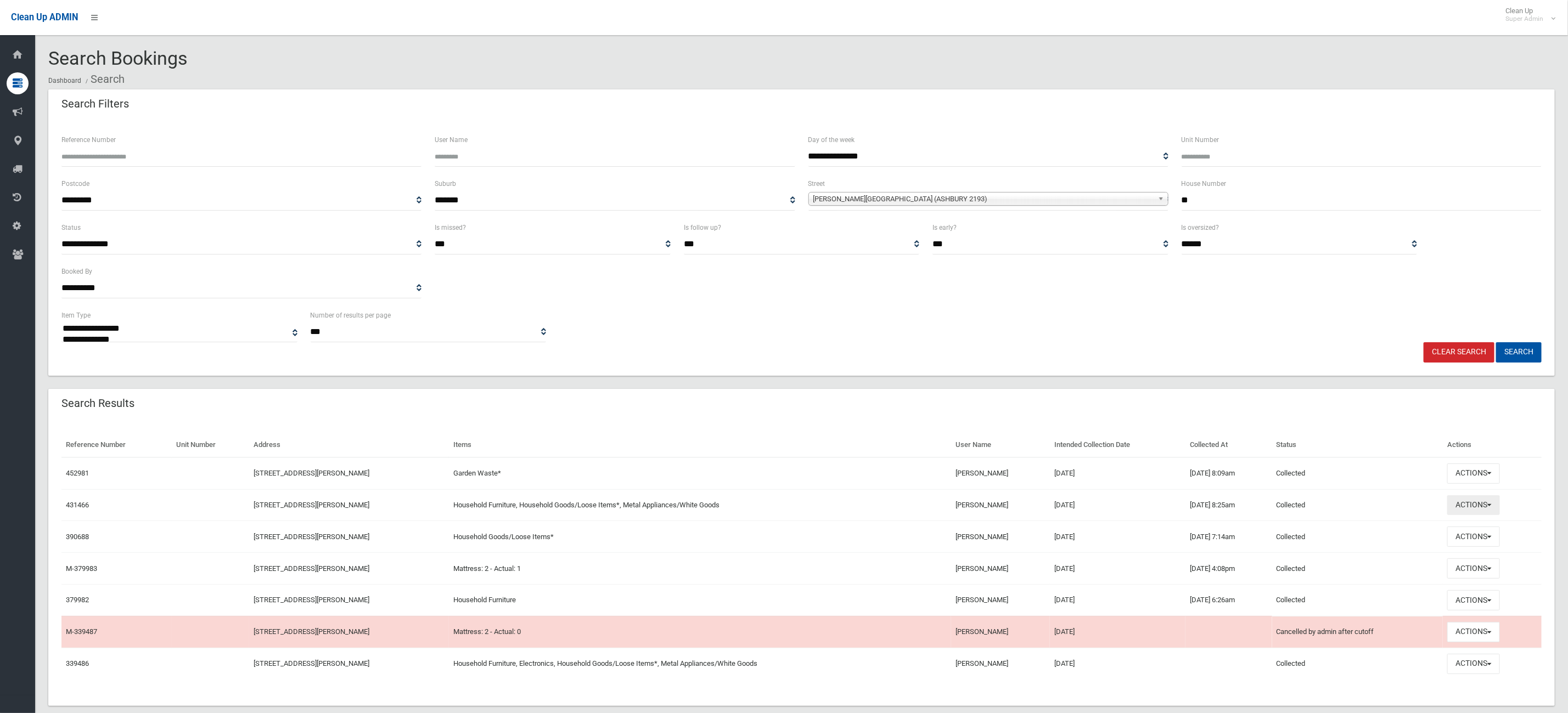
click at [1487, 514] on button "Actions" at bounding box center [1474, 505] width 53 height 20
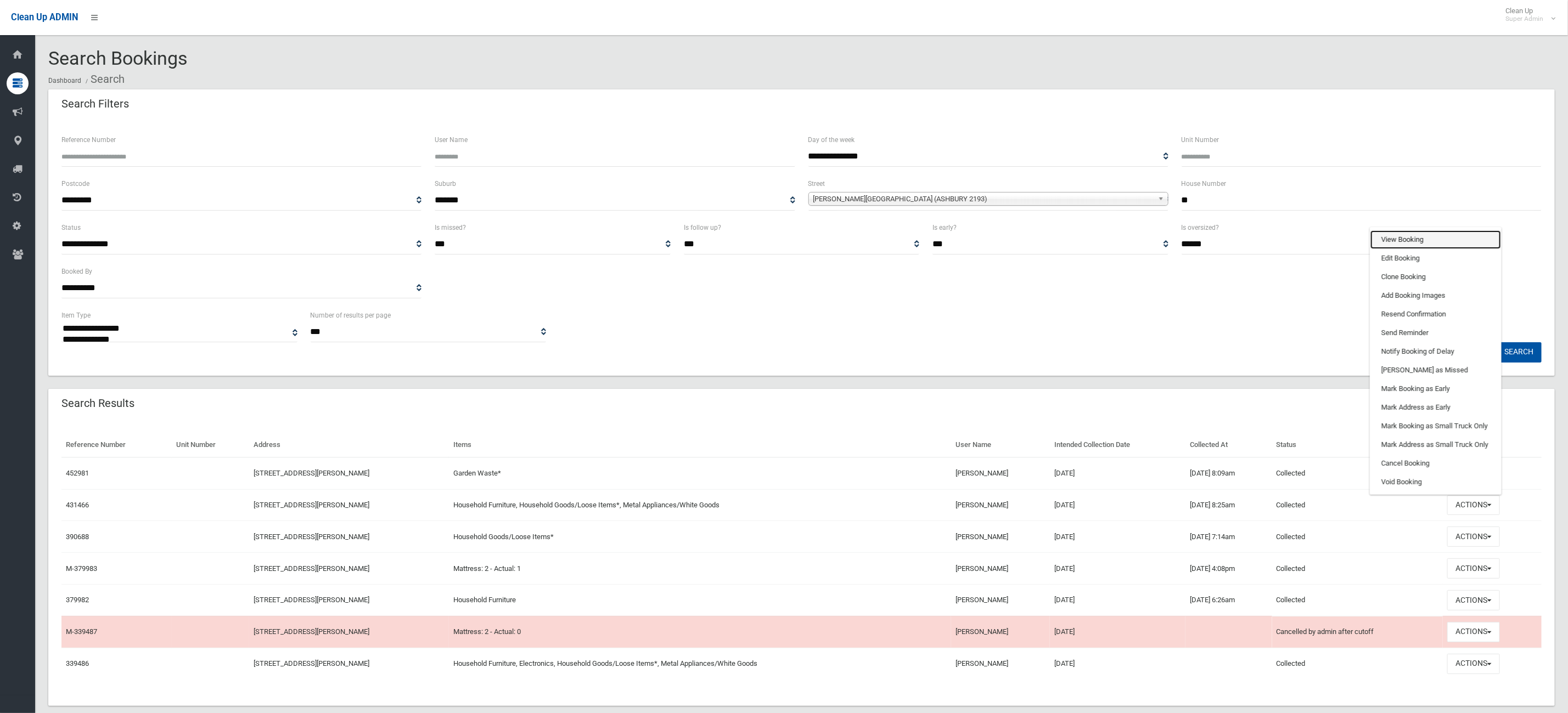
click at [1445, 237] on link "View Booking" at bounding box center [1435, 240] width 130 height 19
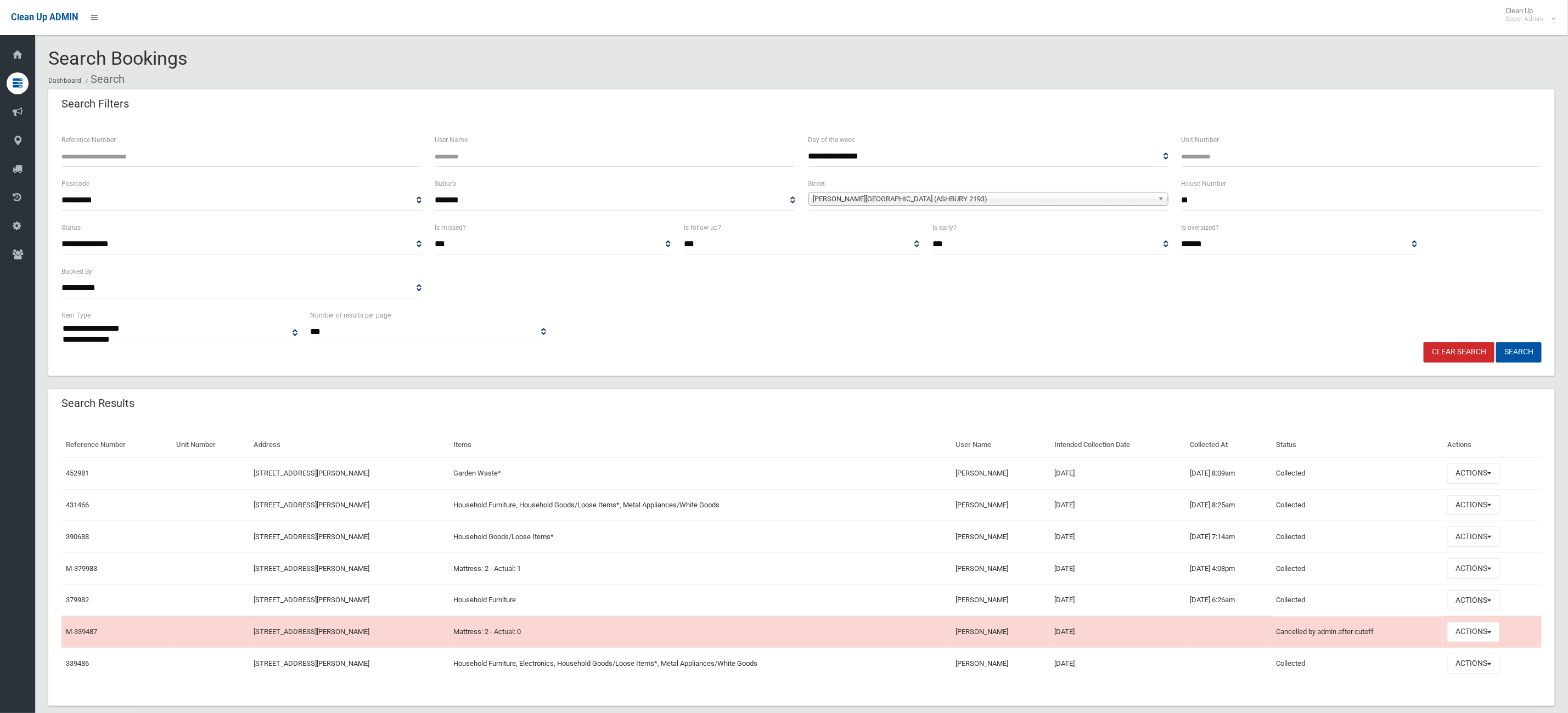
click at [1087, 507] on td "[DATE]" at bounding box center [1118, 505] width 135 height 31
click at [1484, 481] on button "Actions" at bounding box center [1474, 474] width 53 height 20
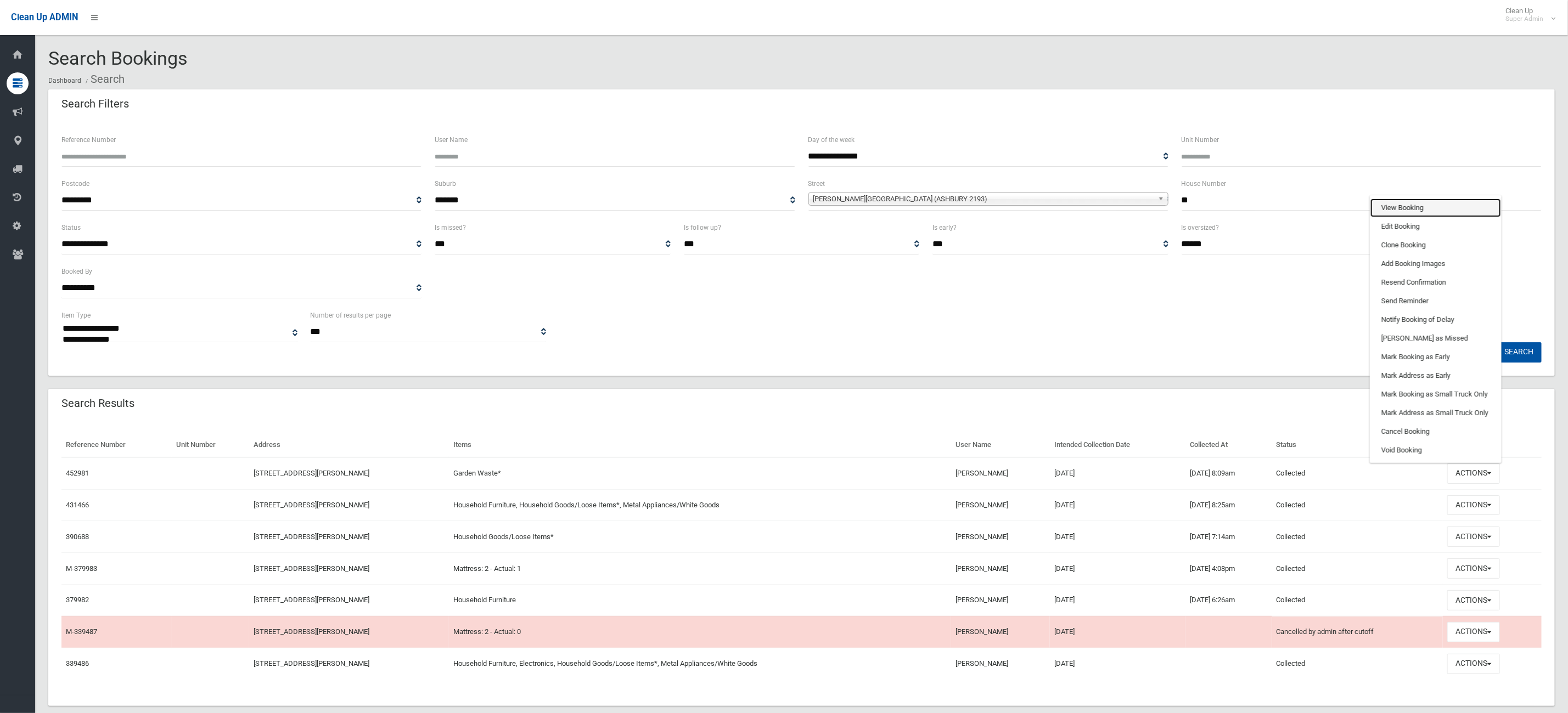
click at [1418, 205] on link "View Booking" at bounding box center [1435, 208] width 130 height 19
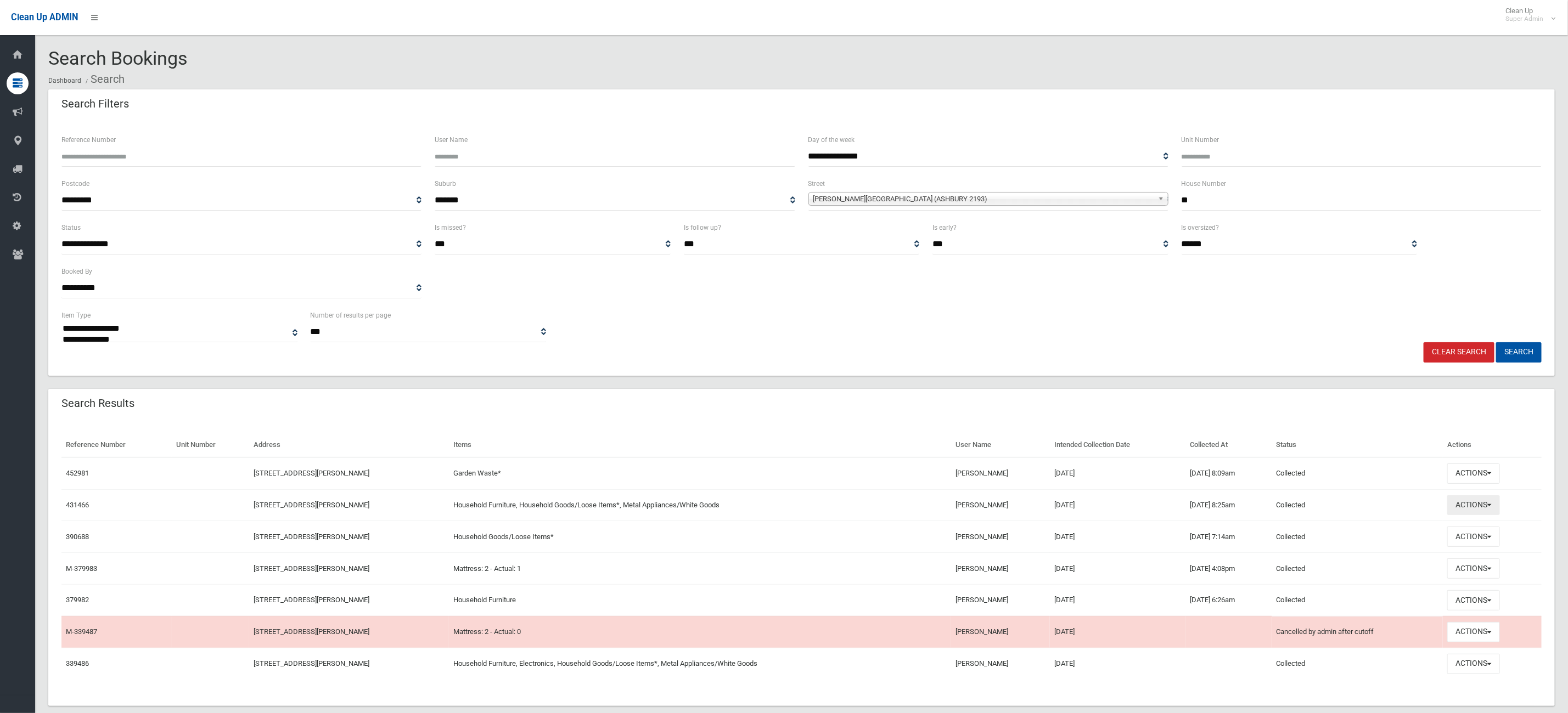
click at [1471, 507] on button "Actions" at bounding box center [1474, 505] width 53 height 20
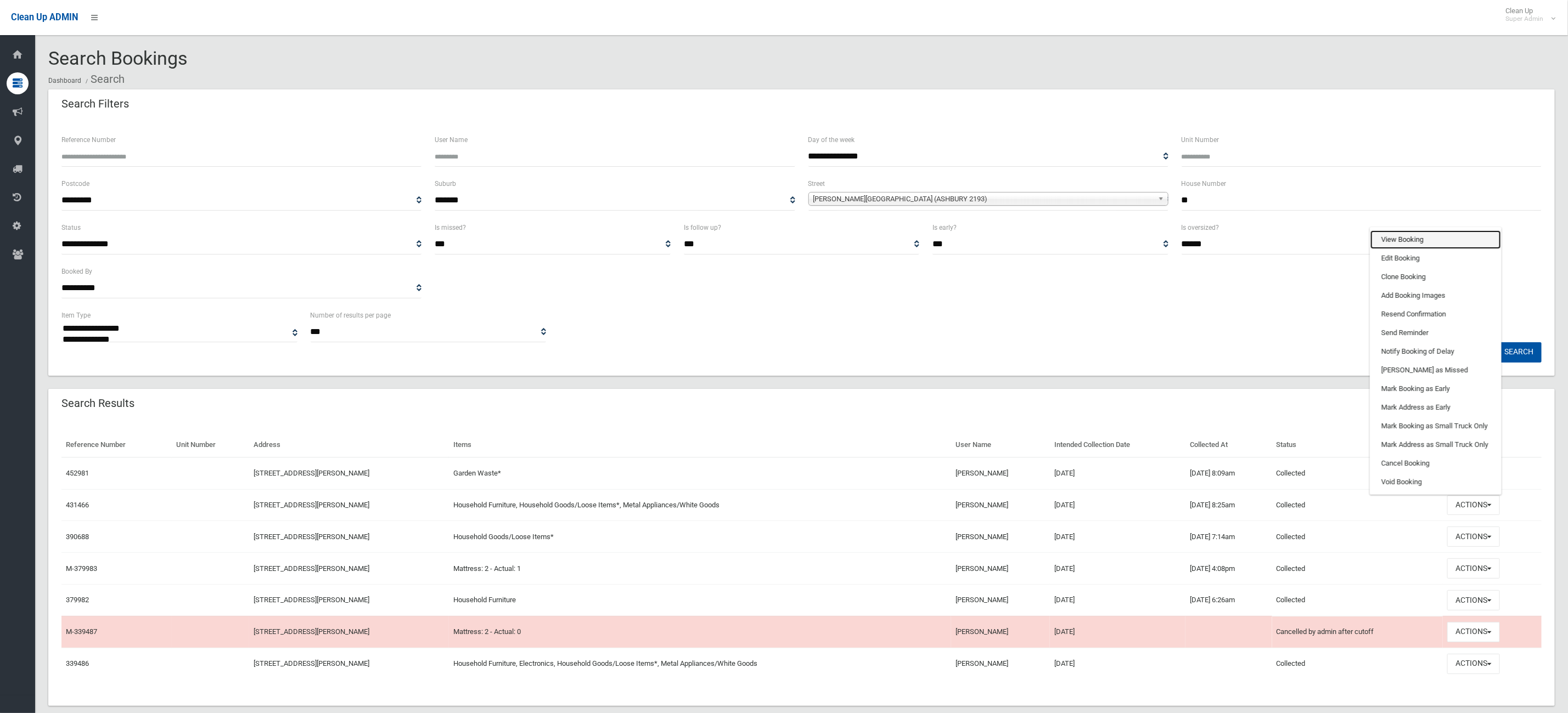
click at [1443, 240] on link "View Booking" at bounding box center [1435, 240] width 130 height 19
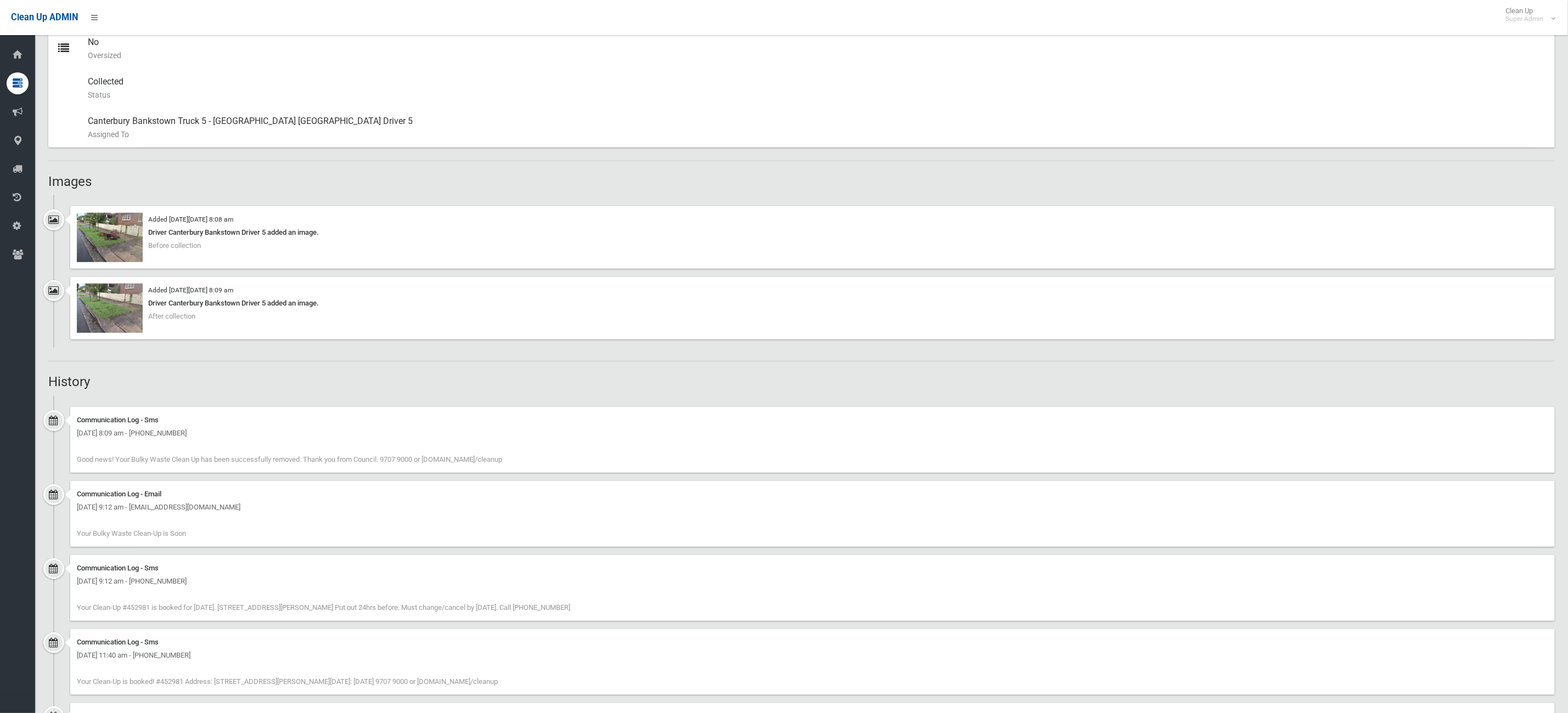
scroll to position [616, 0]
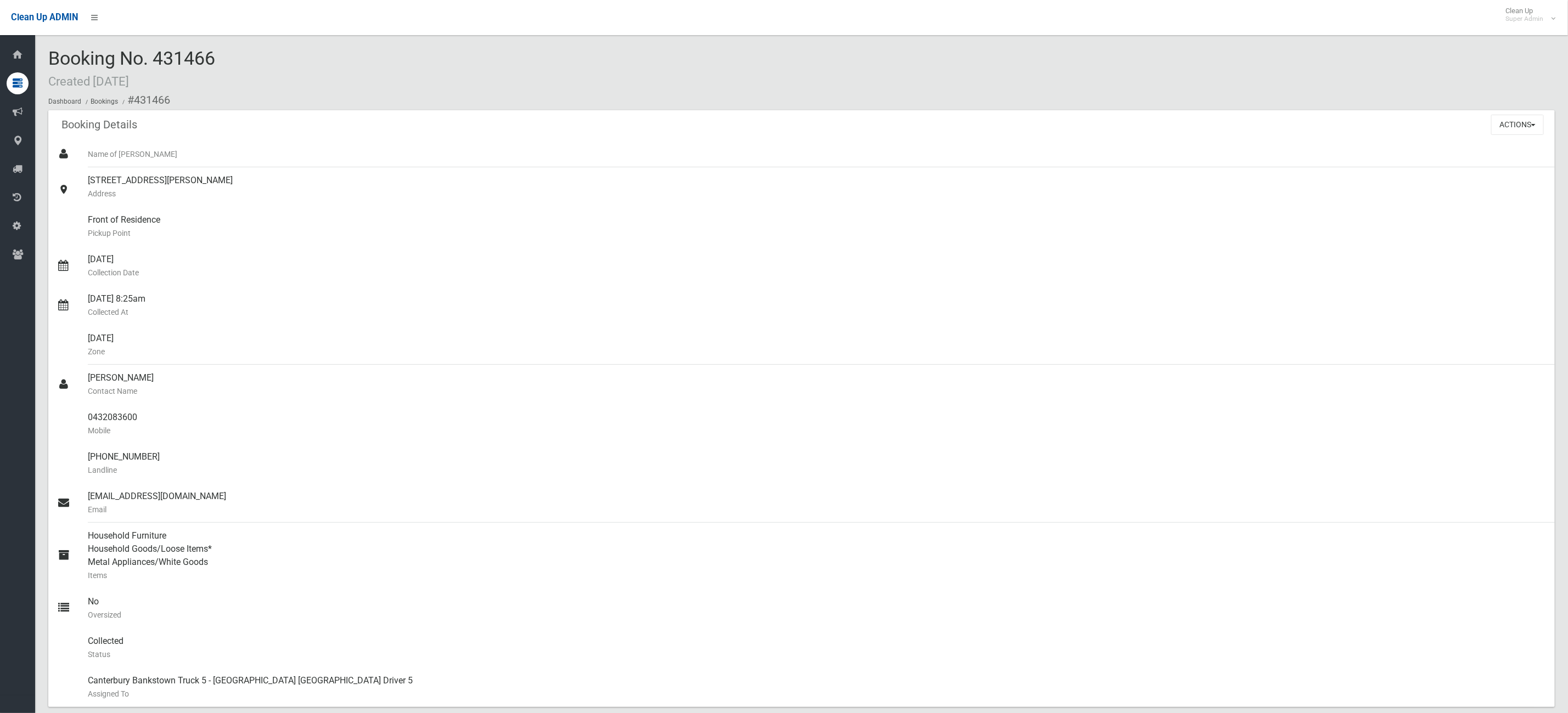
drag, startPoint x: 149, startPoint y: 81, endPoint x: 192, endPoint y: 97, distance: 45.9
click at [153, 91] on div "Booking No. 431466 Created 17/12/2024 Dashboard Bookings #431466" at bounding box center [802, 79] width 1507 height 62
click at [228, 88] on div "Booking No. 431466 Created 17/12/2024 Dashboard Bookings #431466" at bounding box center [802, 79] width 1507 height 62
drag, startPoint x: 209, startPoint y: 53, endPoint x: 45, endPoint y: 78, distance: 165.9
click at [51, 67] on span "Booking No. 431466 Created 17/12/2024" at bounding box center [132, 68] width 167 height 43
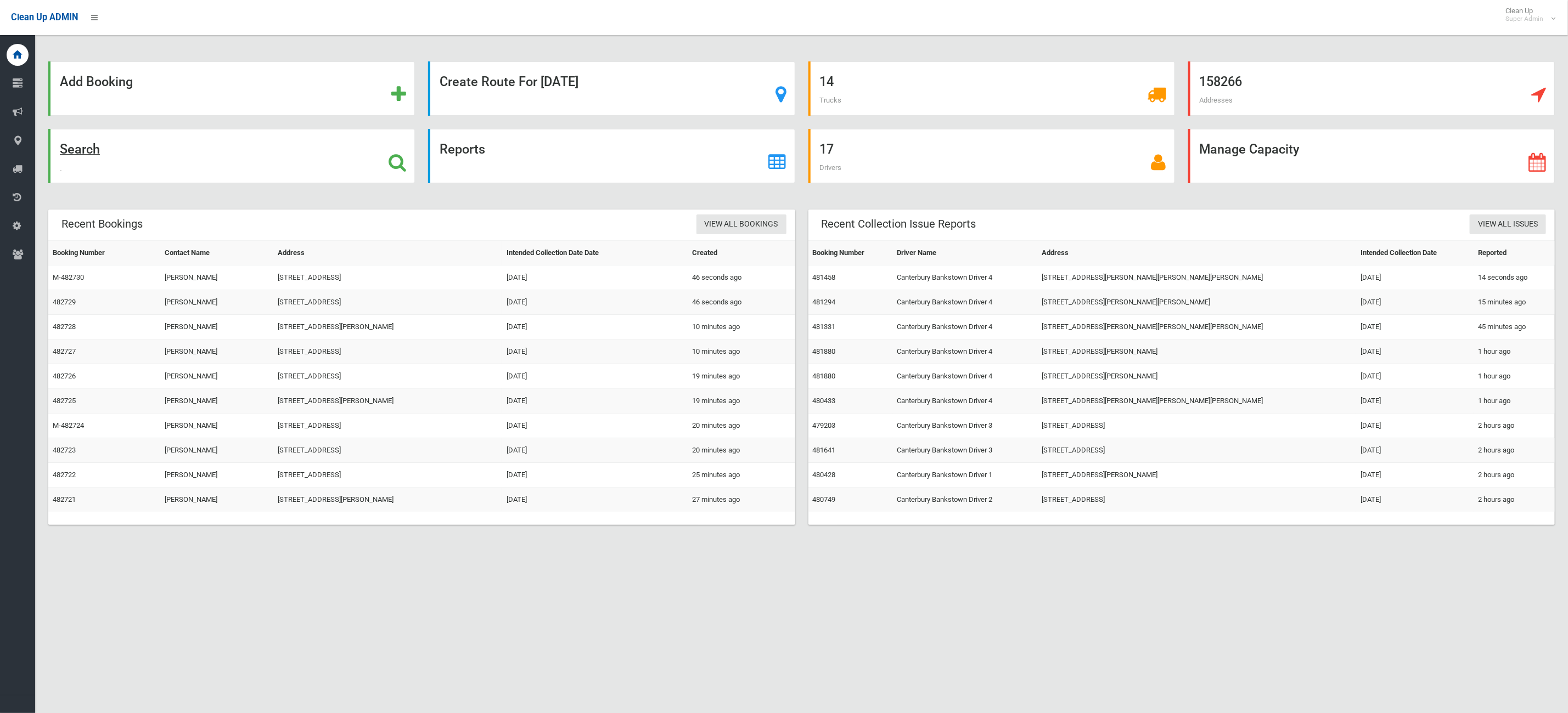
click at [213, 163] on div "Search" at bounding box center [232, 157] width 367 height 54
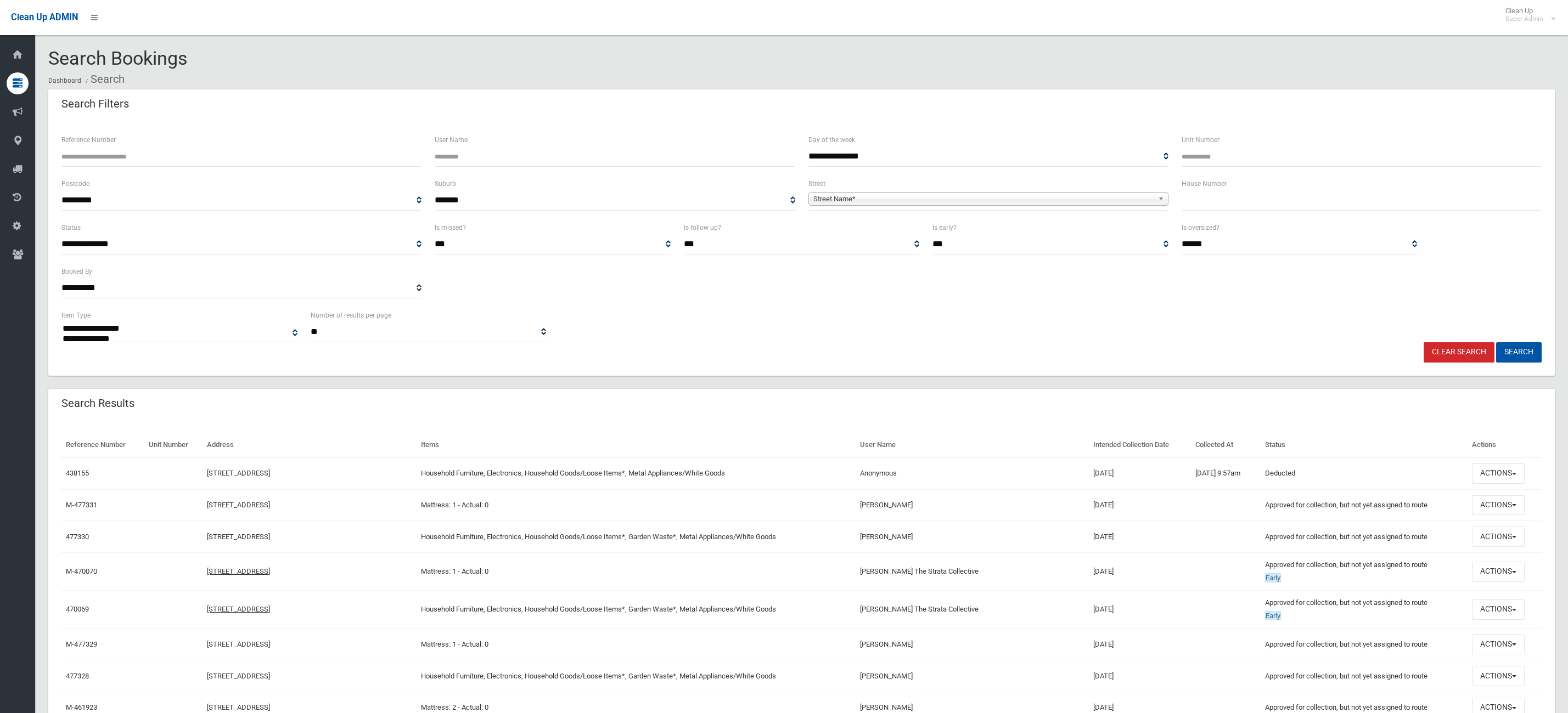
select select
drag, startPoint x: 1201, startPoint y: 203, endPoint x: 1210, endPoint y: 204, distance: 9.1
click at [1202, 203] on input "text" at bounding box center [1361, 201] width 360 height 20
type input "**"
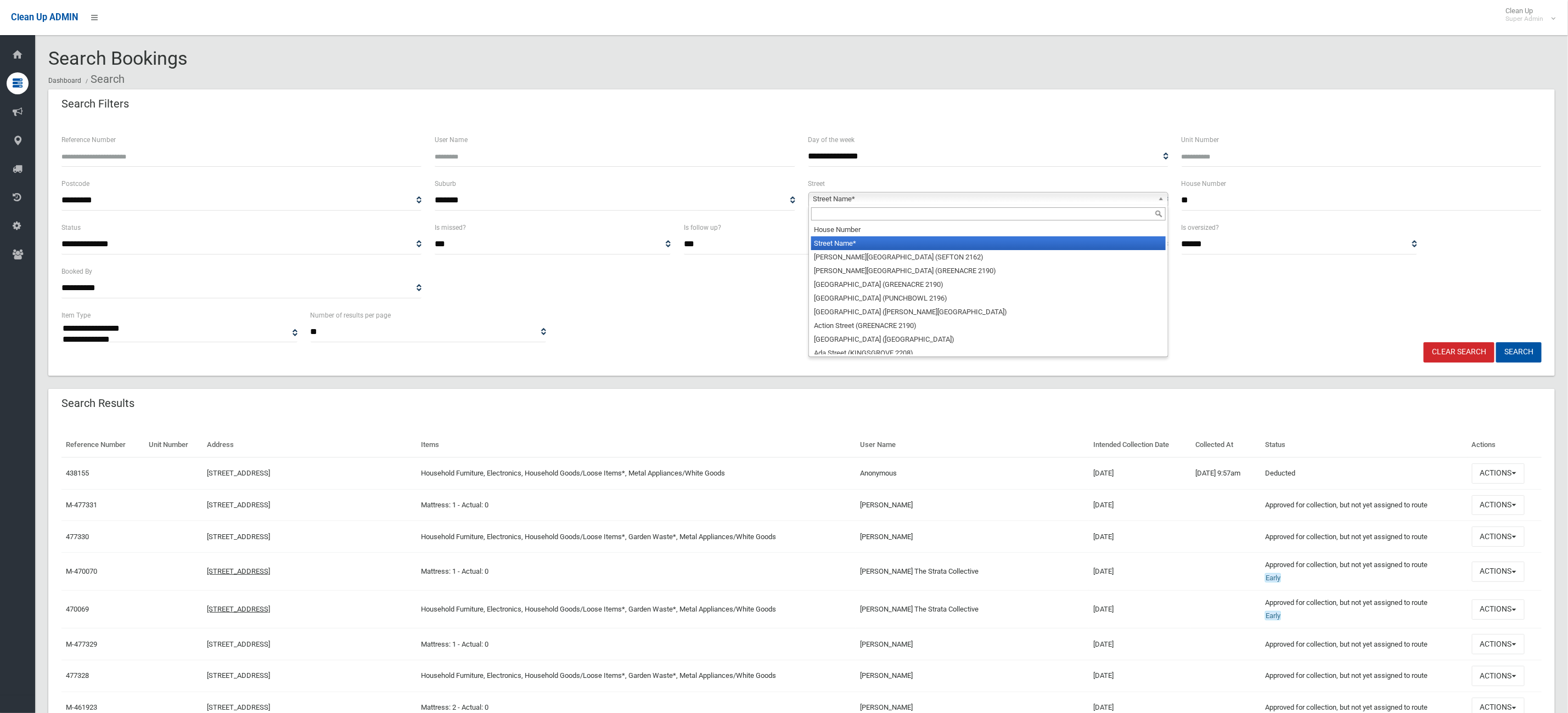
click at [1122, 199] on span "Street Name*" at bounding box center [984, 198] width 340 height 13
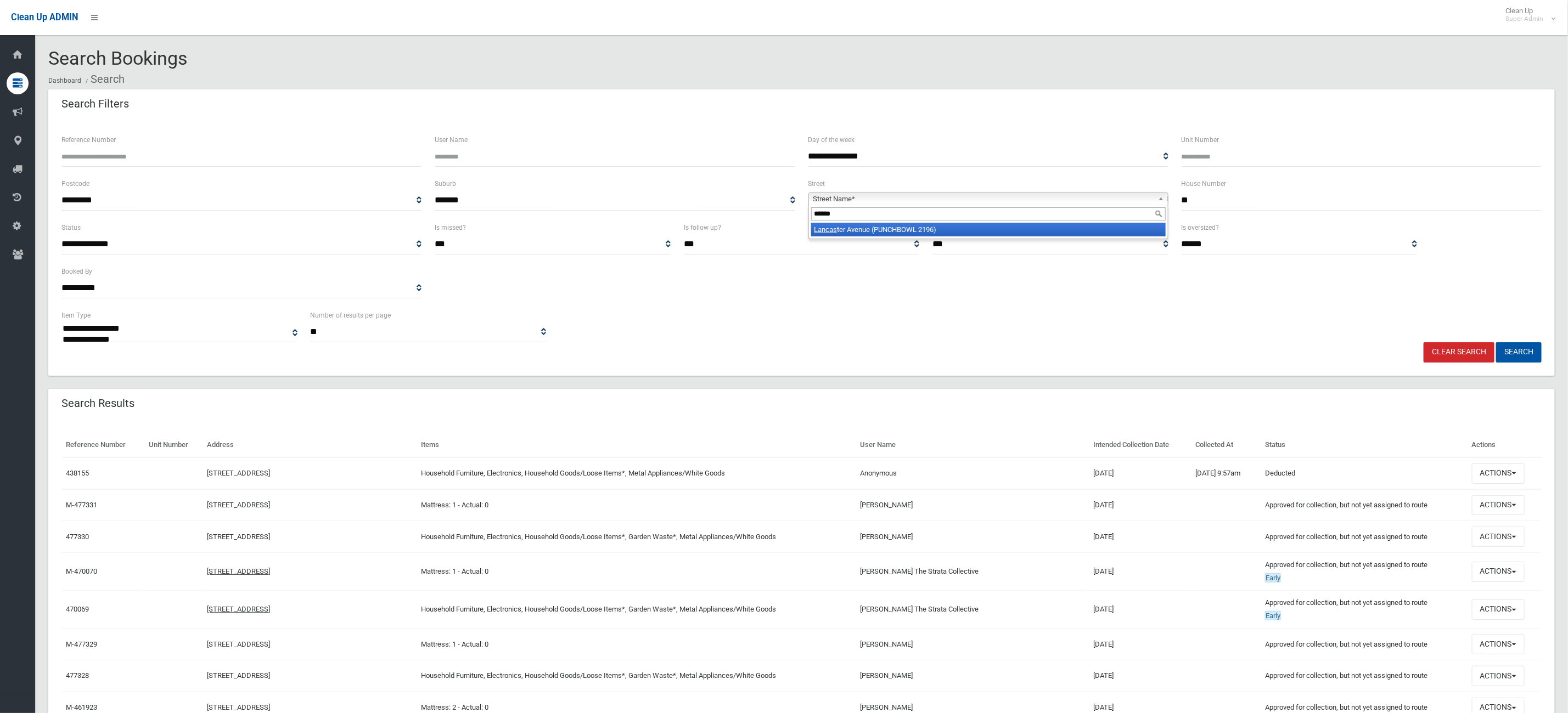
type input "******"
click at [971, 226] on li "Lancas ter Avenue (PUNCHBOWL 2196)" at bounding box center [988, 230] width 355 height 14
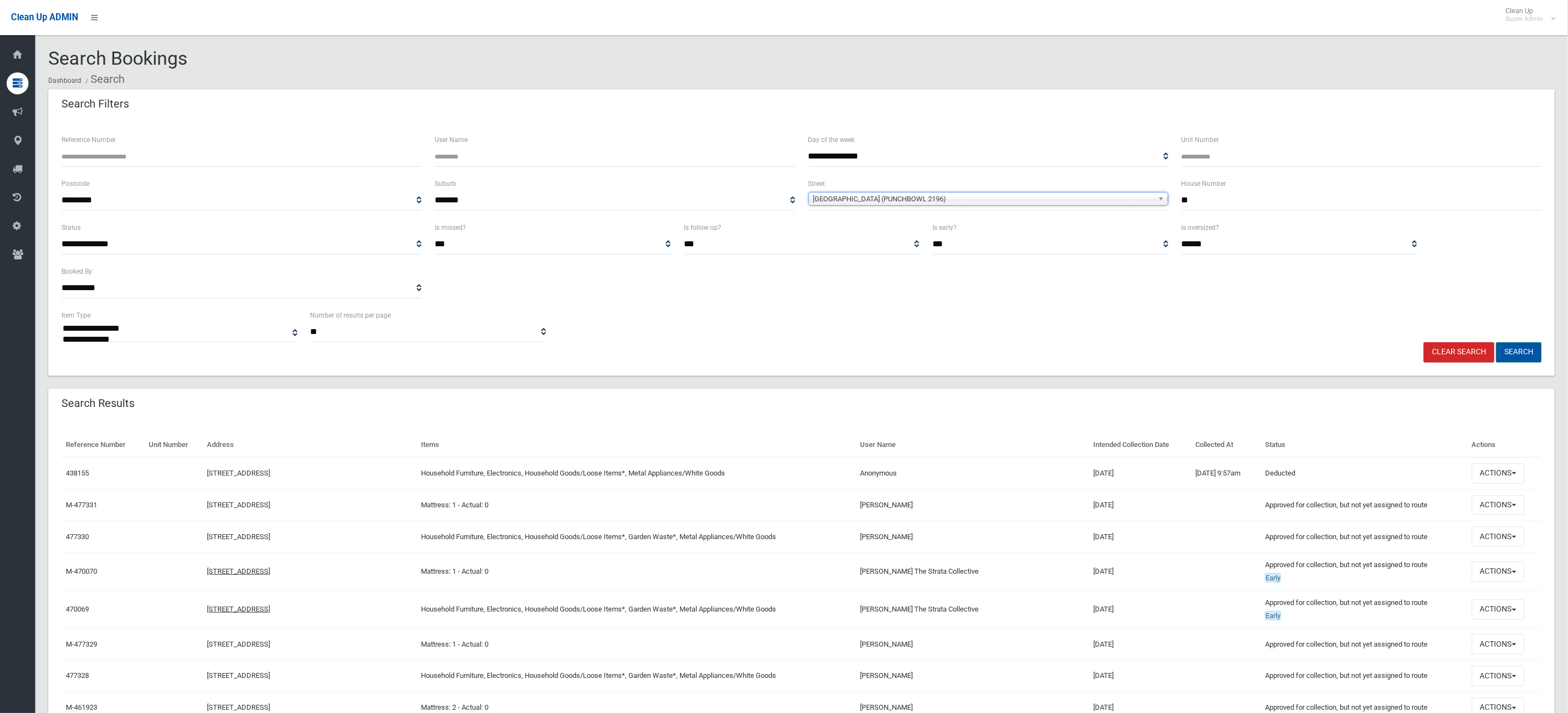
click at [1526, 354] on button "Search" at bounding box center [1519, 352] width 46 height 20
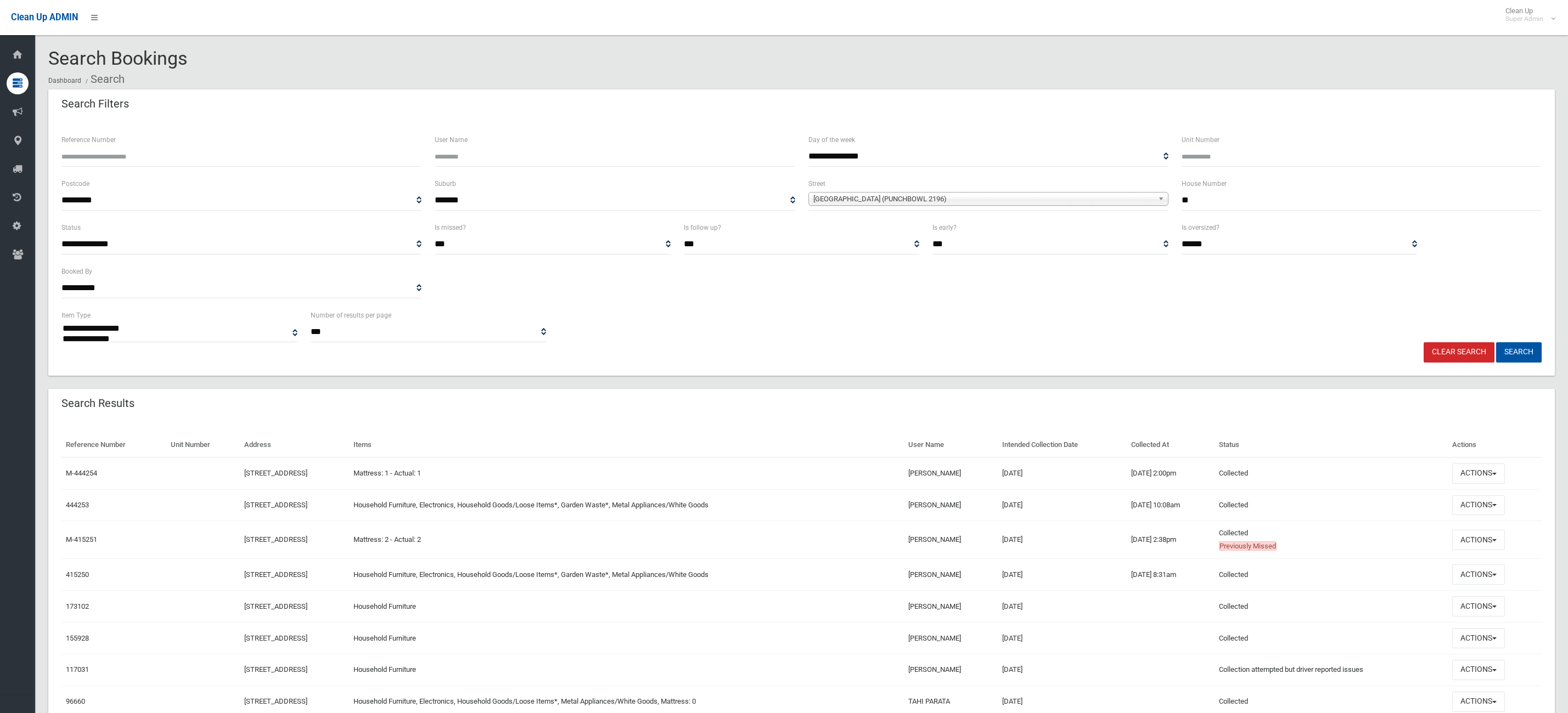
select select
click at [1484, 502] on button "Actions" at bounding box center [1479, 505] width 53 height 20
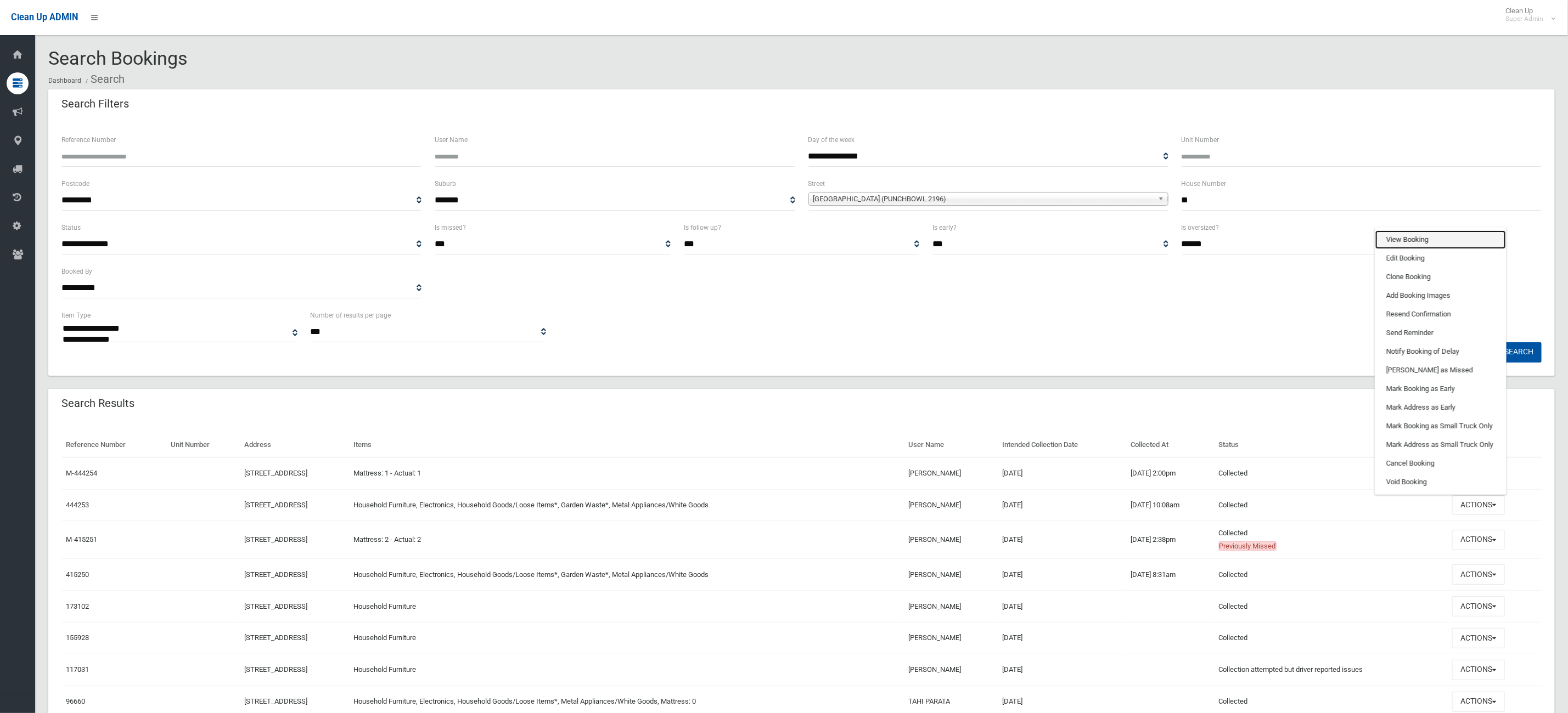
click at [1462, 237] on link "View Booking" at bounding box center [1440, 240] width 130 height 19
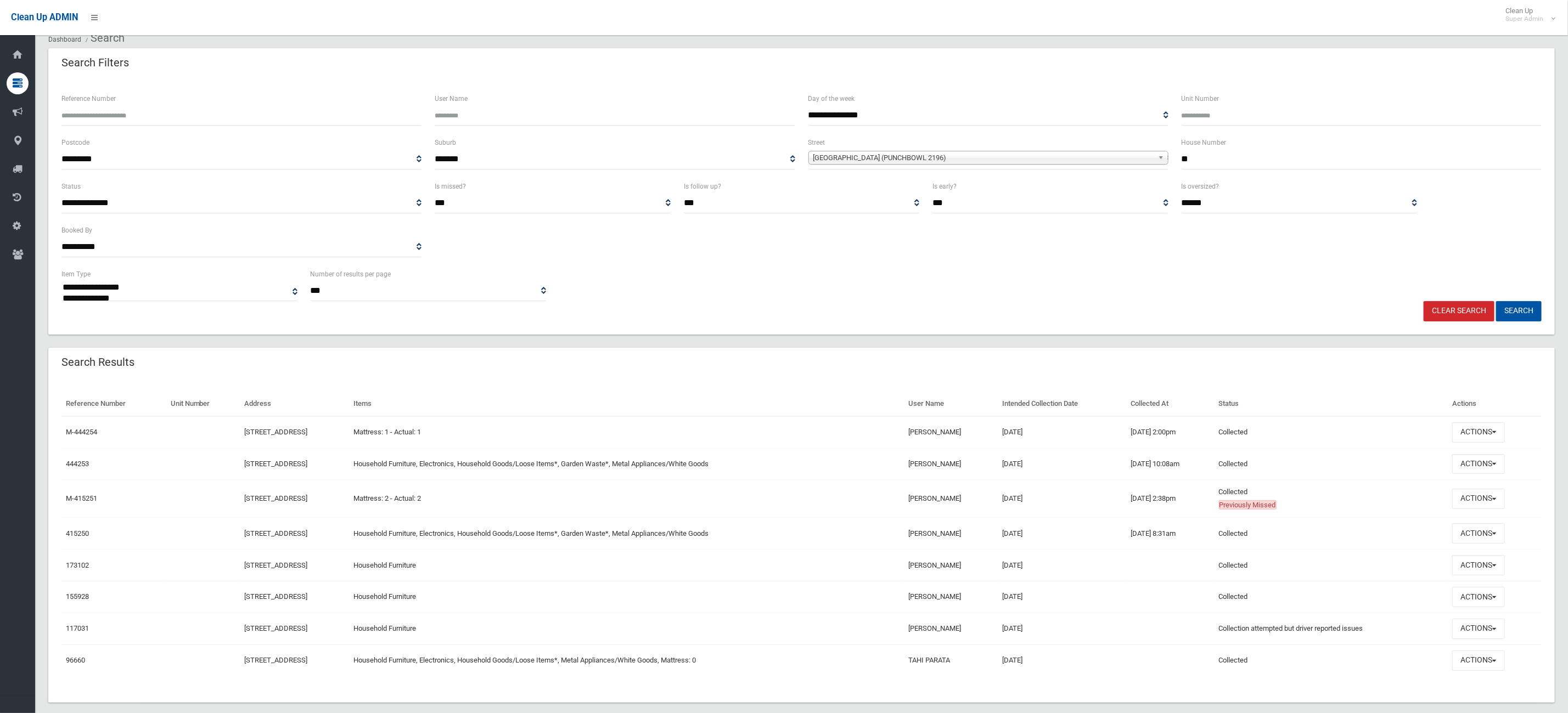
scroll to position [61, 0]
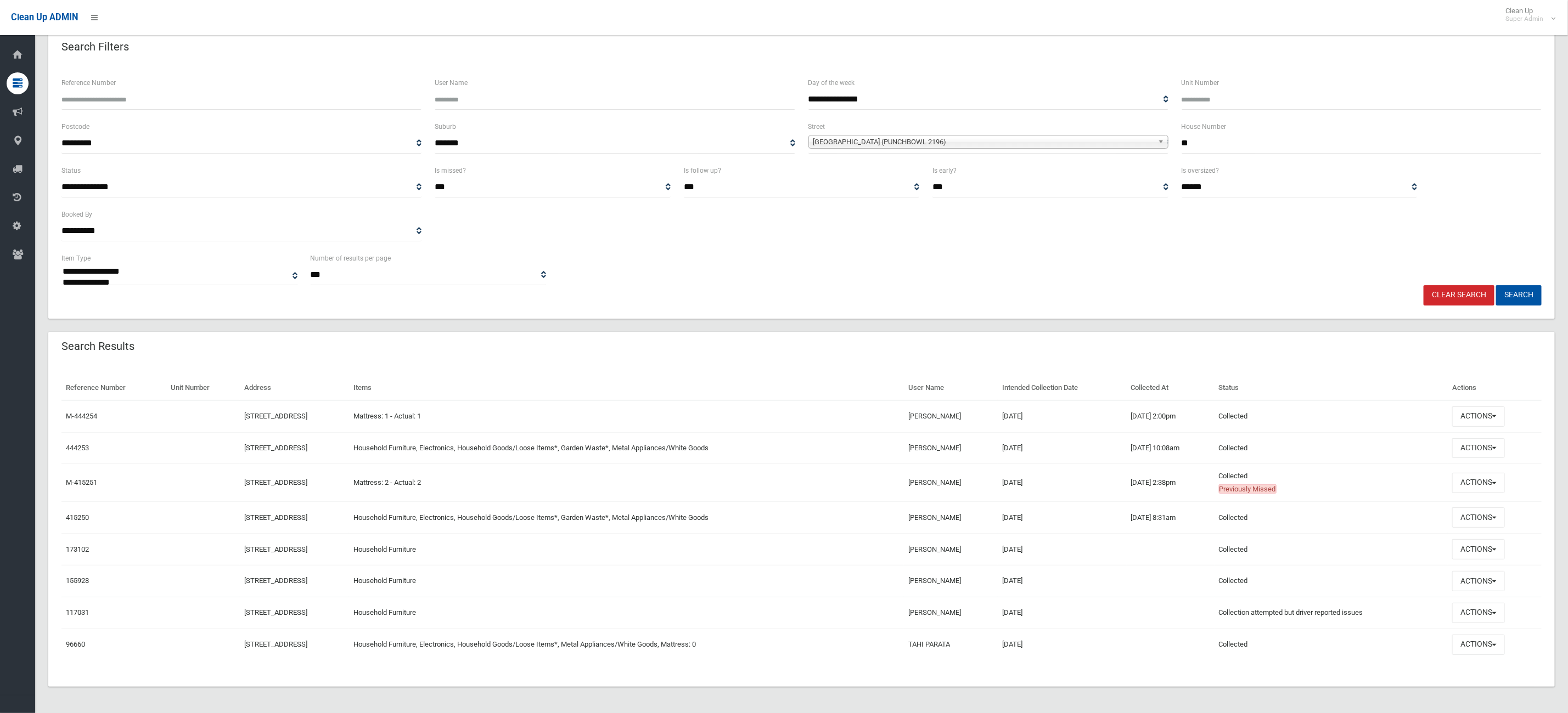
drag, startPoint x: 1210, startPoint y: 126, endPoint x: 905, endPoint y: 134, distance: 305.1
click at [928, 128] on div "**********" at bounding box center [801, 142] width 1494 height 44
type input "*"
click at [906, 135] on span "[GEOGRAPHIC_DATA] (PUNCHBOWL 2196)" at bounding box center [984, 141] width 340 height 13
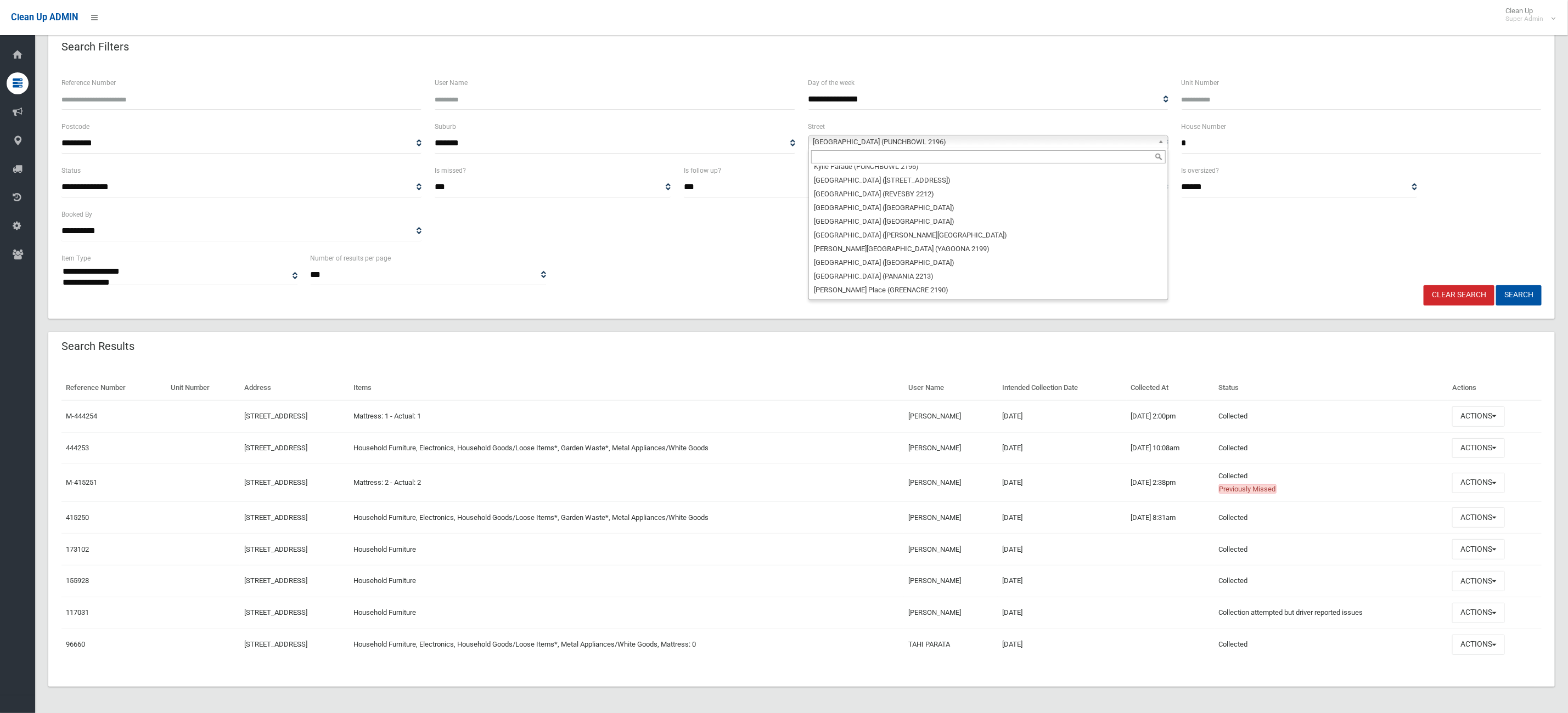
click at [821, 148] on div at bounding box center [989, 157] width 359 height 18
click at [835, 151] on input "text" at bounding box center [988, 157] width 355 height 13
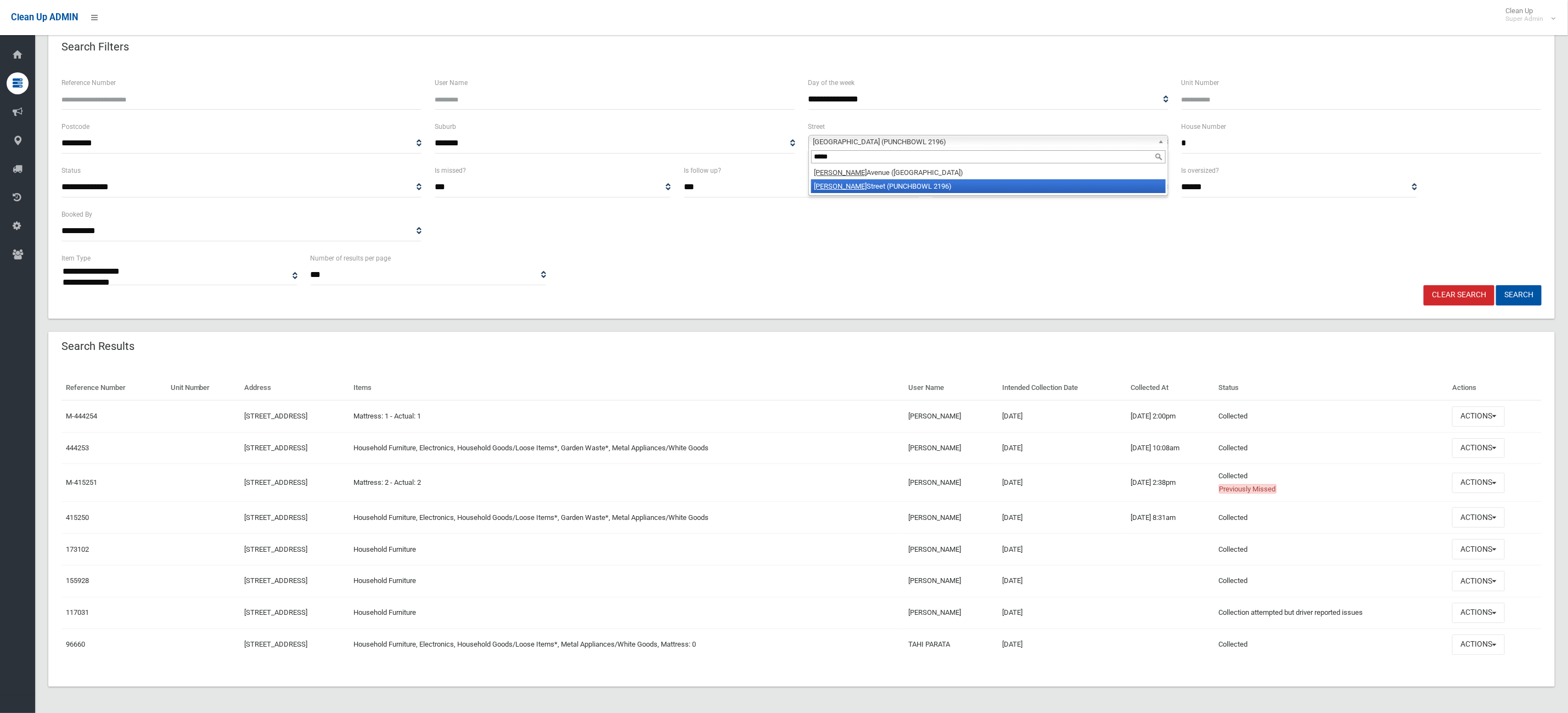
type input "*****"
click at [860, 180] on li "[PERSON_NAME] (PUNCHBOWL 2196)" at bounding box center [988, 186] width 355 height 14
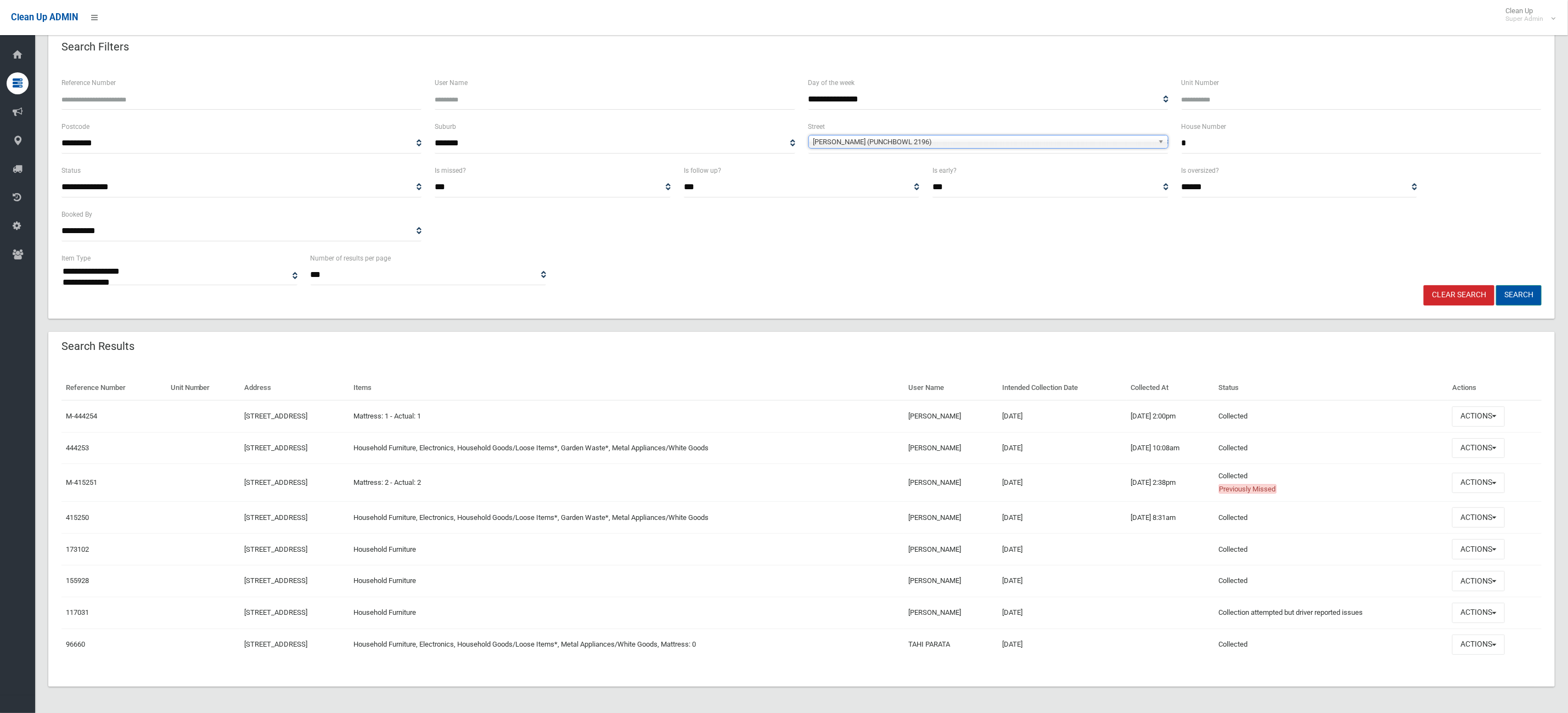
click at [1536, 285] on button "Search" at bounding box center [1519, 295] width 46 height 20
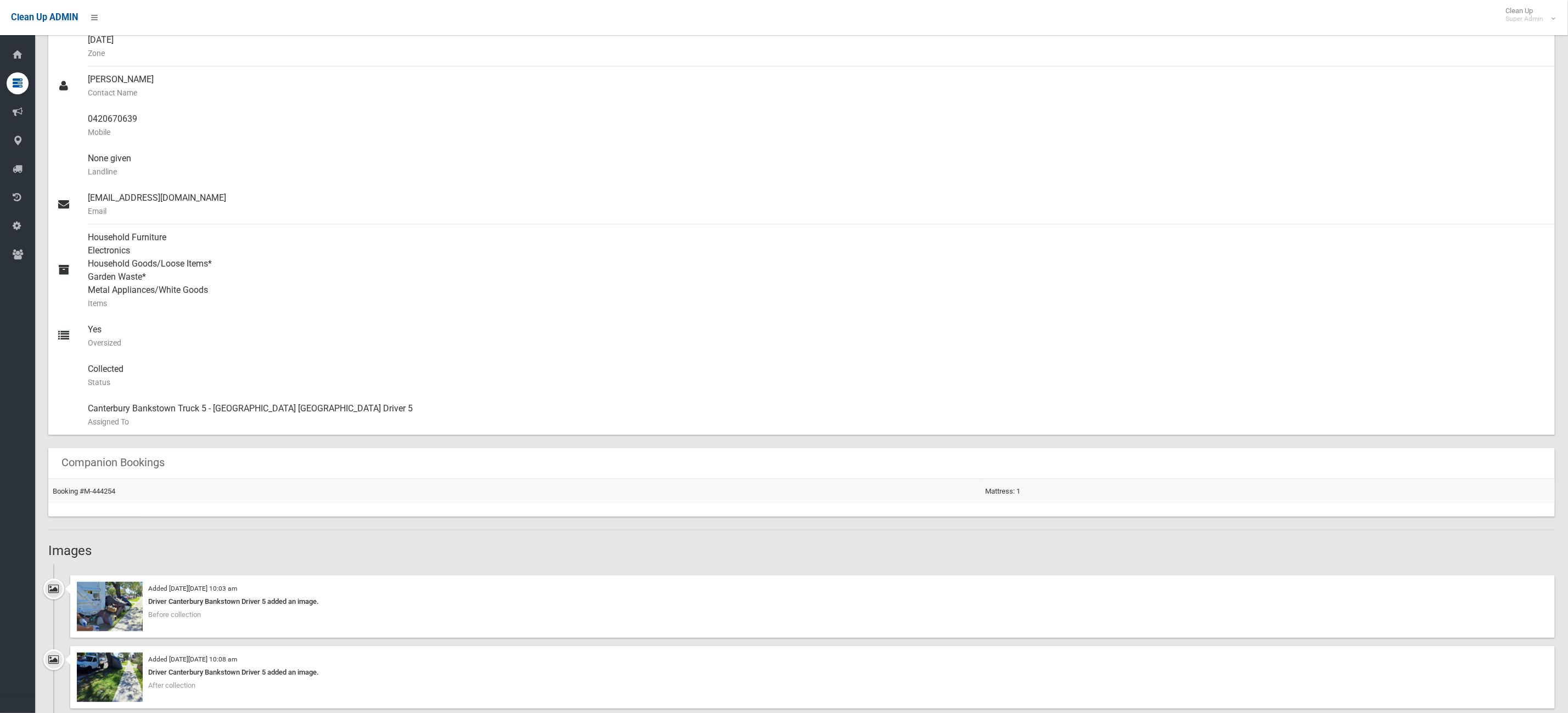
scroll to position [412, 0]
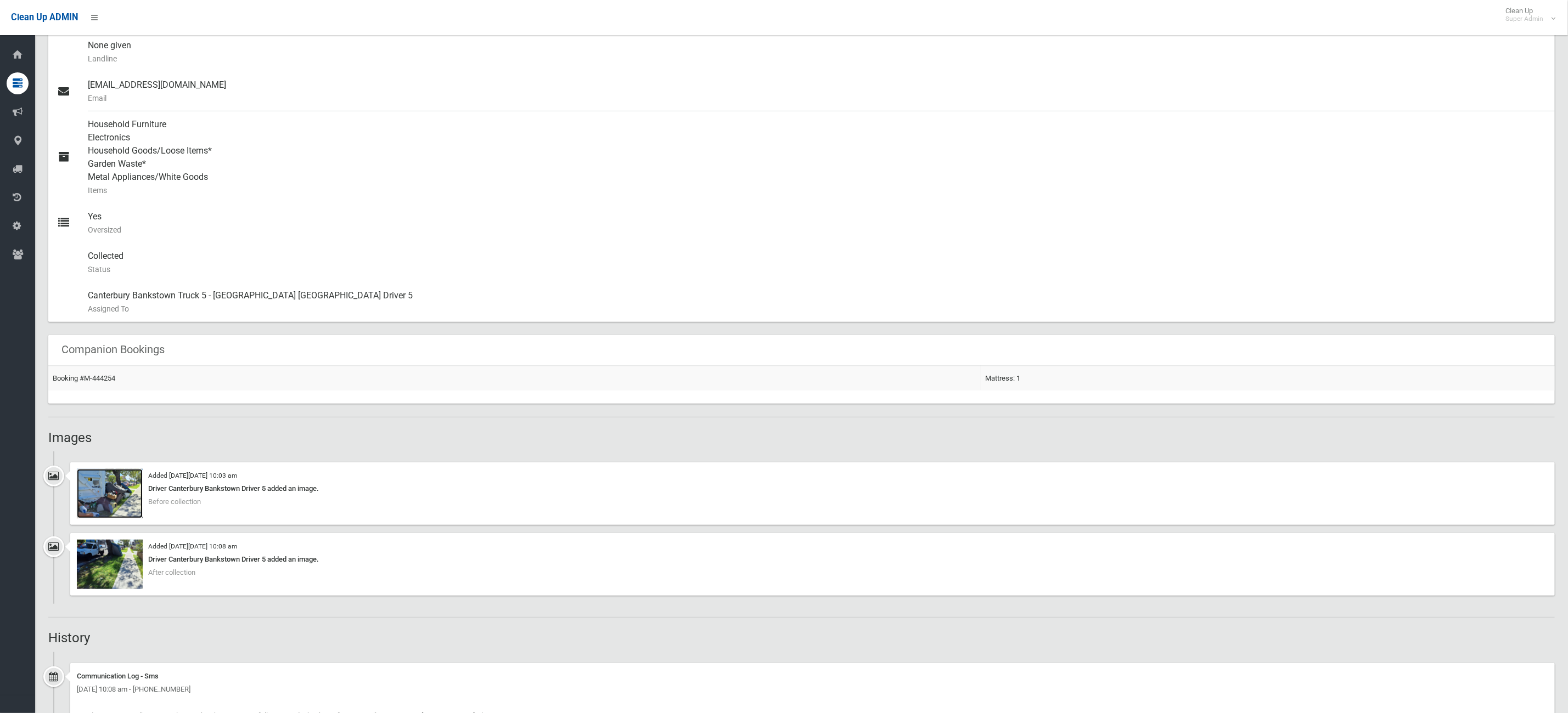
click at [132, 511] on img at bounding box center [109, 493] width 66 height 49
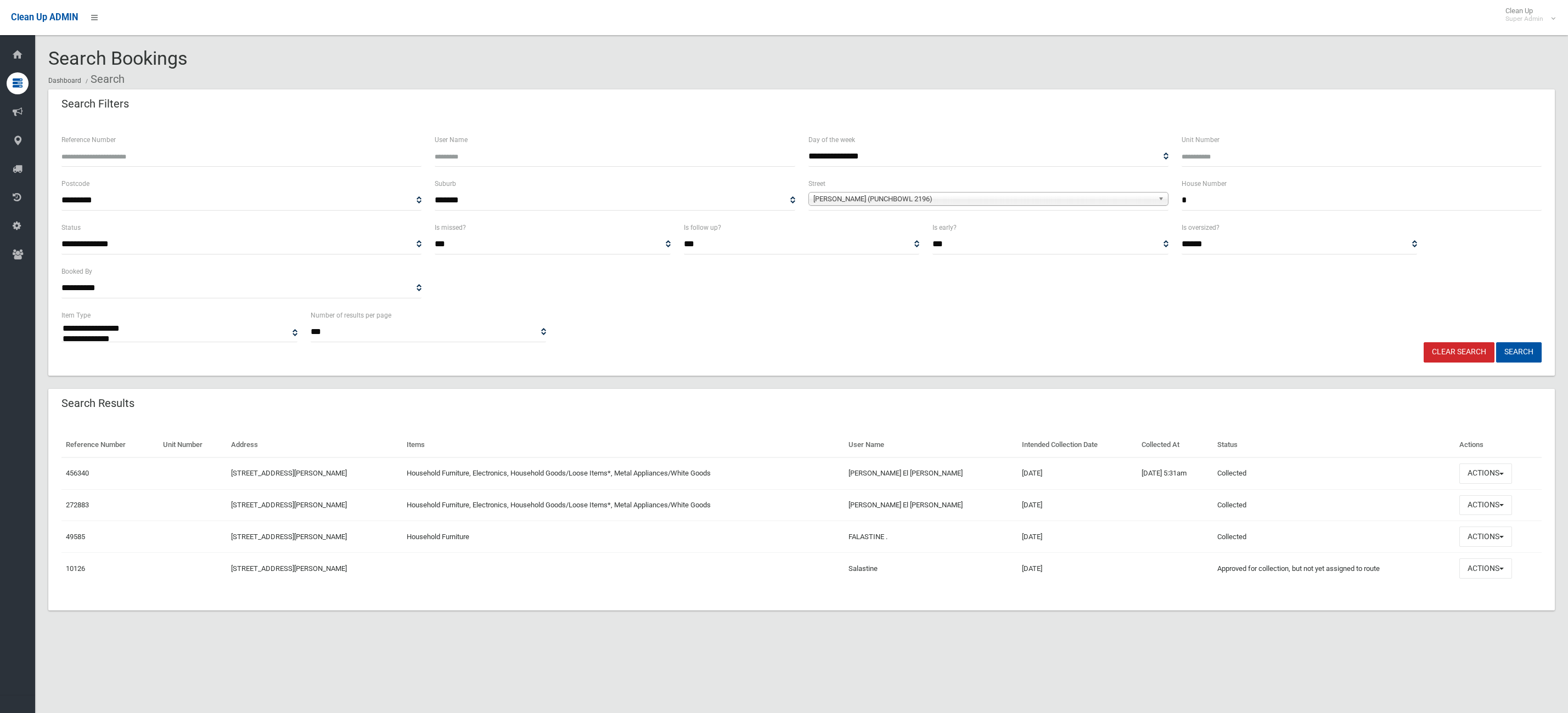
select select
click at [1491, 474] on button "Actions" at bounding box center [1486, 474] width 53 height 20
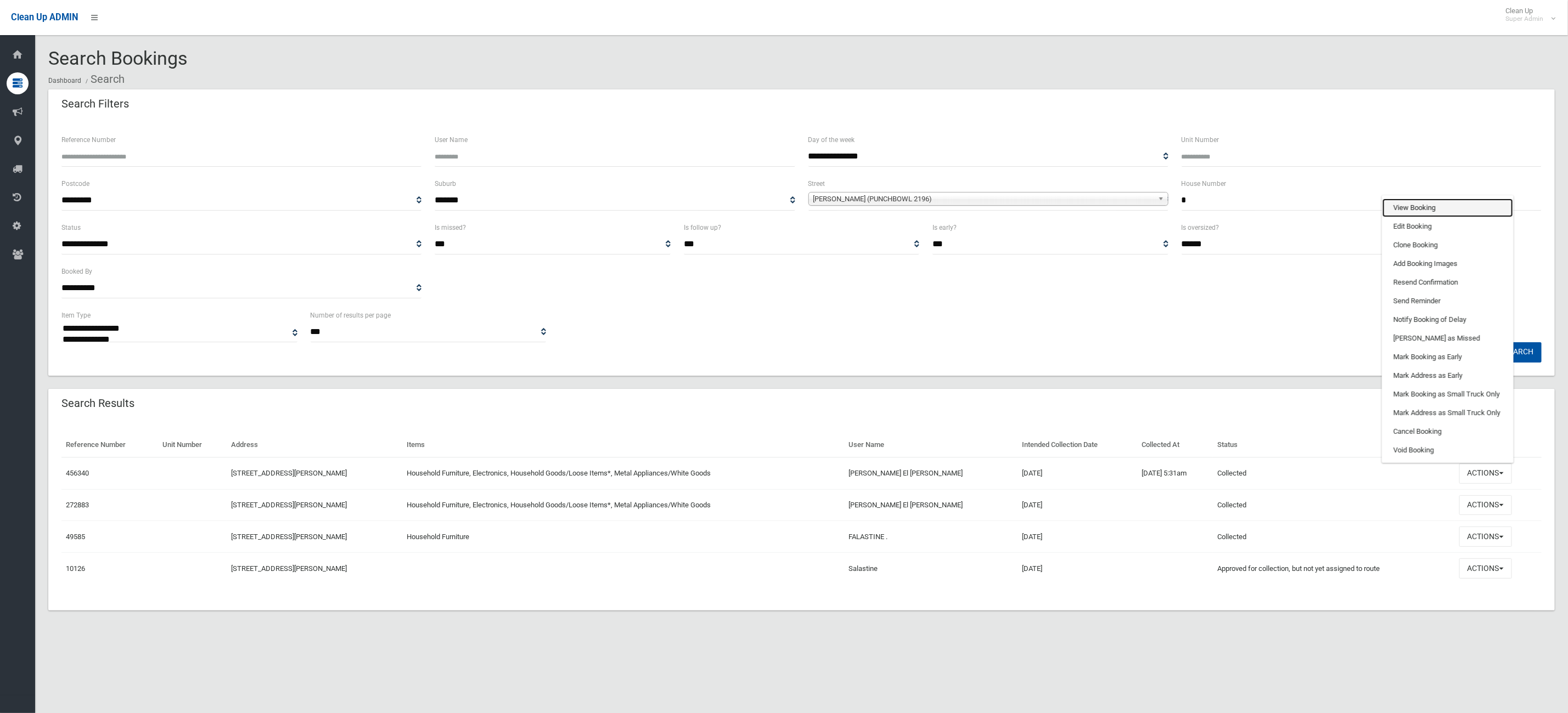
click at [1466, 209] on link "View Booking" at bounding box center [1447, 208] width 130 height 19
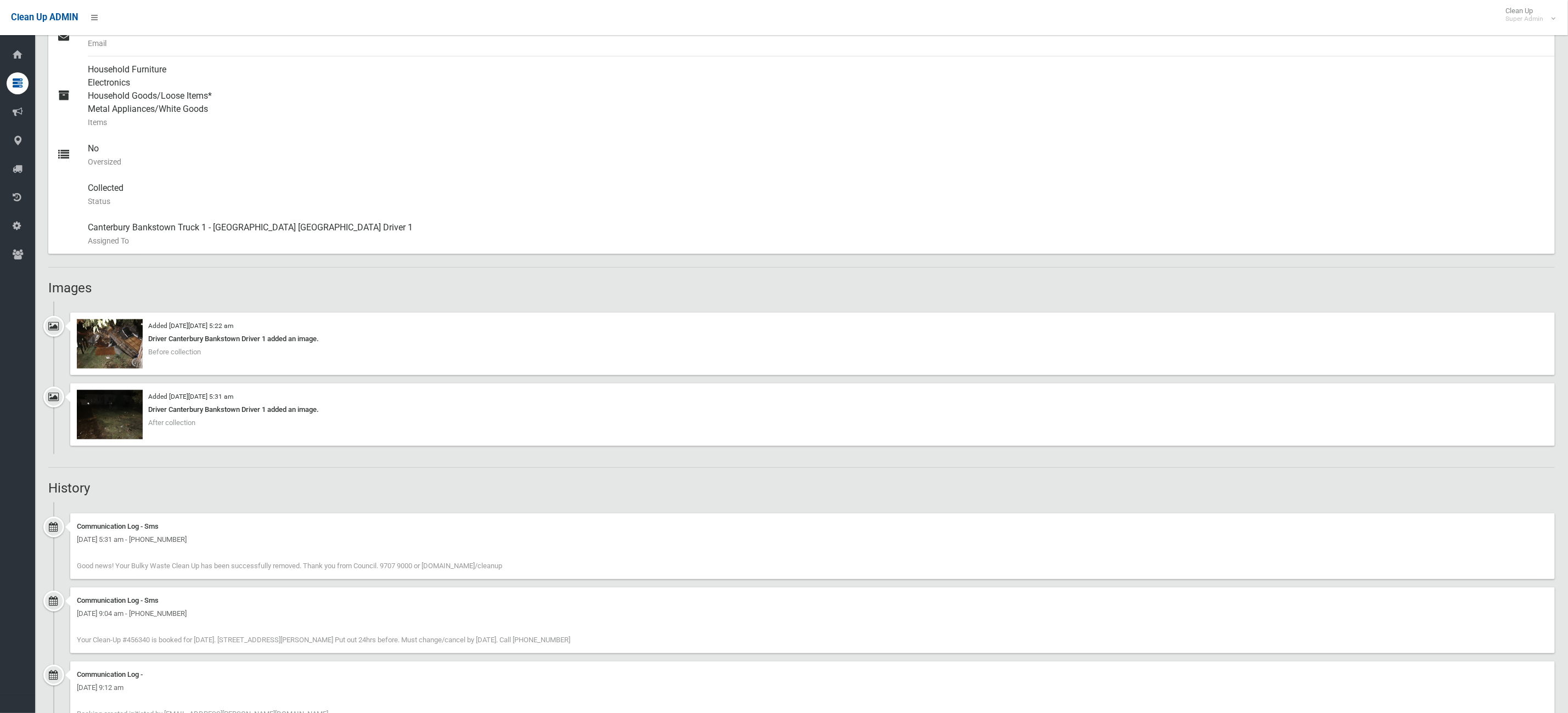
scroll to position [438, 0]
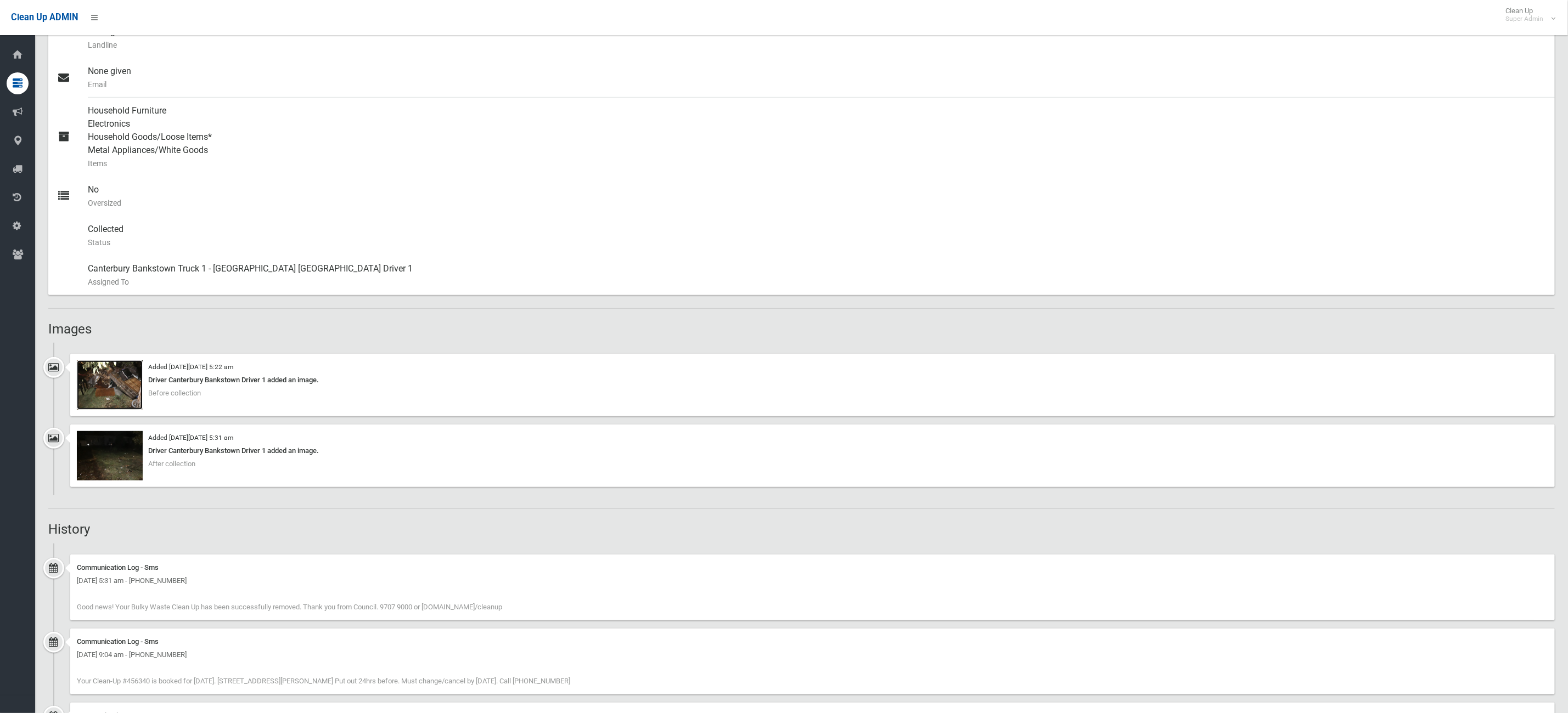
click at [89, 374] on img at bounding box center [109, 385] width 66 height 49
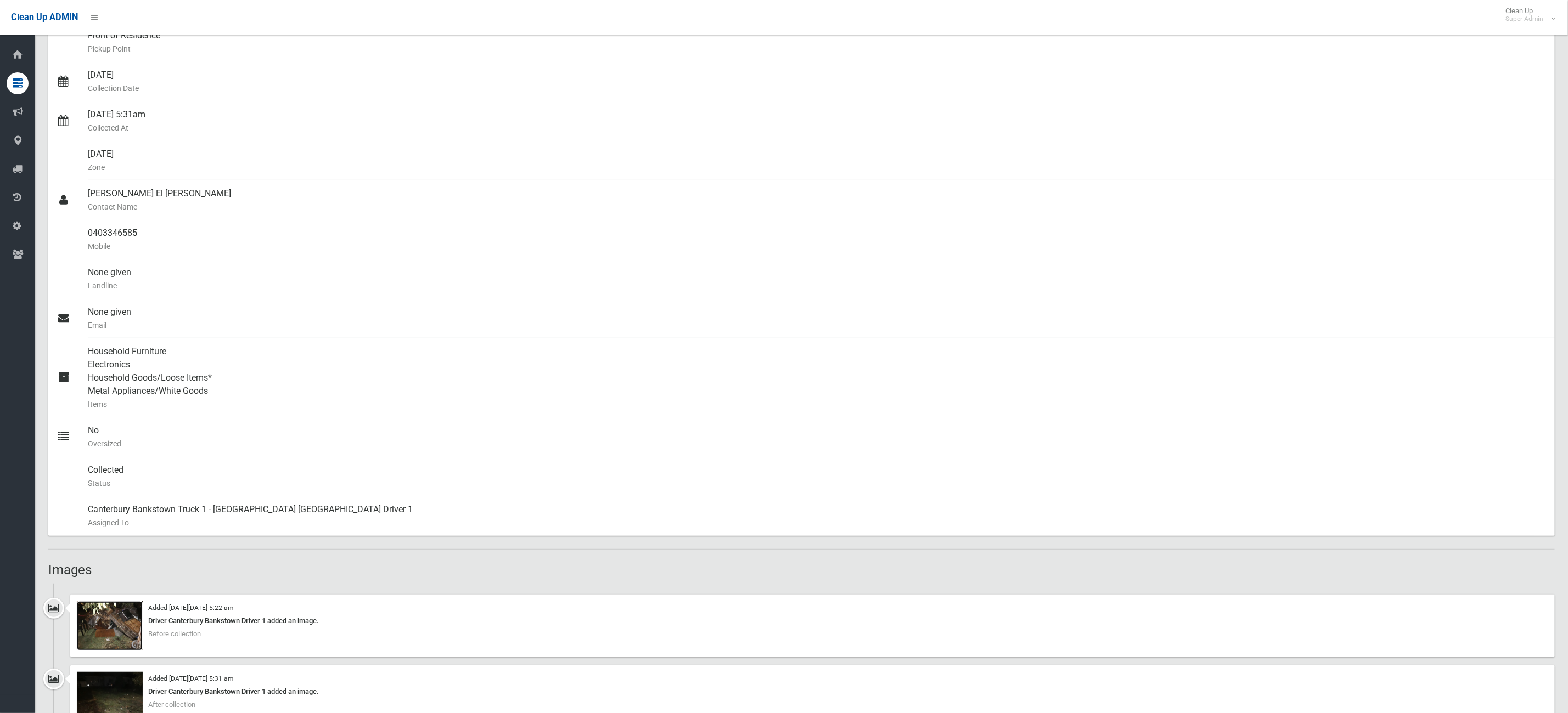
scroll to position [191, 0]
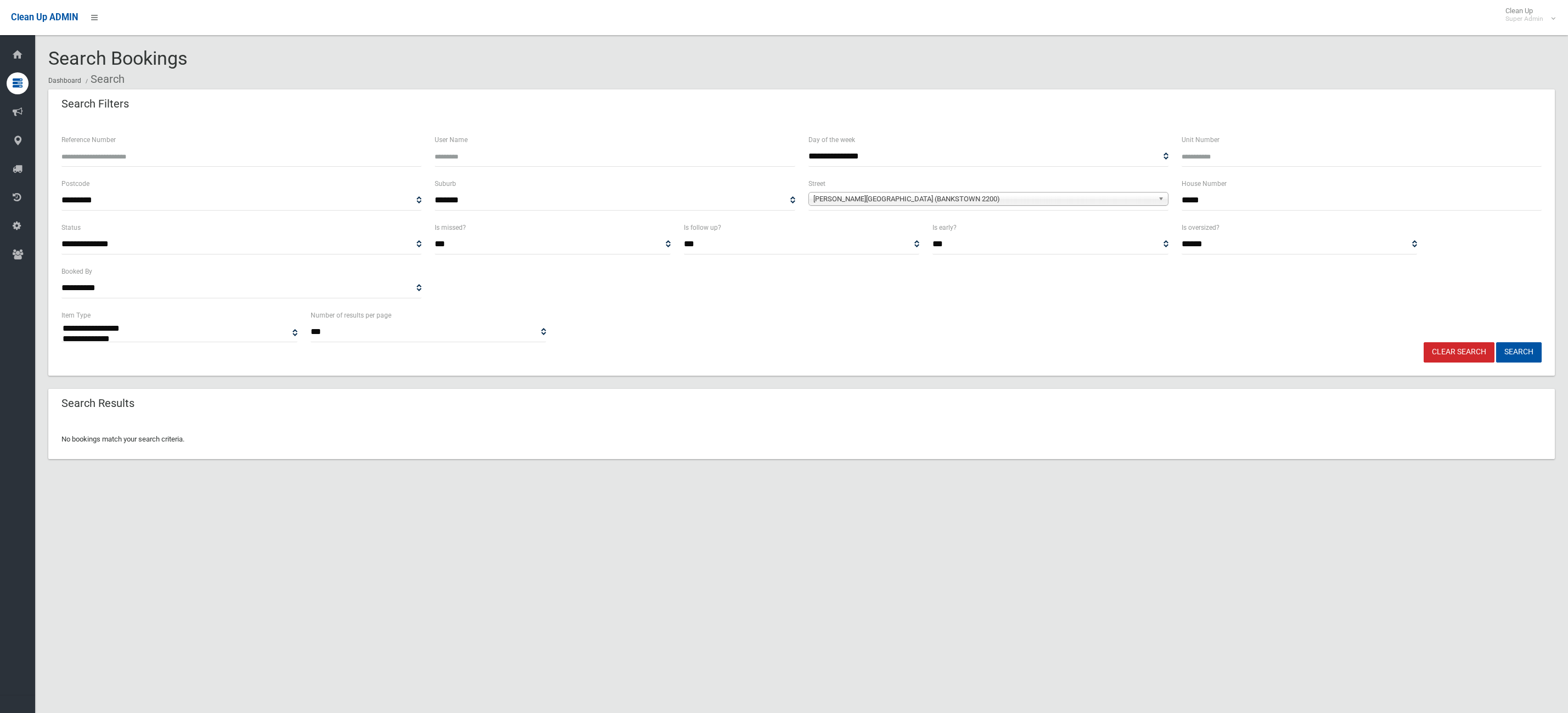
select select
drag, startPoint x: 1242, startPoint y: 197, endPoint x: 1117, endPoint y: 183, distance: 125.8
click at [1119, 183] on div "**********" at bounding box center [801, 199] width 1494 height 44
click at [1087, 199] on span "[PERSON_NAME][GEOGRAPHIC_DATA] (BANKSTOWN 2200)" at bounding box center [984, 198] width 340 height 13
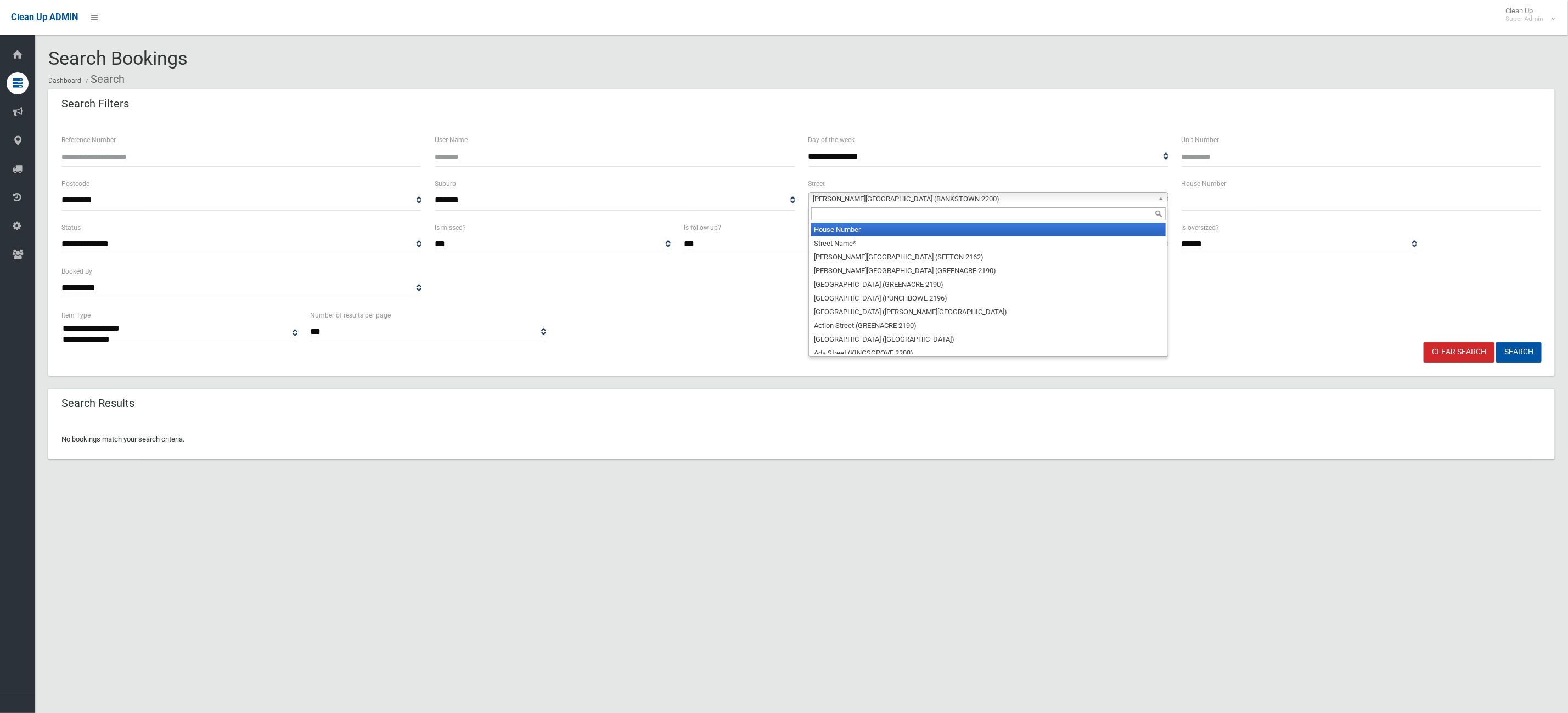
click at [970, 232] on li "House Number" at bounding box center [988, 230] width 355 height 14
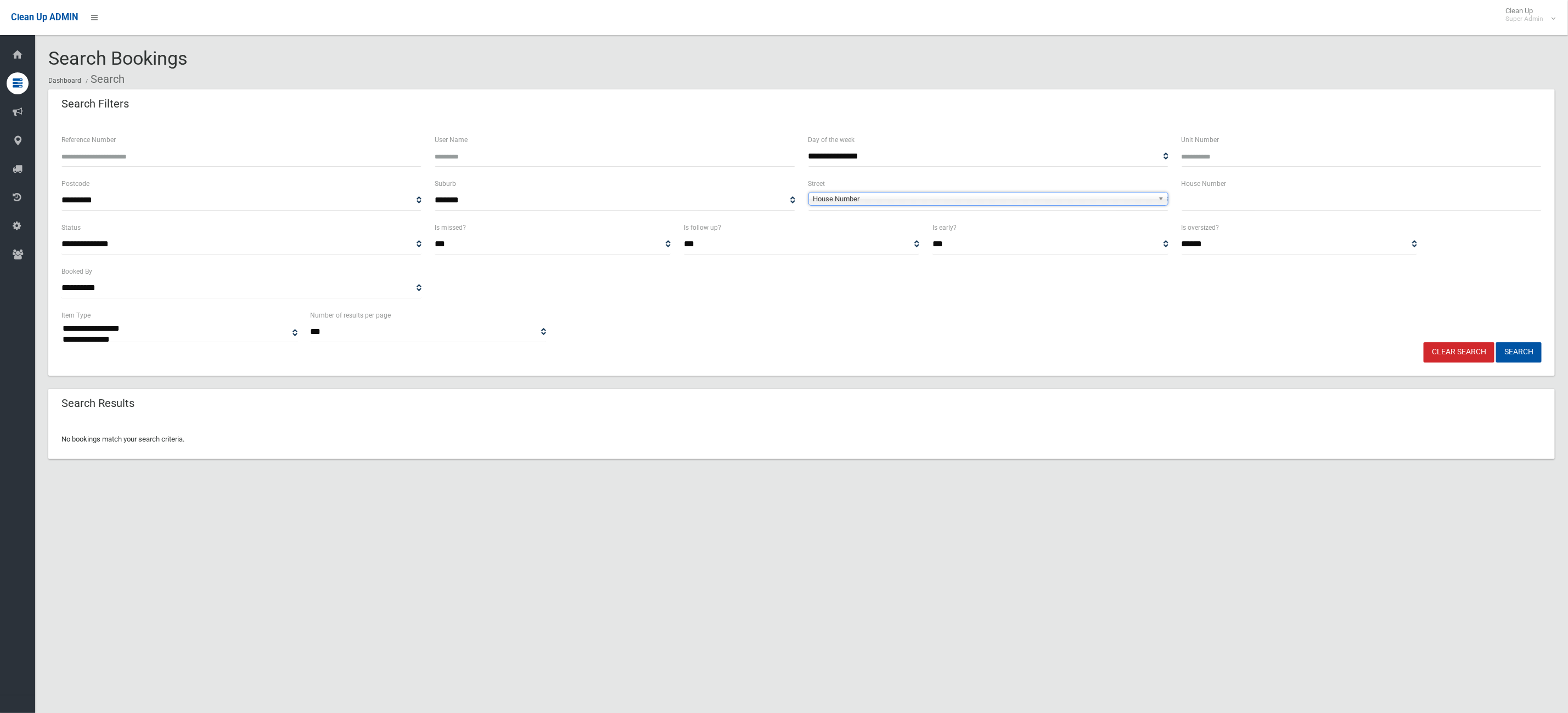
click at [153, 162] on input "Reference Number" at bounding box center [241, 157] width 360 height 20
type input "******"
click at [1496, 342] on button "Search" at bounding box center [1519, 352] width 46 height 20
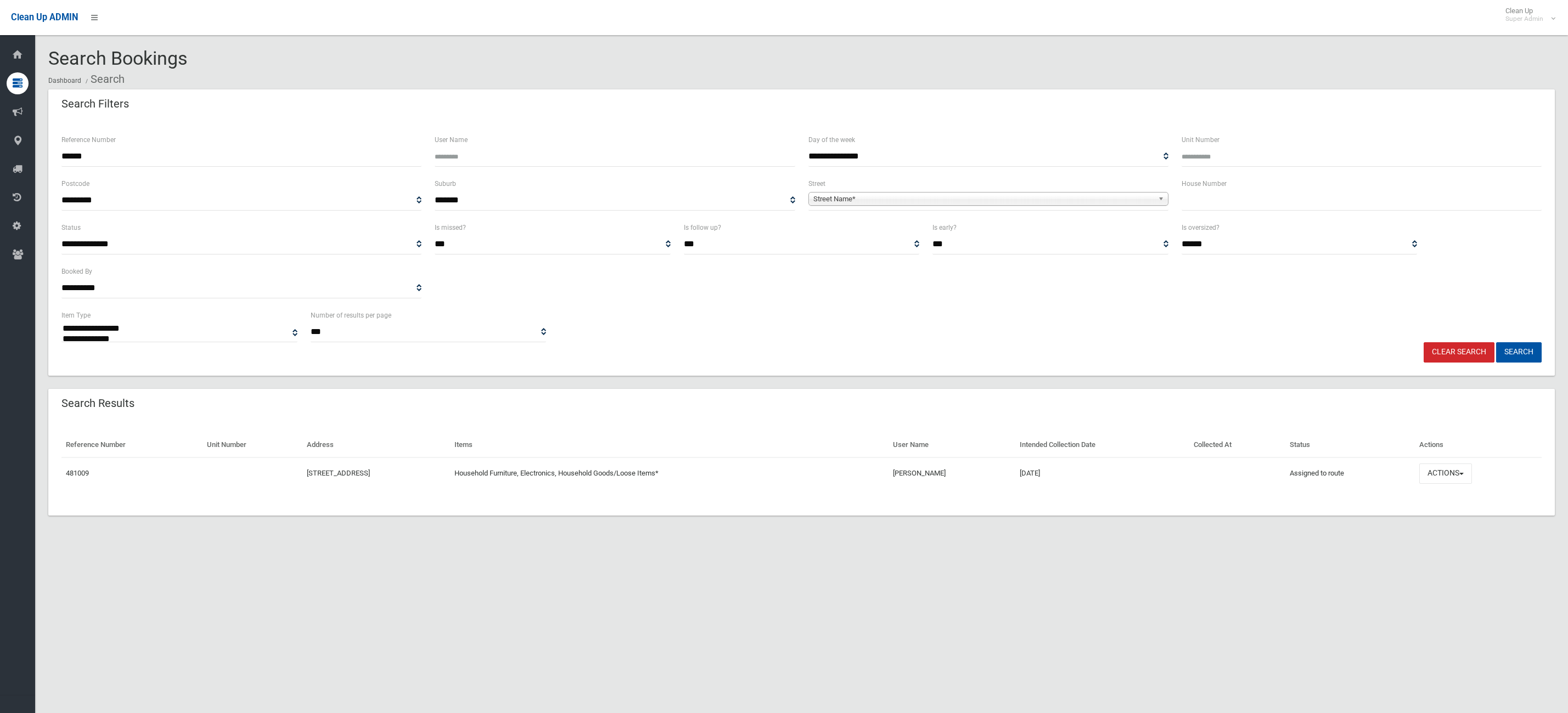
select select
click at [1454, 475] on button "Actions" at bounding box center [1446, 474] width 53 height 20
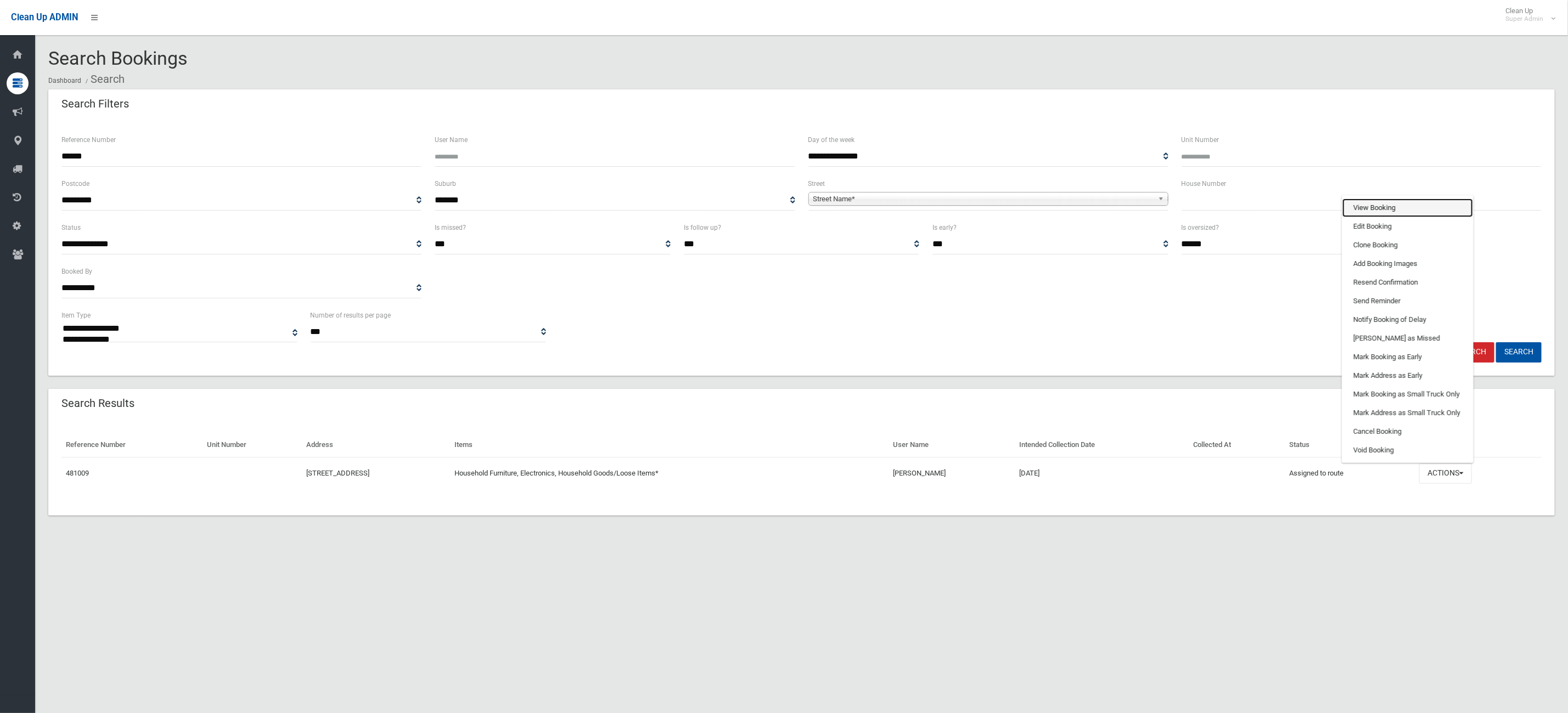
click at [1410, 205] on link "View Booking" at bounding box center [1407, 208] width 130 height 19
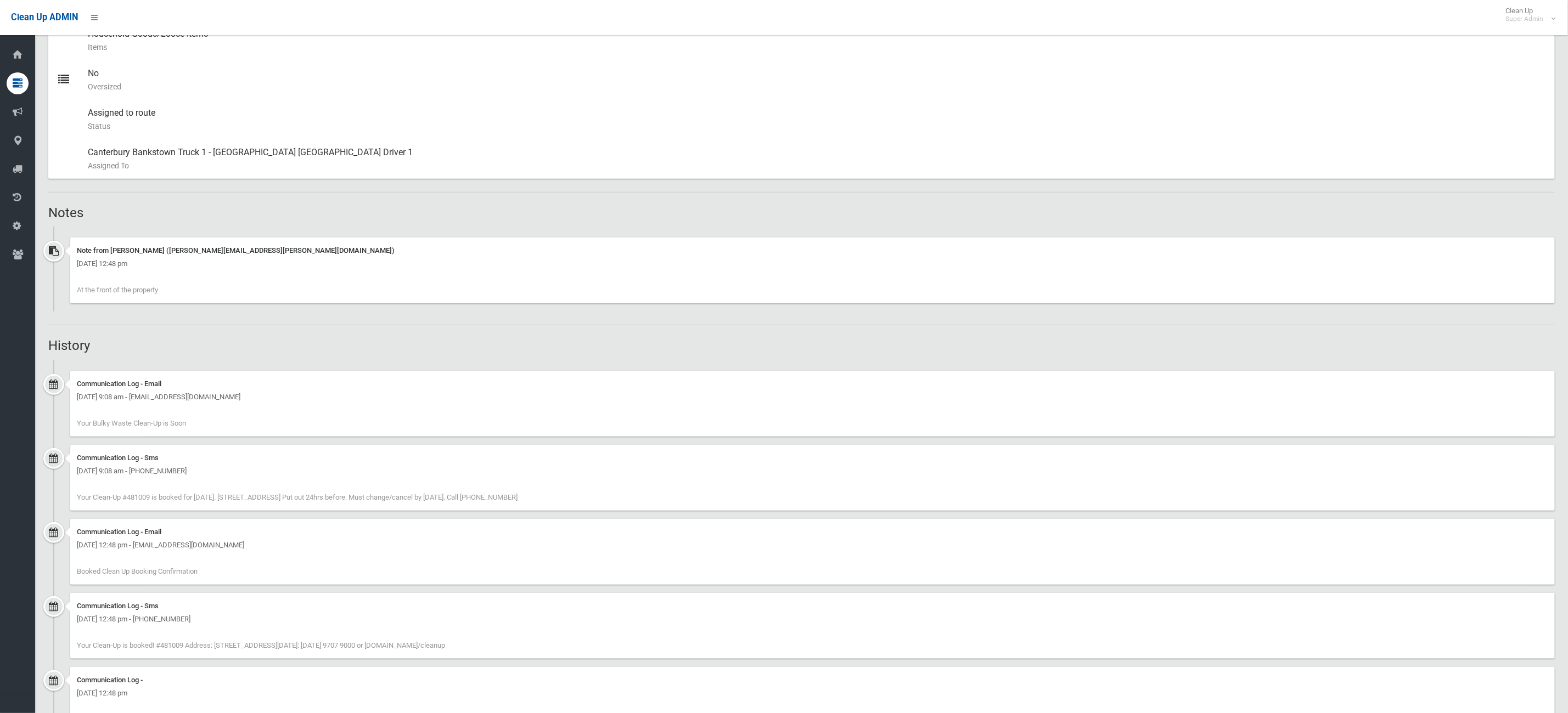
scroll to position [588, 0]
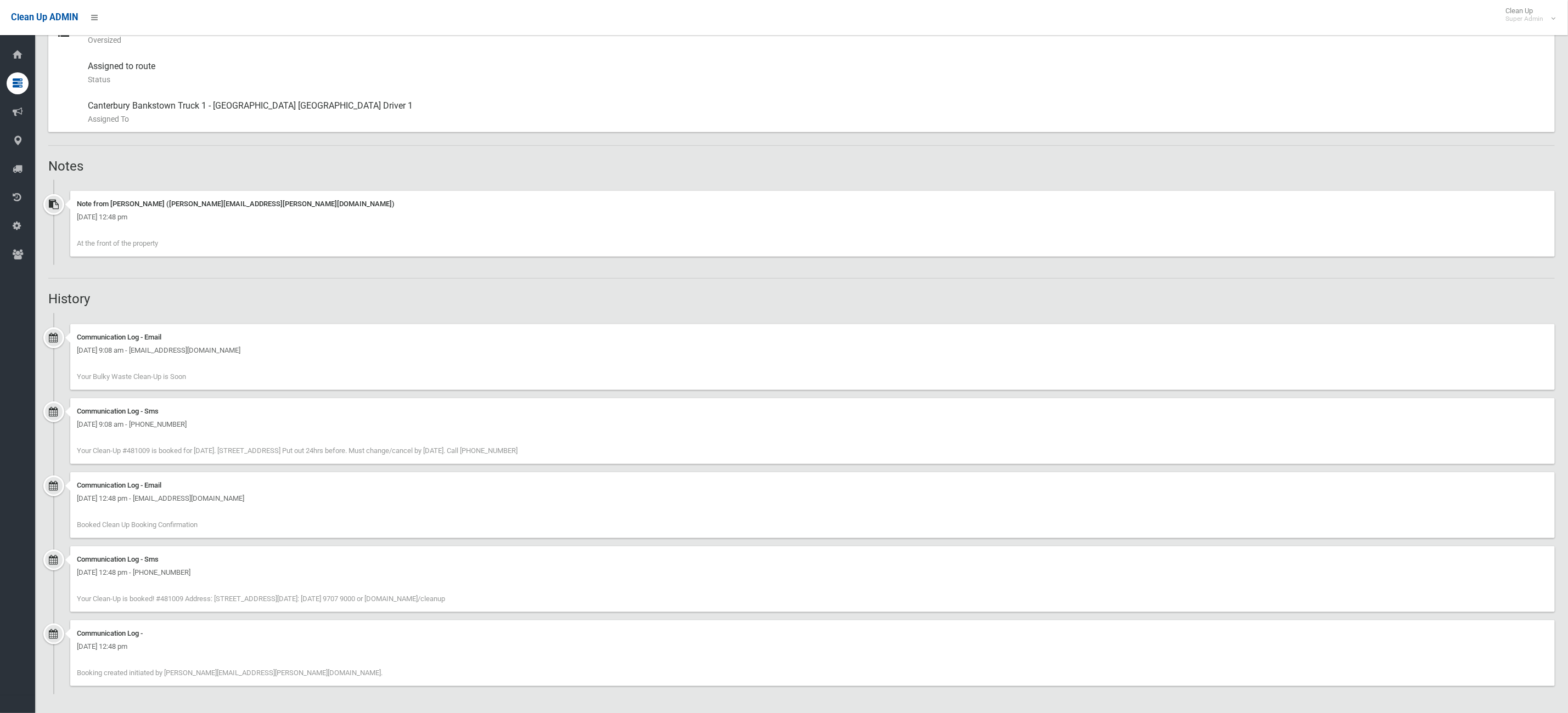
drag, startPoint x: 526, startPoint y: 454, endPoint x: 198, endPoint y: 387, distance: 334.8
click at [198, 387] on ul "Communication Log - Email [DATE] 9:08 am - [EMAIL_ADDRESS][DOMAIN_NAME] Your Bu…" at bounding box center [802, 504] width 1507 height 381
click at [812, 549] on div "Communication Log - Sms [DATE] 12:48 pm - [PHONE_NUMBER] Your Clean-Up is booke…" at bounding box center [813, 579] width 1485 height 66
drag, startPoint x: 668, startPoint y: 453, endPoint x: 333, endPoint y: 366, distance: 346.1
click at [287, 362] on ul "Communication Log - Email [DATE] 9:08 am - [EMAIL_ADDRESS][DOMAIN_NAME] Your Bu…" at bounding box center [802, 504] width 1507 height 381
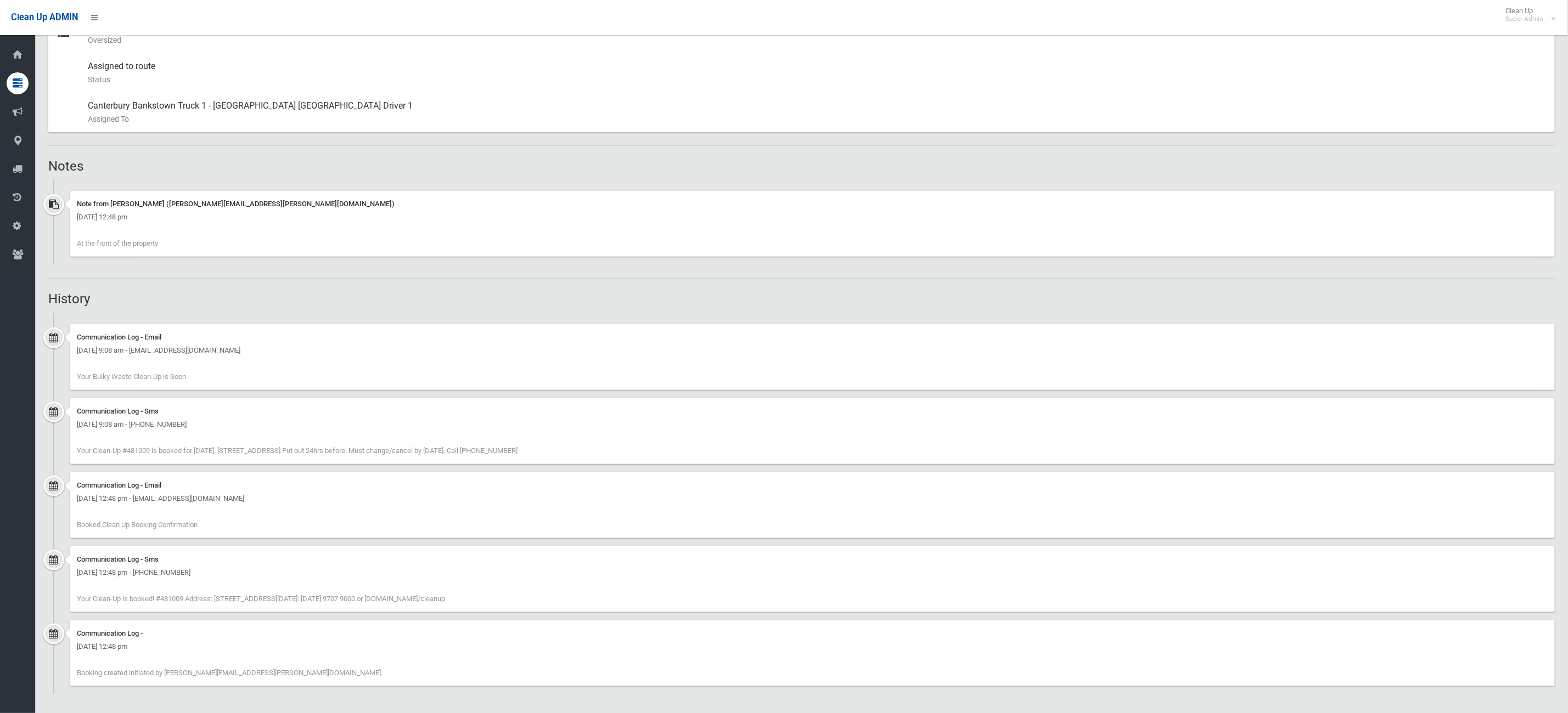
click at [721, 500] on div "[DATE] 12:48 pm - [EMAIL_ADDRESS][DOMAIN_NAME]" at bounding box center [812, 498] width 1472 height 13
drag, startPoint x: 289, startPoint y: 269, endPoint x: 15, endPoint y: 224, distance: 277.7
click at [14, 224] on div "Booking No. 481009 Created [DATE] Dashboard Bookings #481009 Booking Details Ac…" at bounding box center [784, 69] width 1568 height 1289
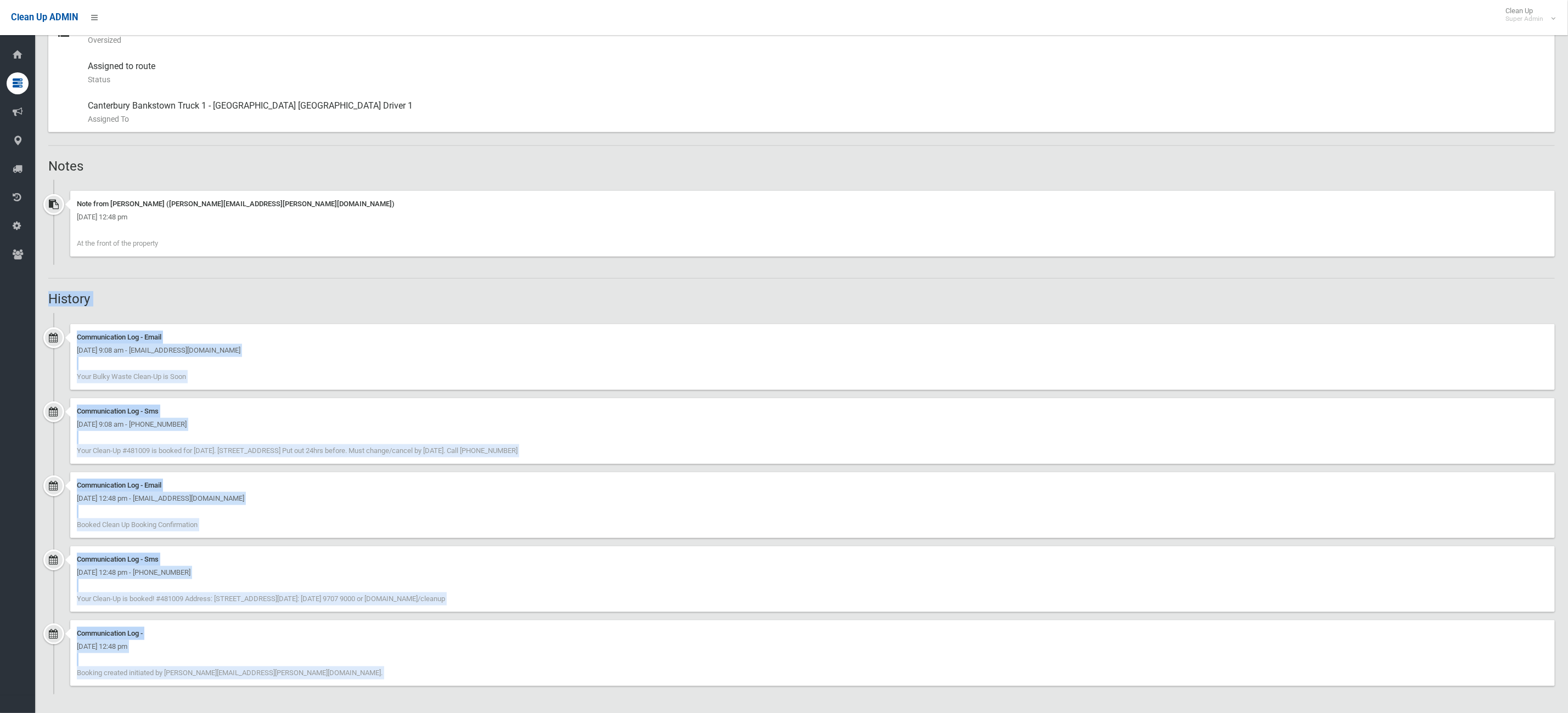
click at [391, 313] on ul "Communication Log - Email [DATE] 9:08 am - [EMAIL_ADDRESS][DOMAIN_NAME] Your Bu…" at bounding box center [802, 504] width 1507 height 381
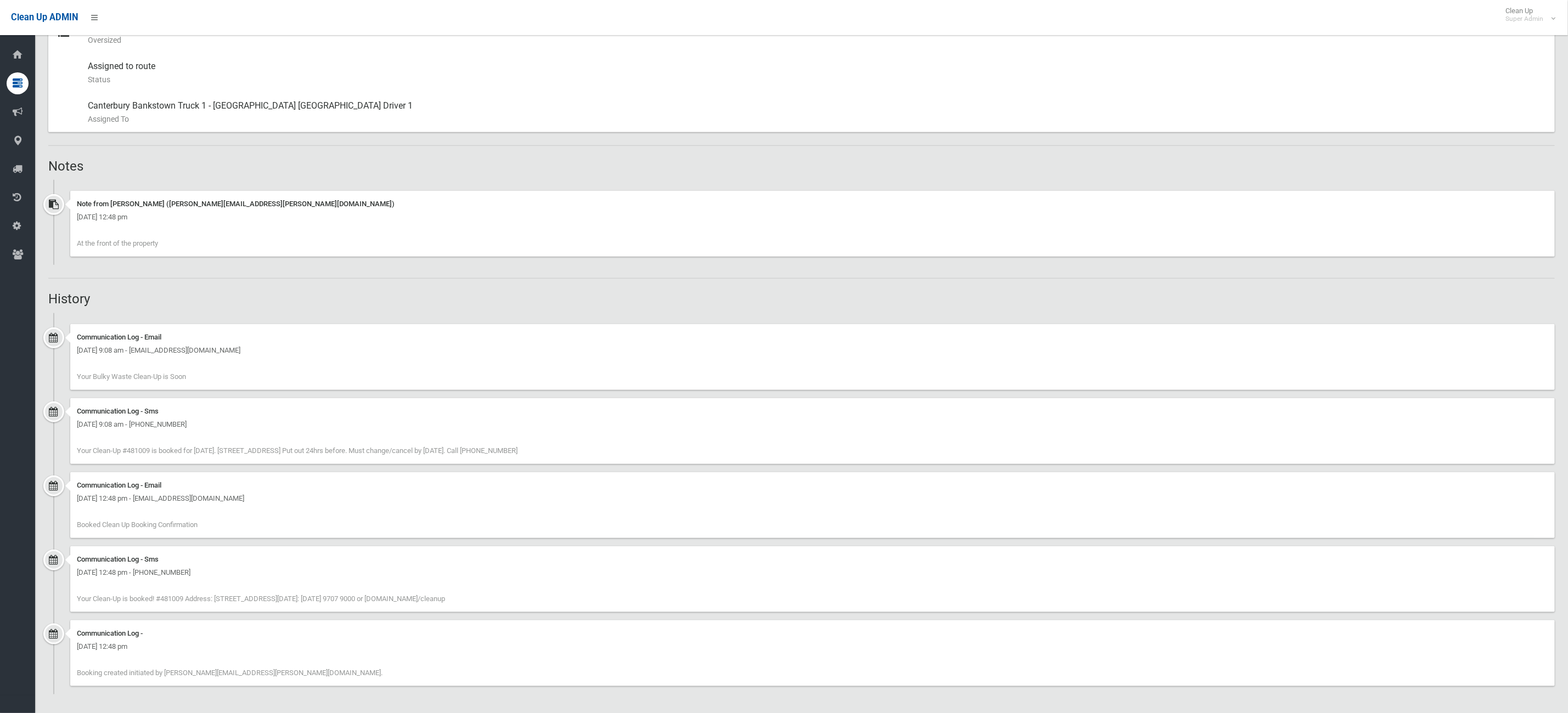
drag, startPoint x: 524, startPoint y: 448, endPoint x: 641, endPoint y: 461, distance: 117.7
click at [617, 448] on div "Communication Log - Sms [DATE] 9:08 am - [PHONE_NUMBER] Your Clean-Up #481009 i…" at bounding box center [813, 431] width 1485 height 66
click at [654, 438] on div "Communication Log - Sms Friday 29th August 2025 - 9:08 am - +61416456844 Your C…" at bounding box center [813, 431] width 1485 height 66
drag, startPoint x: 622, startPoint y: 457, endPoint x: 580, endPoint y: 453, distance: 42.2
click at [580, 453] on div "Communication Log - Sms Friday 29th August 2025 - 9:08 am - +61416456844 Your C…" at bounding box center [813, 431] width 1485 height 66
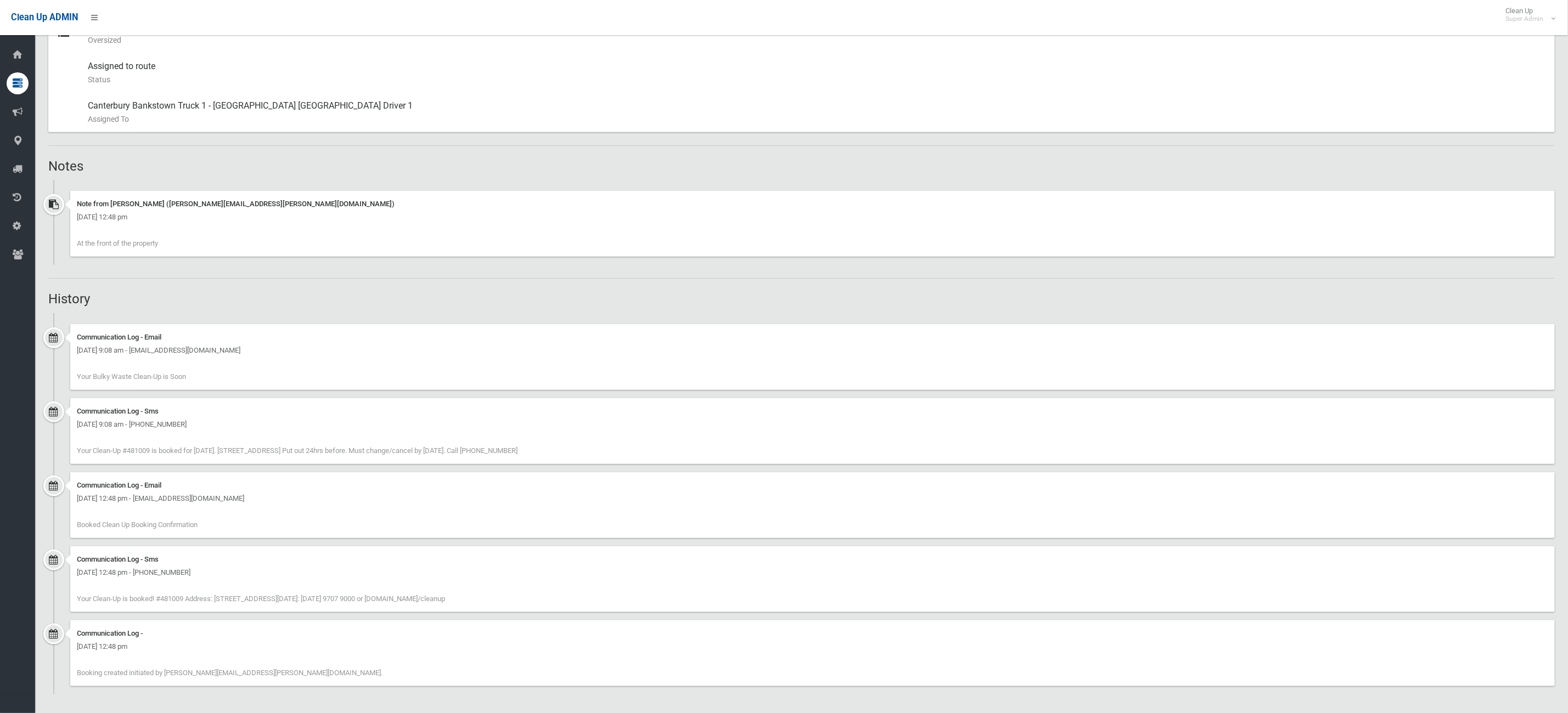
drag, startPoint x: 544, startPoint y: 450, endPoint x: 575, endPoint y: 448, distance: 31.1
click at [518, 448] on span "Your Clean-Up #481009 is booked for 03/09/25. 51 Rossmore Avenue, PUNCHBOWL NSW…" at bounding box center [297, 451] width 441 height 9
click at [647, 465] on div "Communication Log - Sms Friday 29th August 2025 - 9:08 am - +61416456844 Your C…" at bounding box center [802, 435] width 1507 height 74
drag, startPoint x: 650, startPoint y: 453, endPoint x: 483, endPoint y: 431, distance: 168.4
click at [524, 436] on div "Communication Log - Sms Friday 29th August 2025 - 9:08 am - +61416456844 Your C…" at bounding box center [813, 431] width 1485 height 66
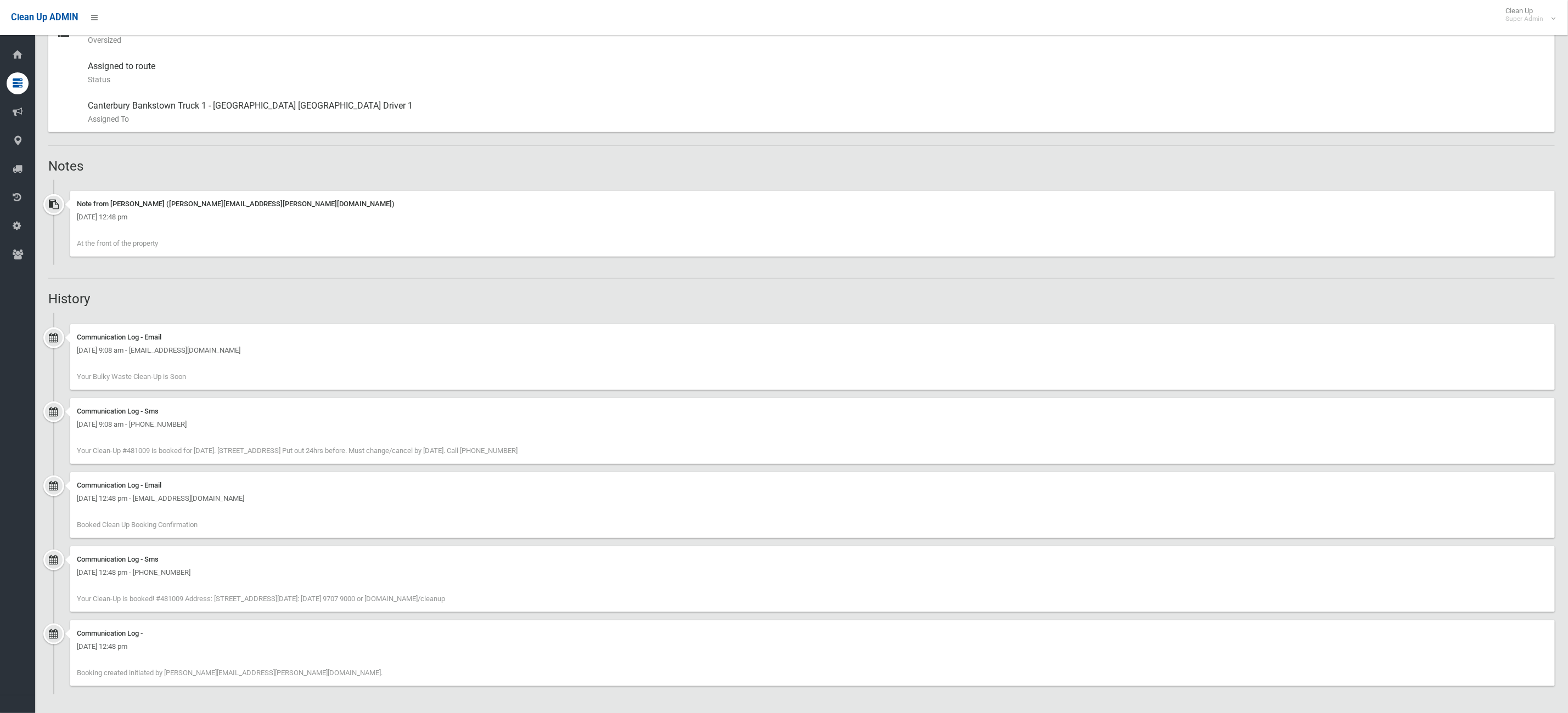
click at [518, 448] on span "Your Clean-Up #481009 is booked for 03/09/25. 51 Rossmore Avenue, PUNCHBOWL NSW…" at bounding box center [297, 451] width 441 height 9
click at [518, 448] on span "Your Clean-Up #481009 is booked for 03/09/25. 51 Rossmore Avenue, PUNCHBOWL NSW…" at bounding box center [297, 451] width 441 height 9
drag, startPoint x: 642, startPoint y: 443, endPoint x: 544, endPoint y: 465, distance: 100.4
click at [544, 465] on div "Communication Log - Sms Friday 29th August 2025 - 9:08 am - +61416456844 Your C…" at bounding box center [802, 435] width 1507 height 74
click at [604, 458] on div "Communication Log - Sms Friday 29th August 2025 - 9:08 am - +61416456844 Your C…" at bounding box center [813, 431] width 1485 height 66
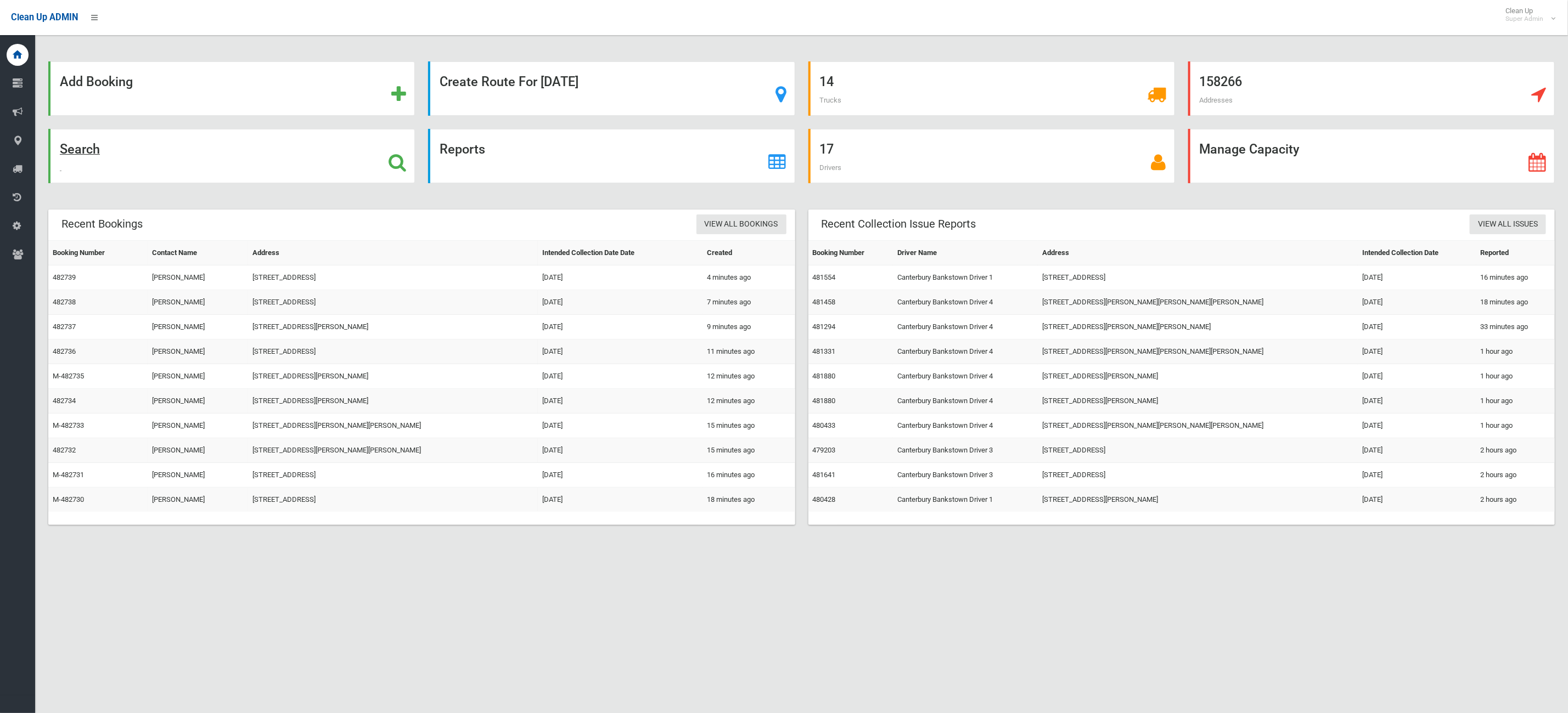
click at [257, 135] on div "Search" at bounding box center [232, 157] width 367 height 54
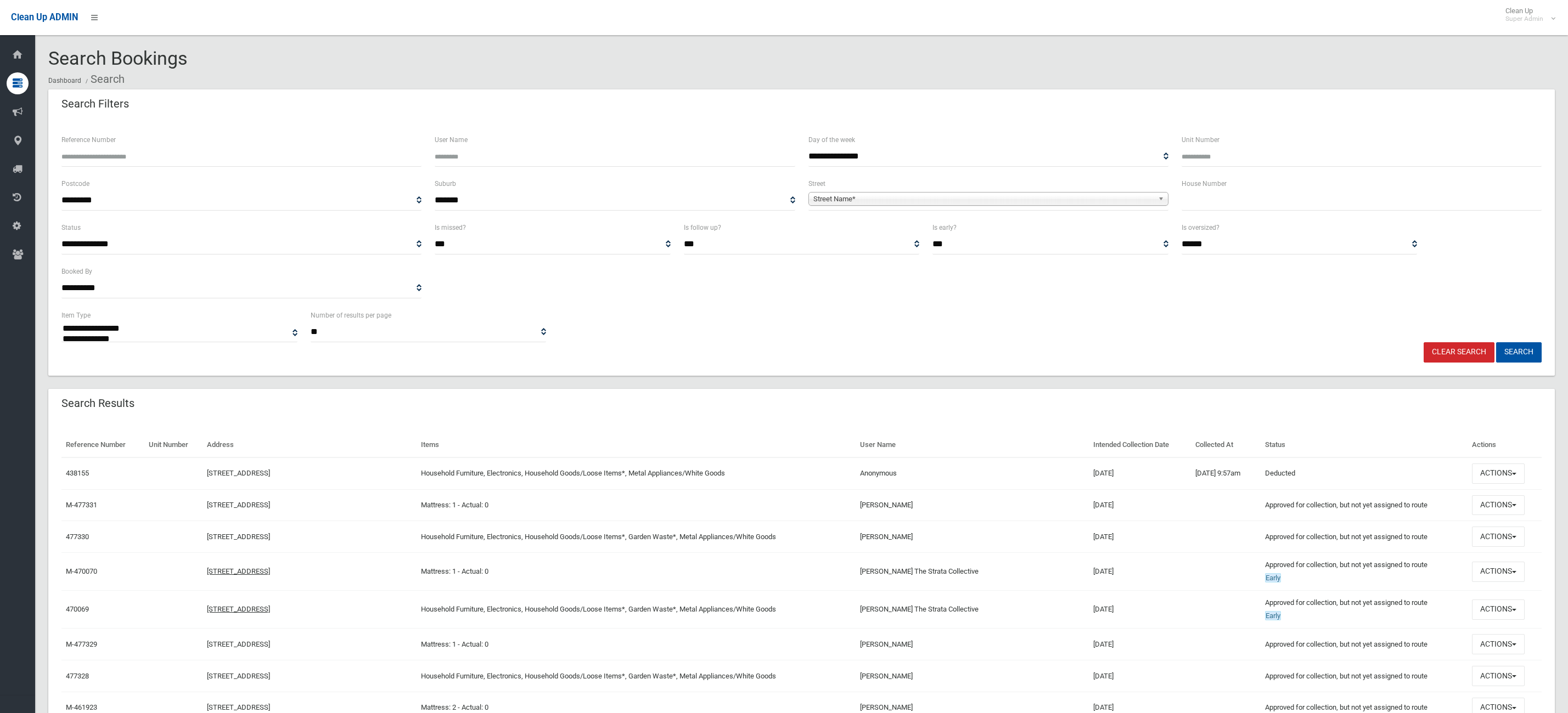
select select
click at [1247, 193] on input "text" at bounding box center [1361, 201] width 360 height 20
type input "**"
click at [1033, 197] on span "Street Name*" at bounding box center [984, 198] width 340 height 13
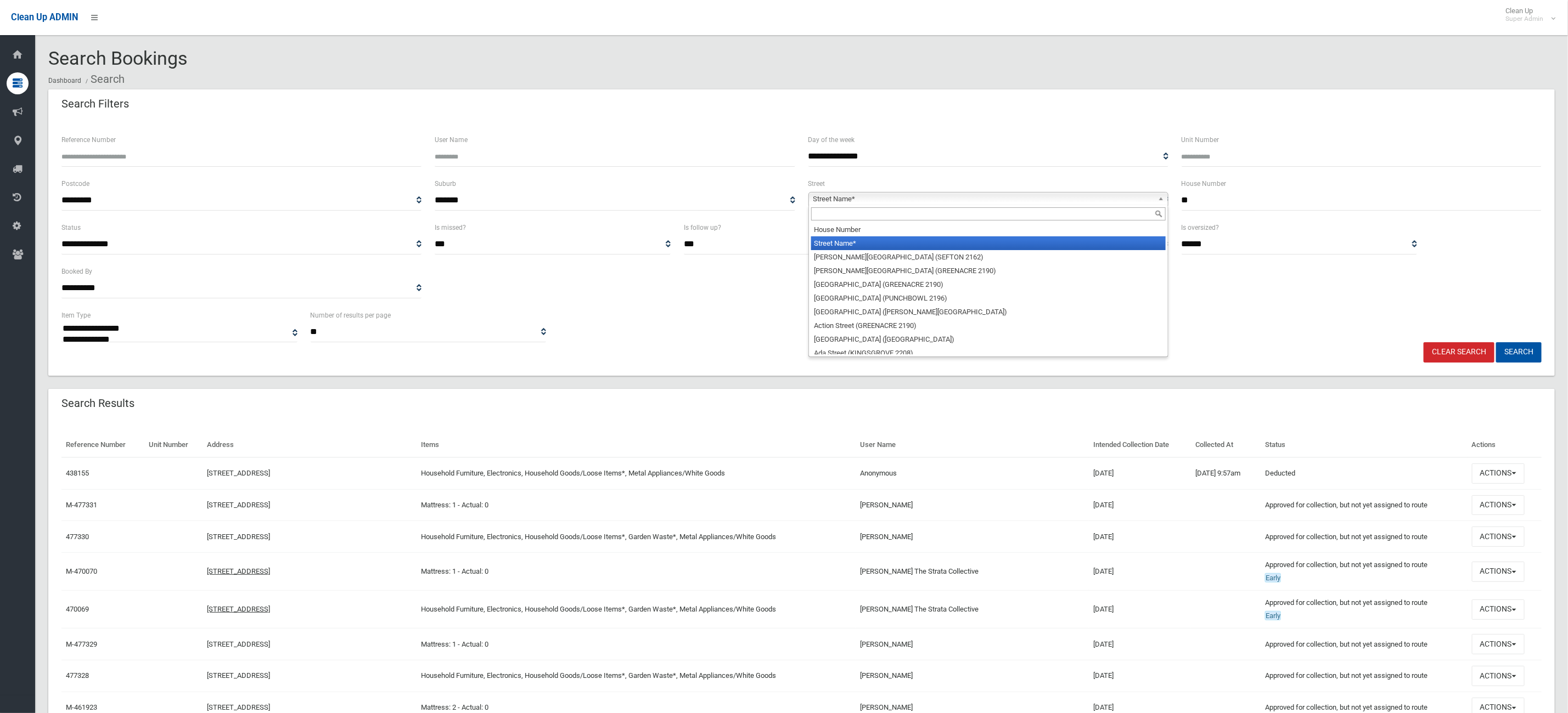
click at [918, 213] on input "text" at bounding box center [988, 214] width 355 height 13
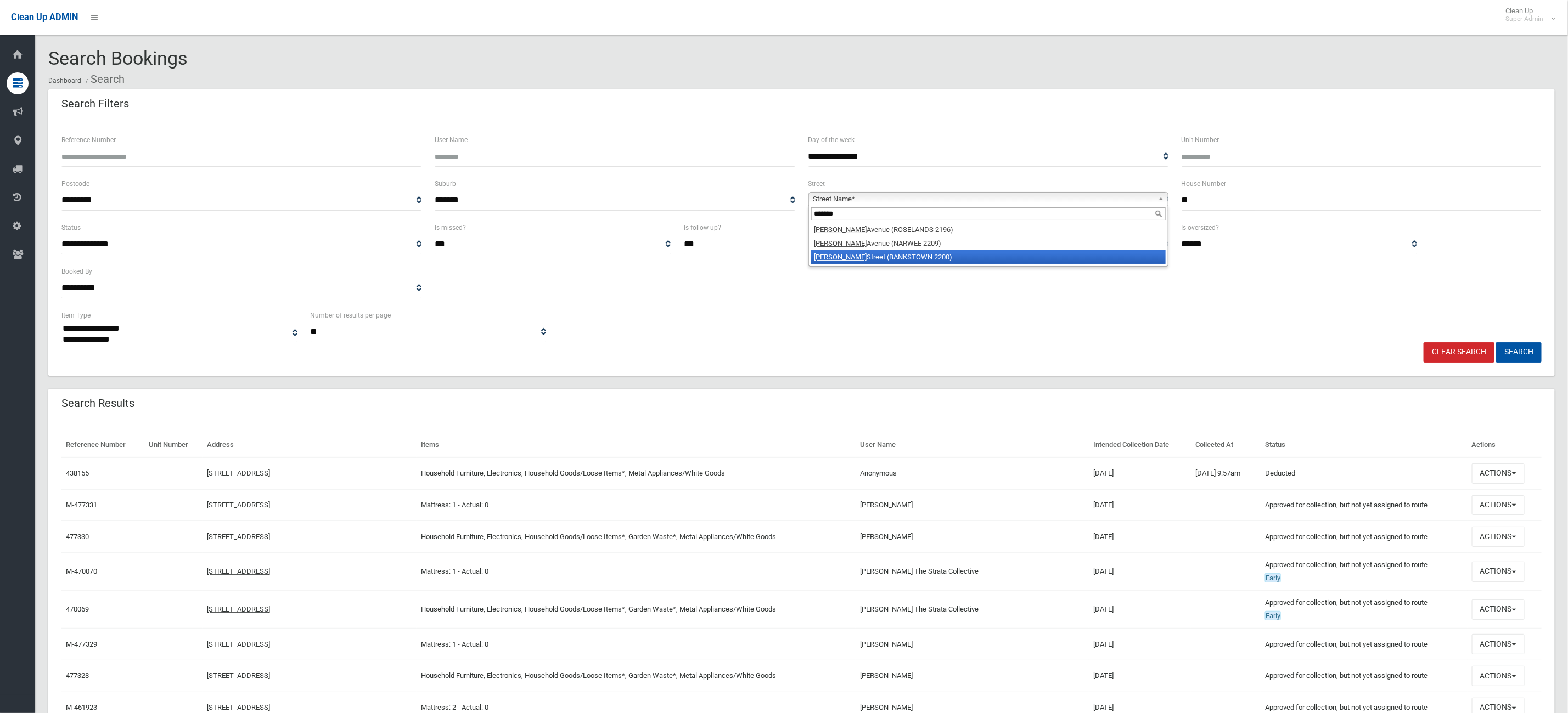
type input "*******"
click at [898, 255] on li "Raymond Street (BANKSTOWN 2200)" at bounding box center [988, 257] width 355 height 14
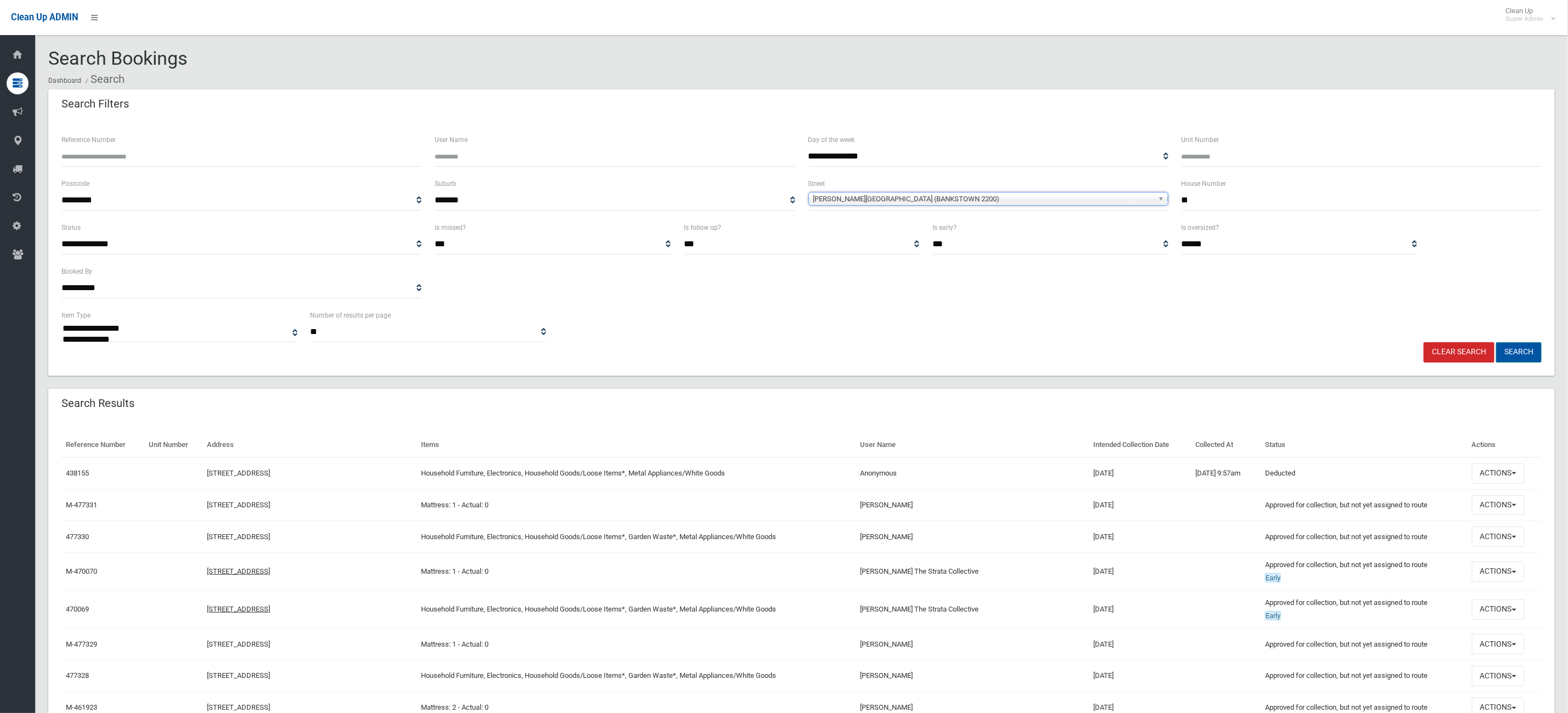
click at [1538, 357] on button "Search" at bounding box center [1519, 352] width 46 height 20
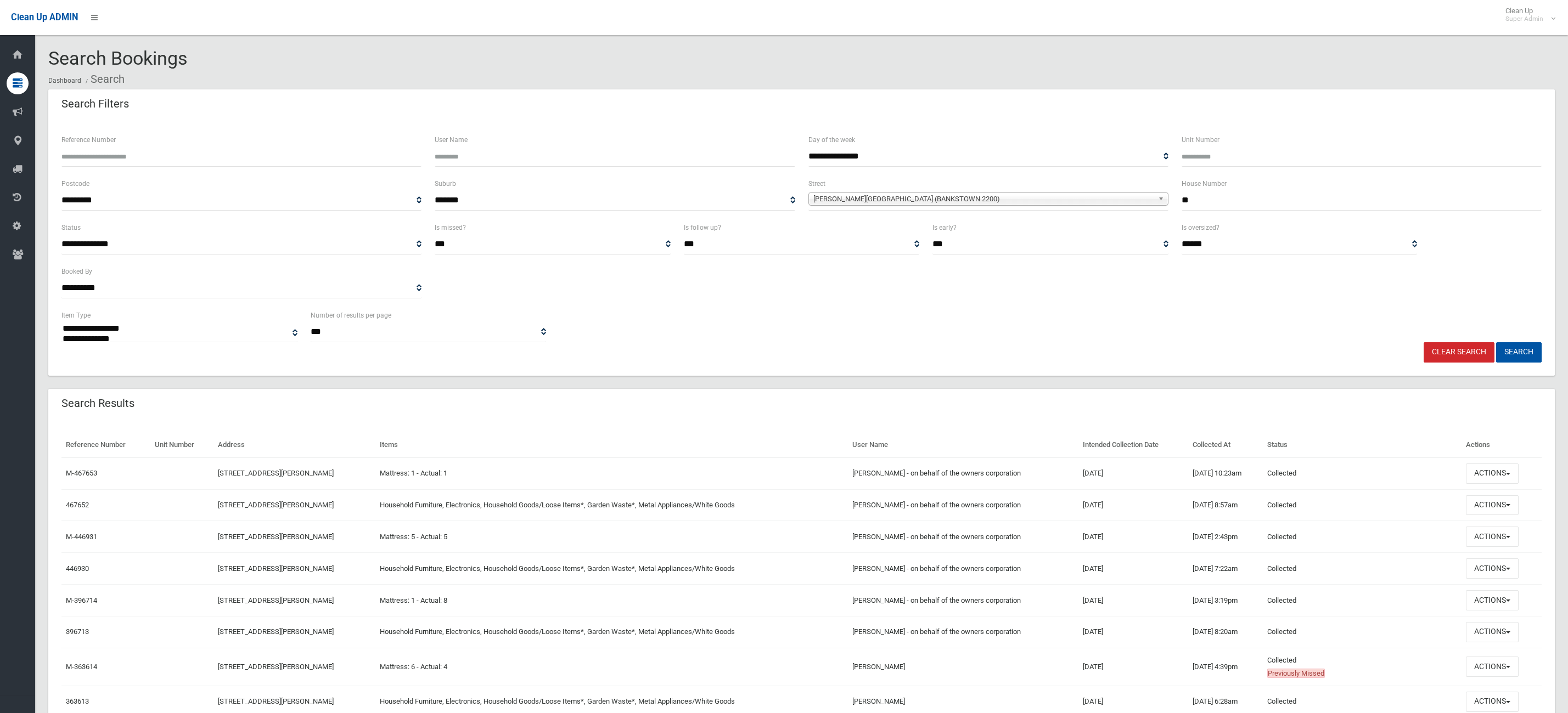
select select
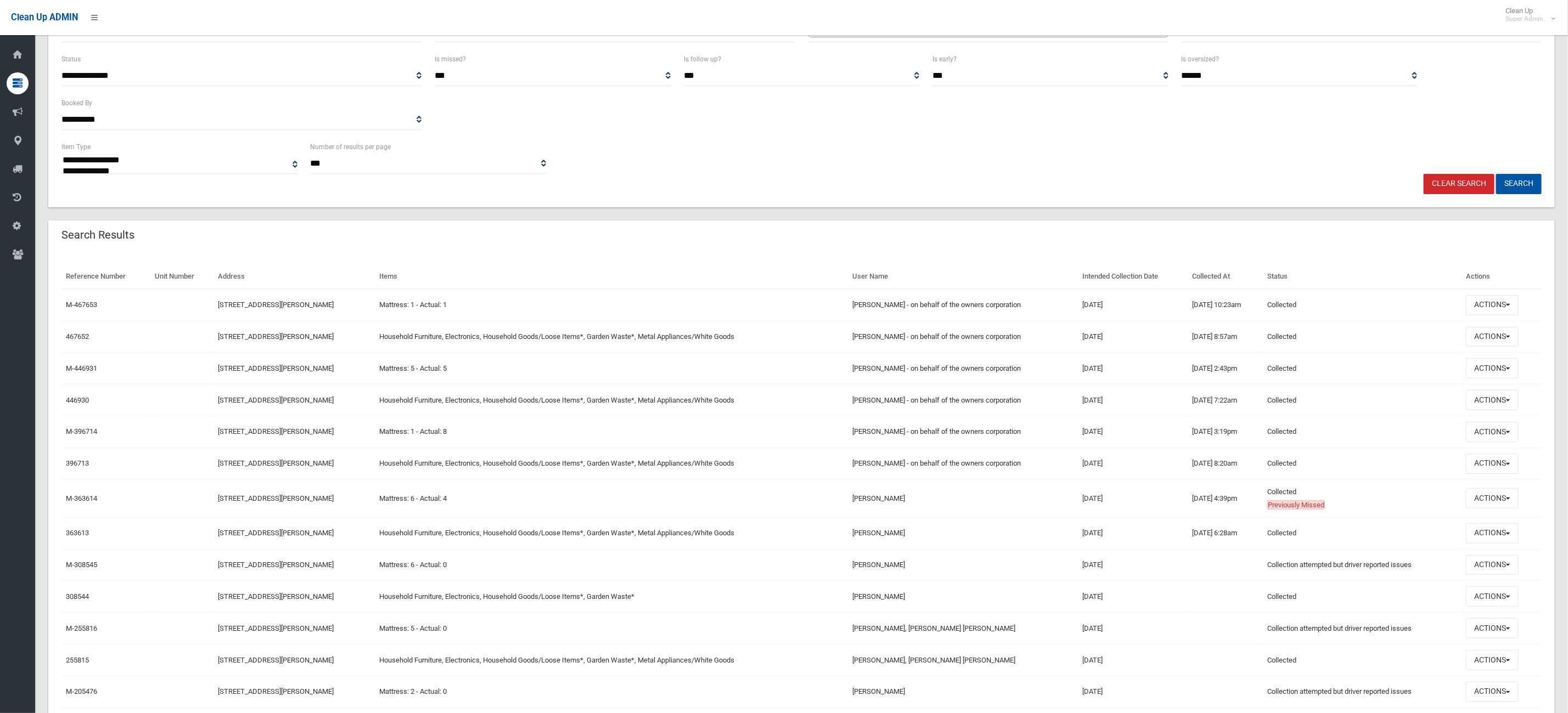
scroll to position [329, 0]
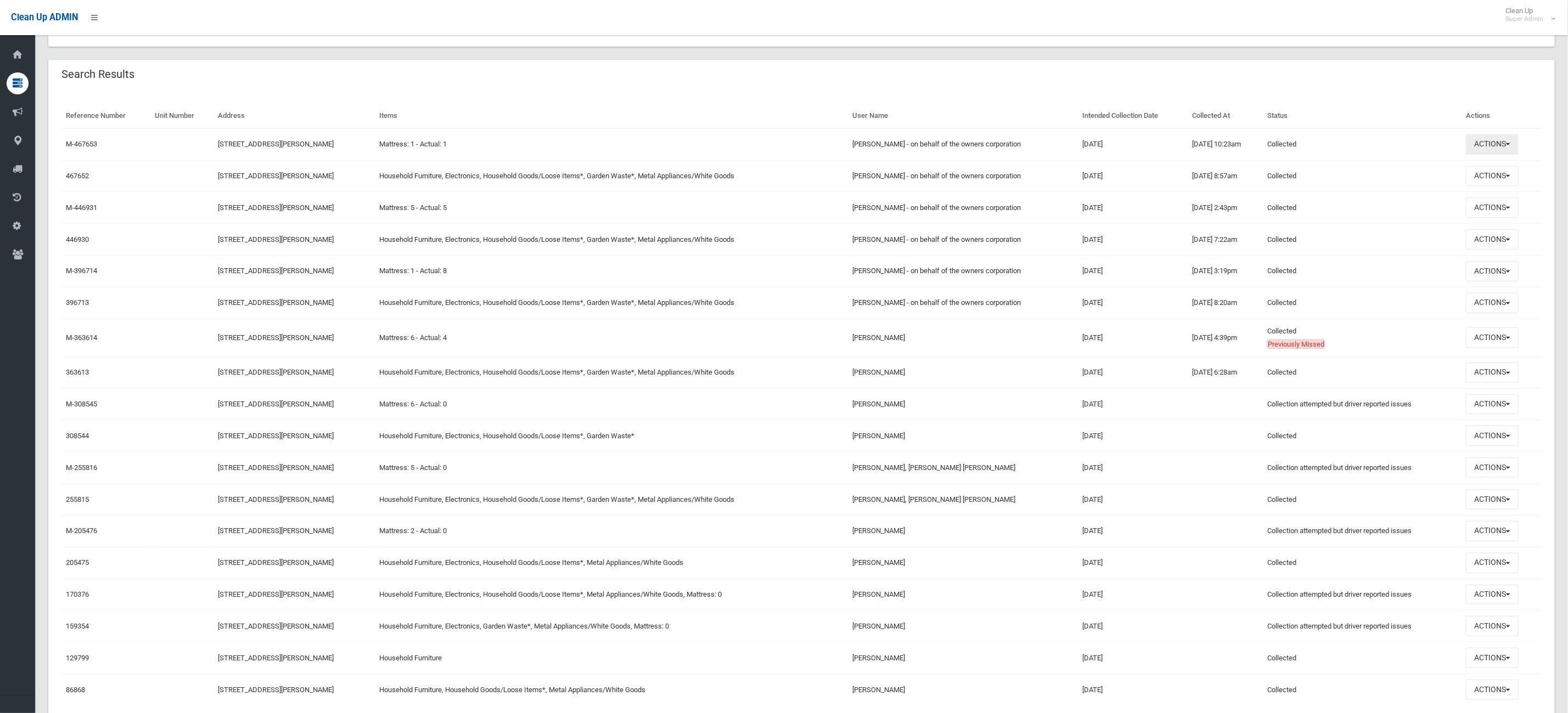
click at [1489, 139] on button "Actions" at bounding box center [1492, 145] width 53 height 20
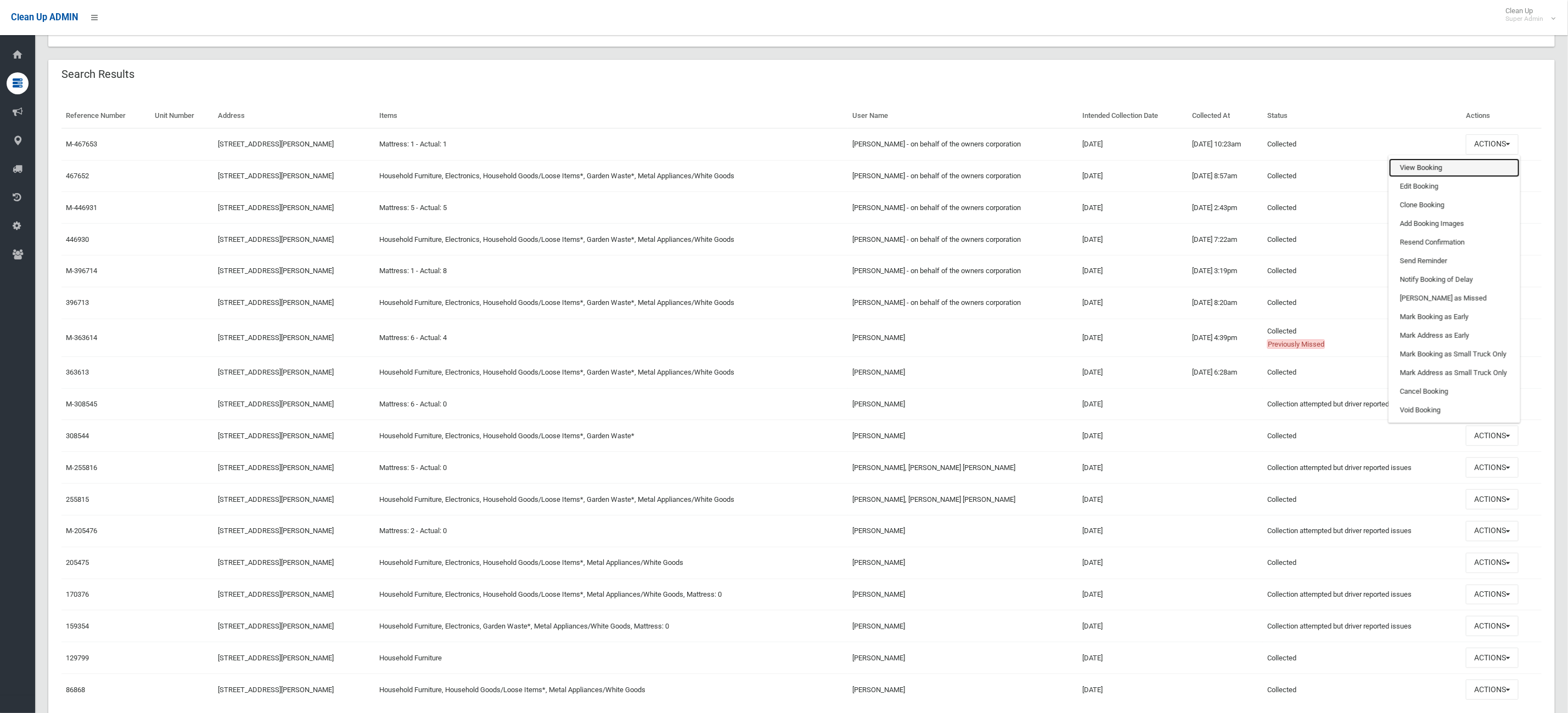
click at [1460, 166] on link "View Booking" at bounding box center [1454, 168] width 130 height 19
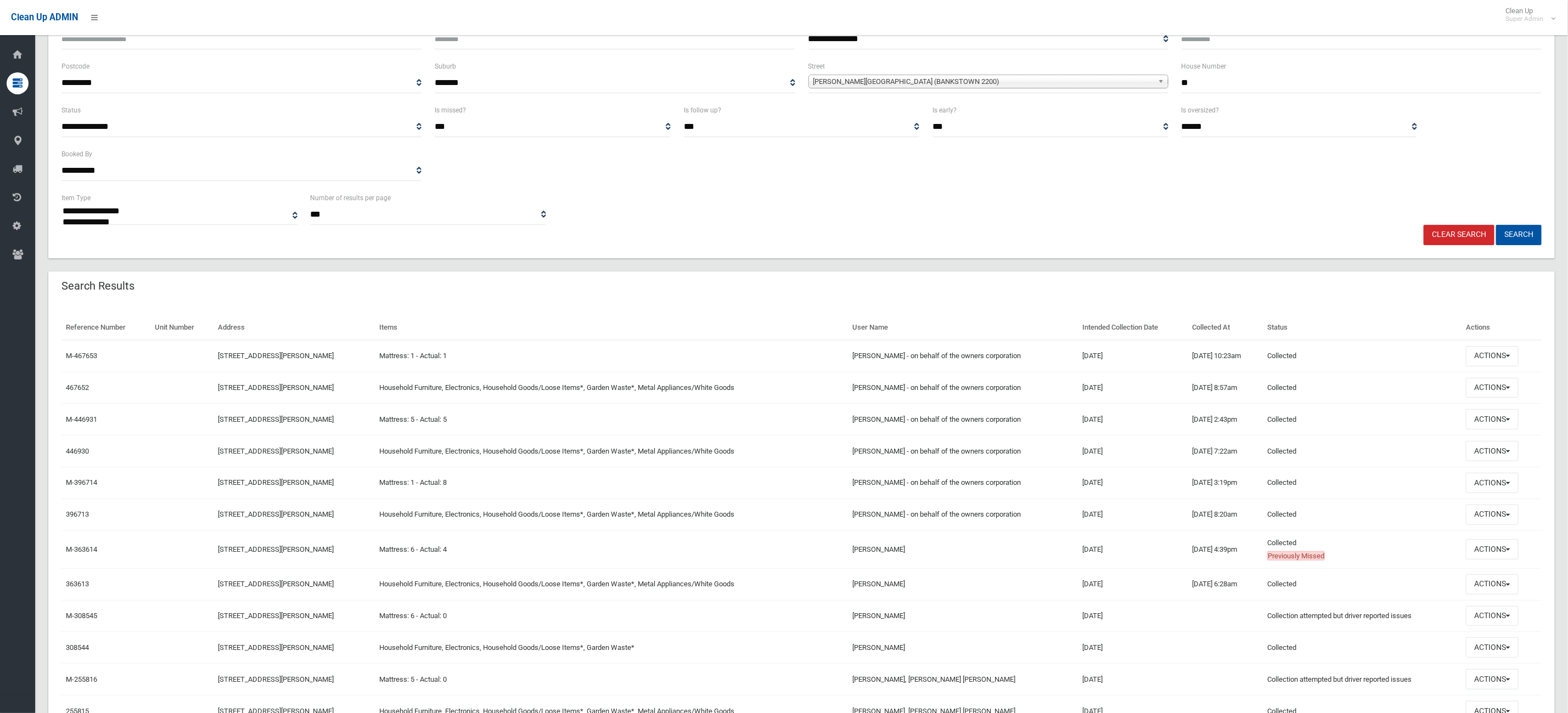
scroll to position [0, 0]
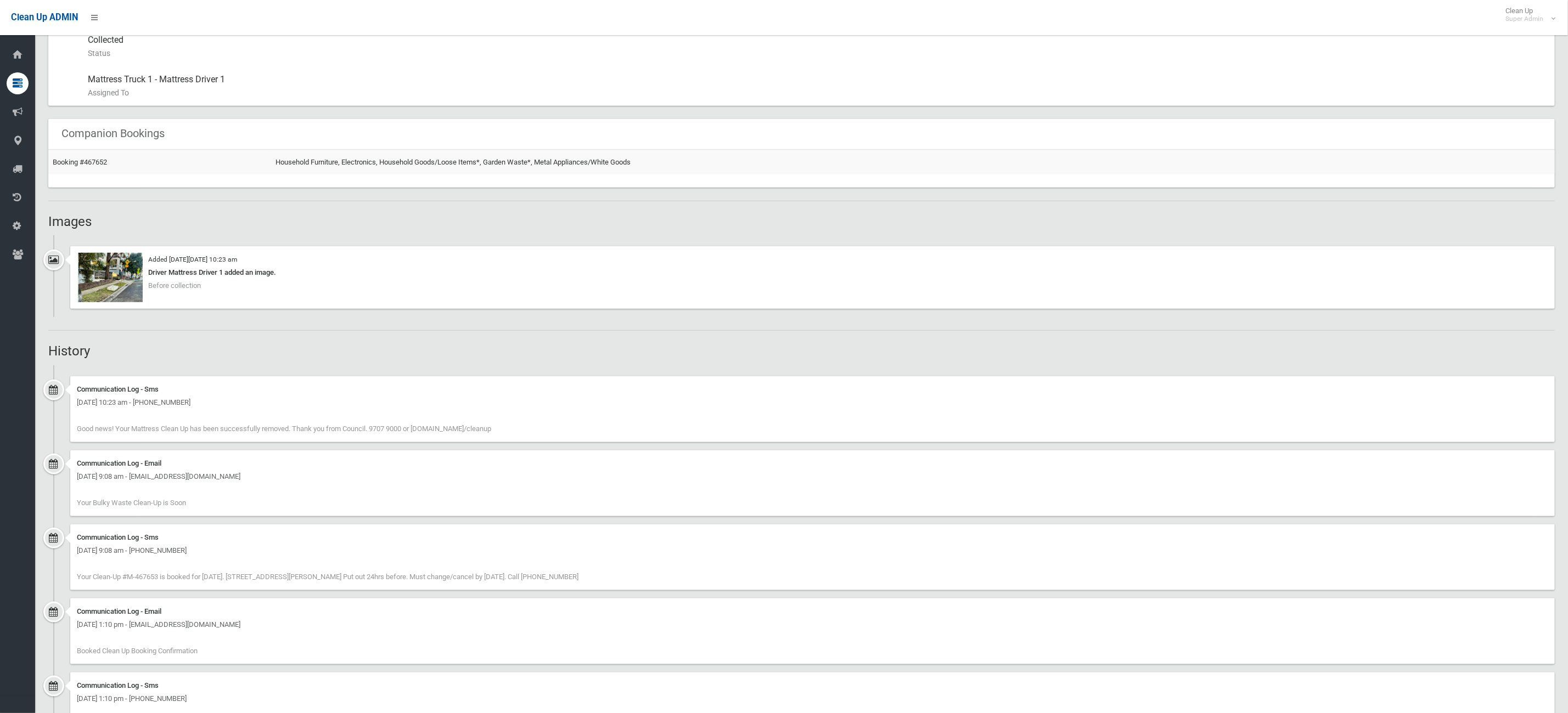
scroll to position [304, 0]
